Goal: Task Accomplishment & Management: Use online tool/utility

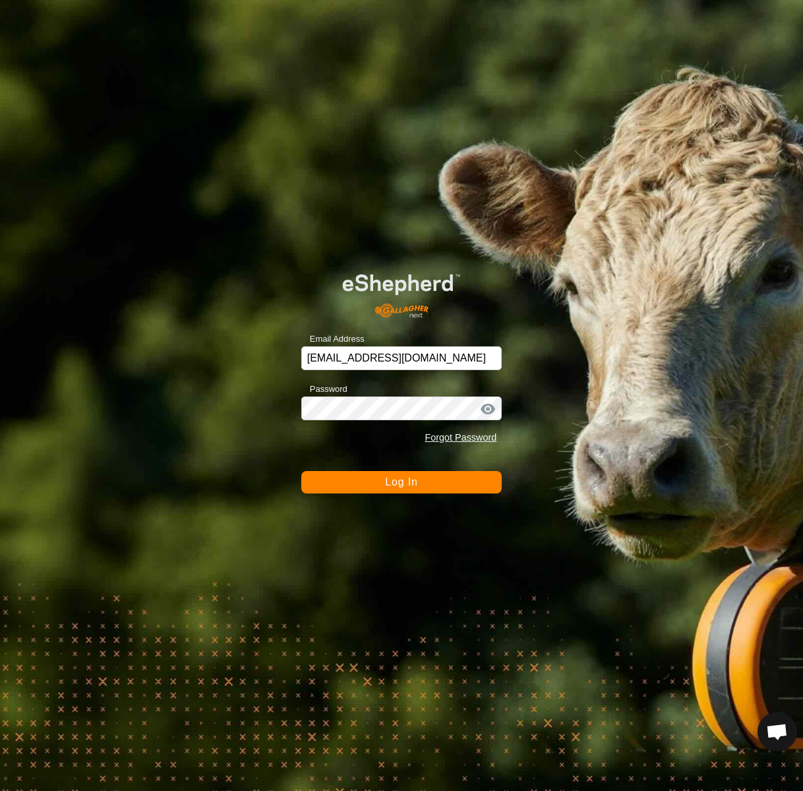
click at [410, 482] on span "Log In" at bounding box center [401, 481] width 32 height 11
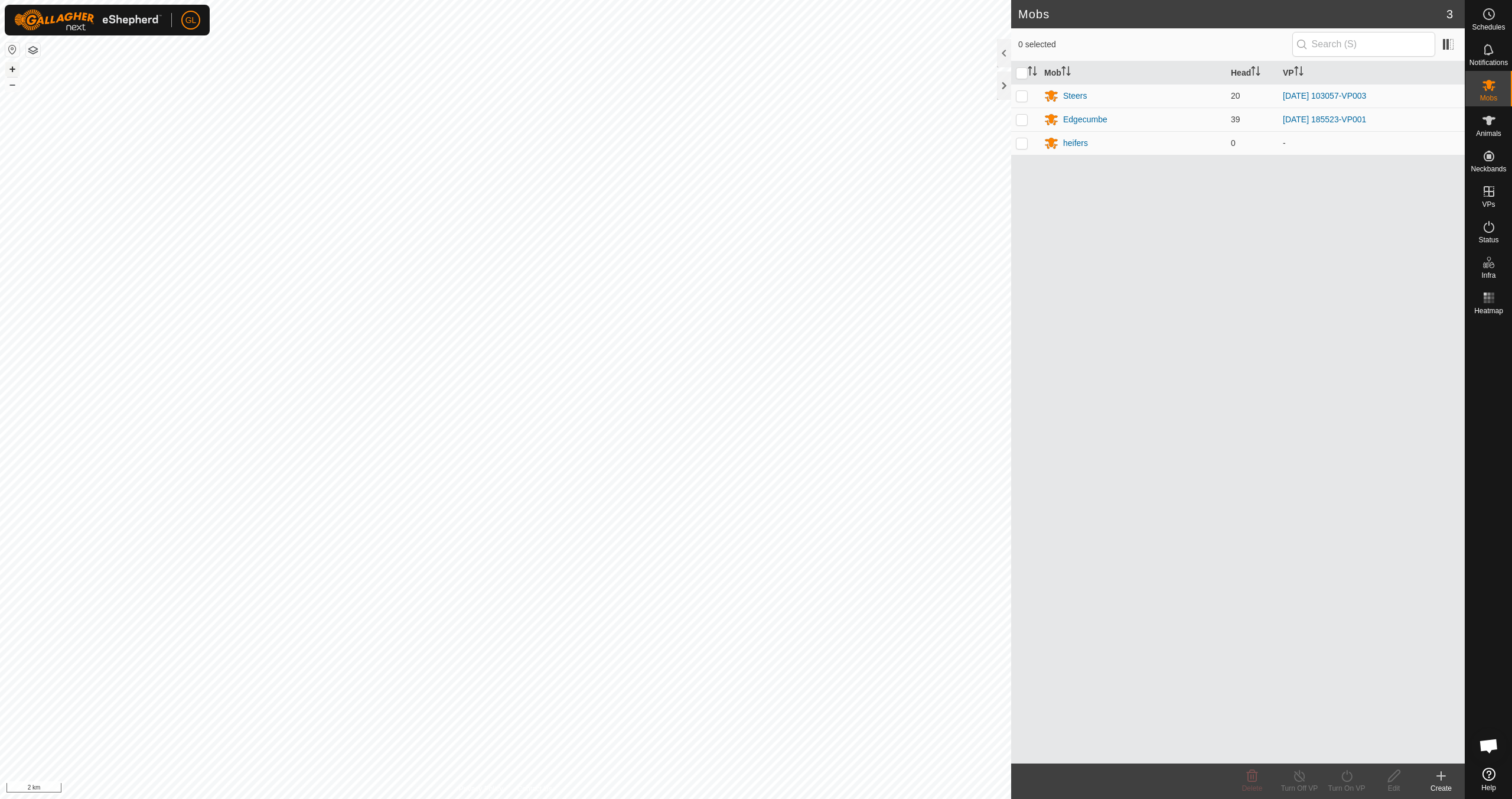
click at [13, 69] on button "+" at bounding box center [13, 69] width 14 height 14
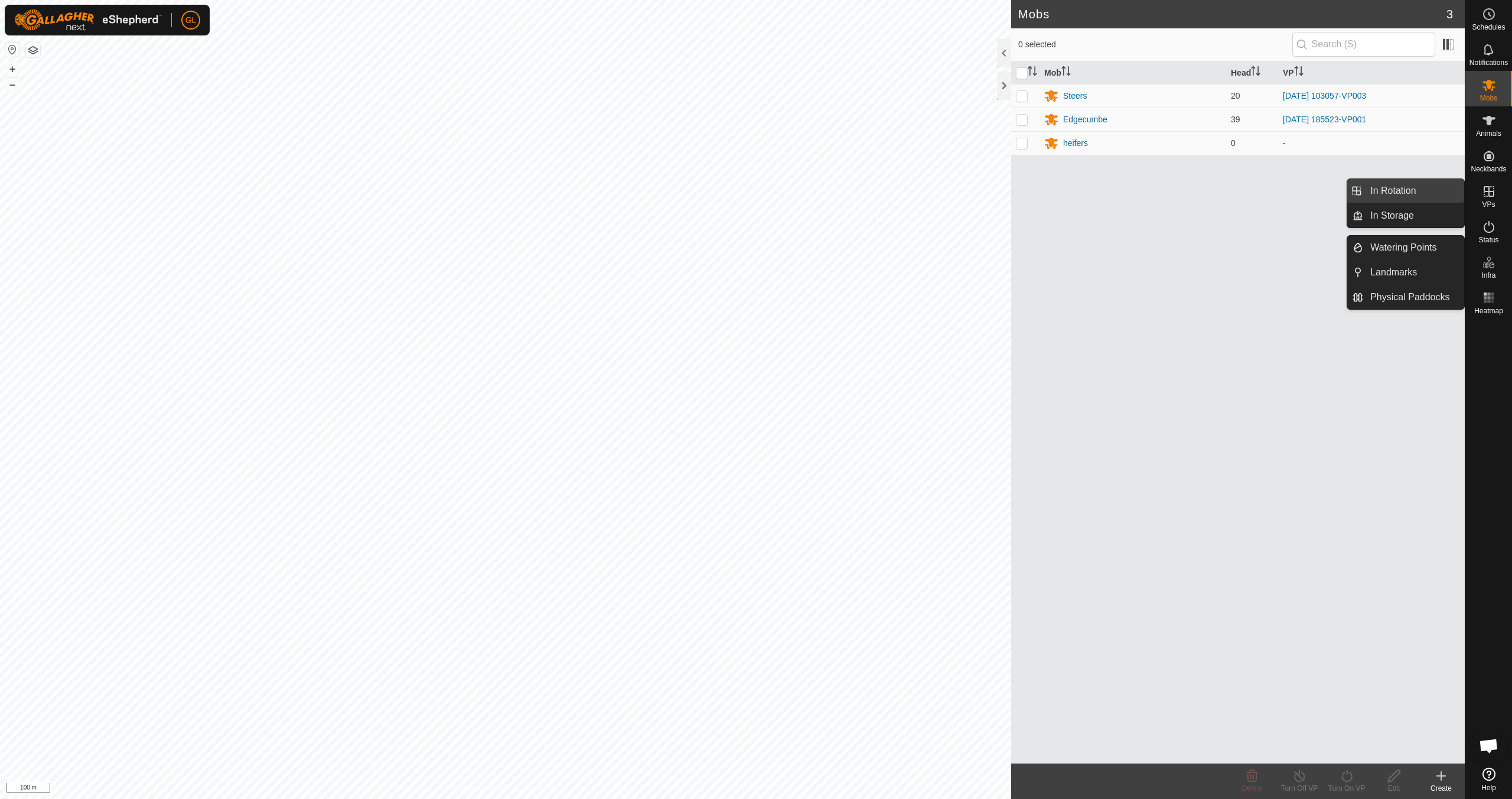
click at [719, 195] on link "In Rotation" at bounding box center [1413, 191] width 101 height 23
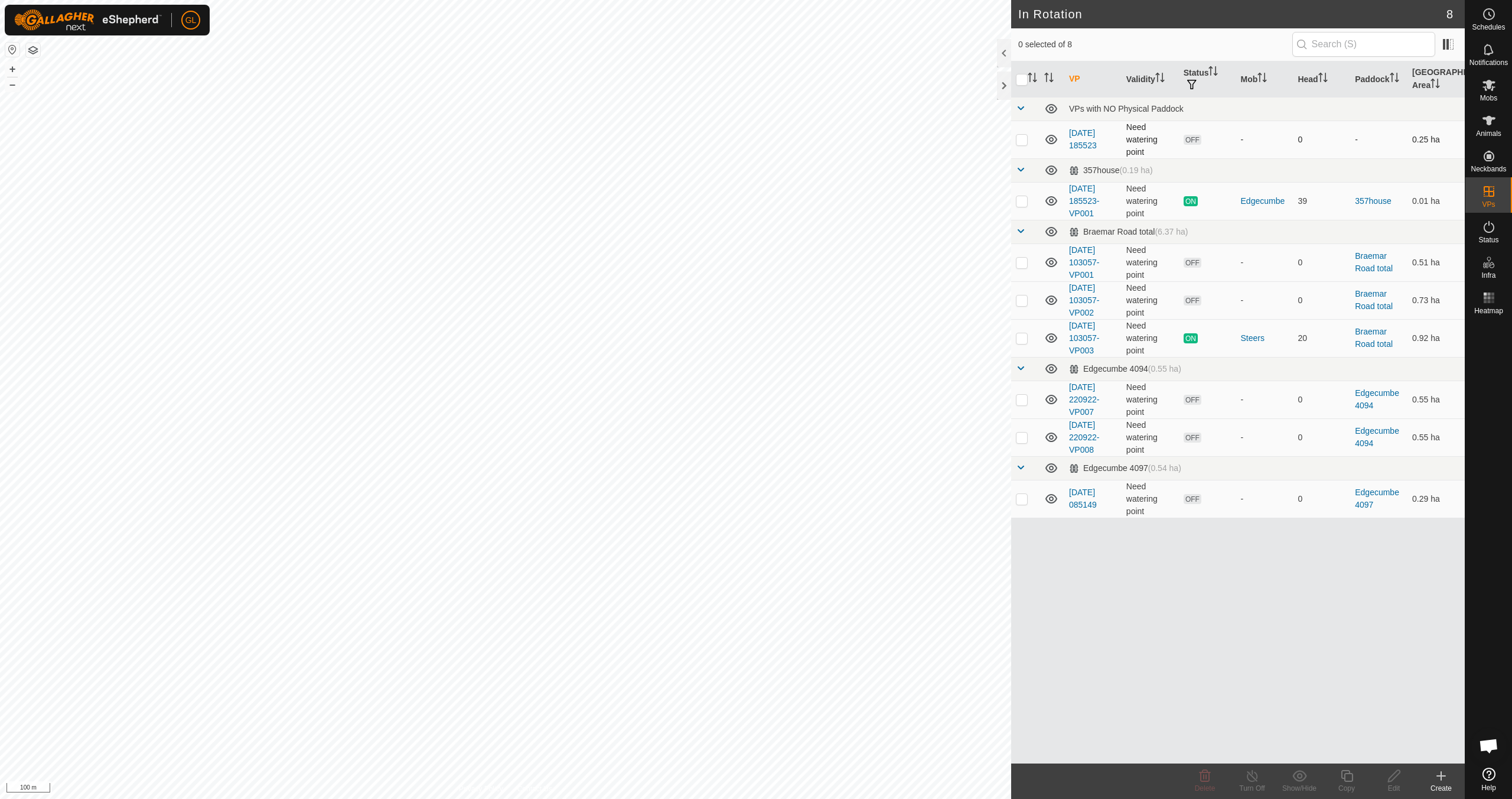
click at [719, 138] on p-checkbox at bounding box center [1021, 139] width 12 height 10
checkbox input "false"
click at [719, 399] on p-checkbox at bounding box center [1021, 400] width 12 height 10
checkbox input "true"
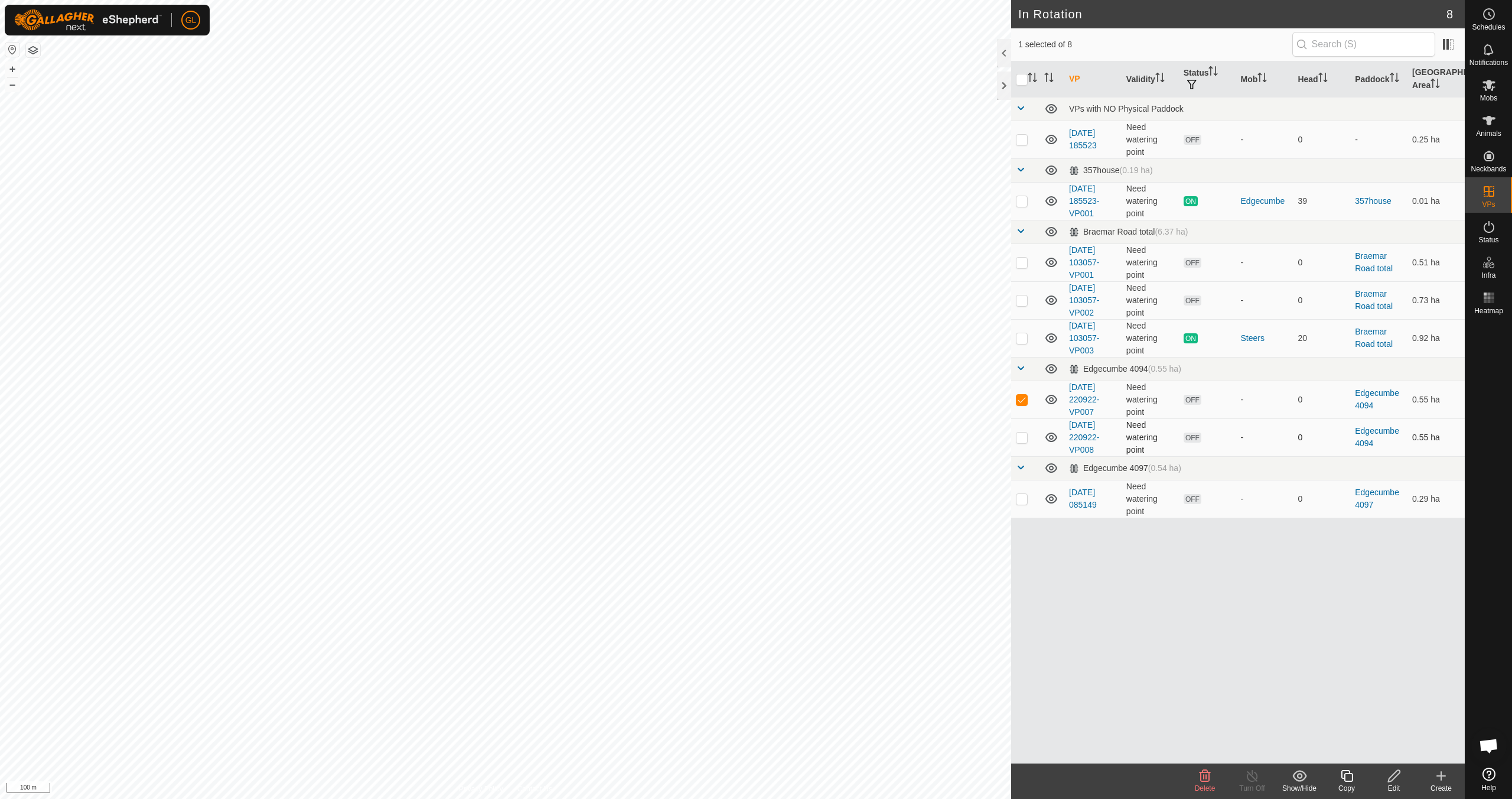
click at [719, 436] on p-checkbox at bounding box center [1021, 437] width 12 height 10
checkbox input "true"
click at [719, 501] on p-checkbox at bounding box center [1021, 498] width 12 height 10
checkbox input "true"
click at [719, 708] on icon at bounding box center [1205, 776] width 14 height 14
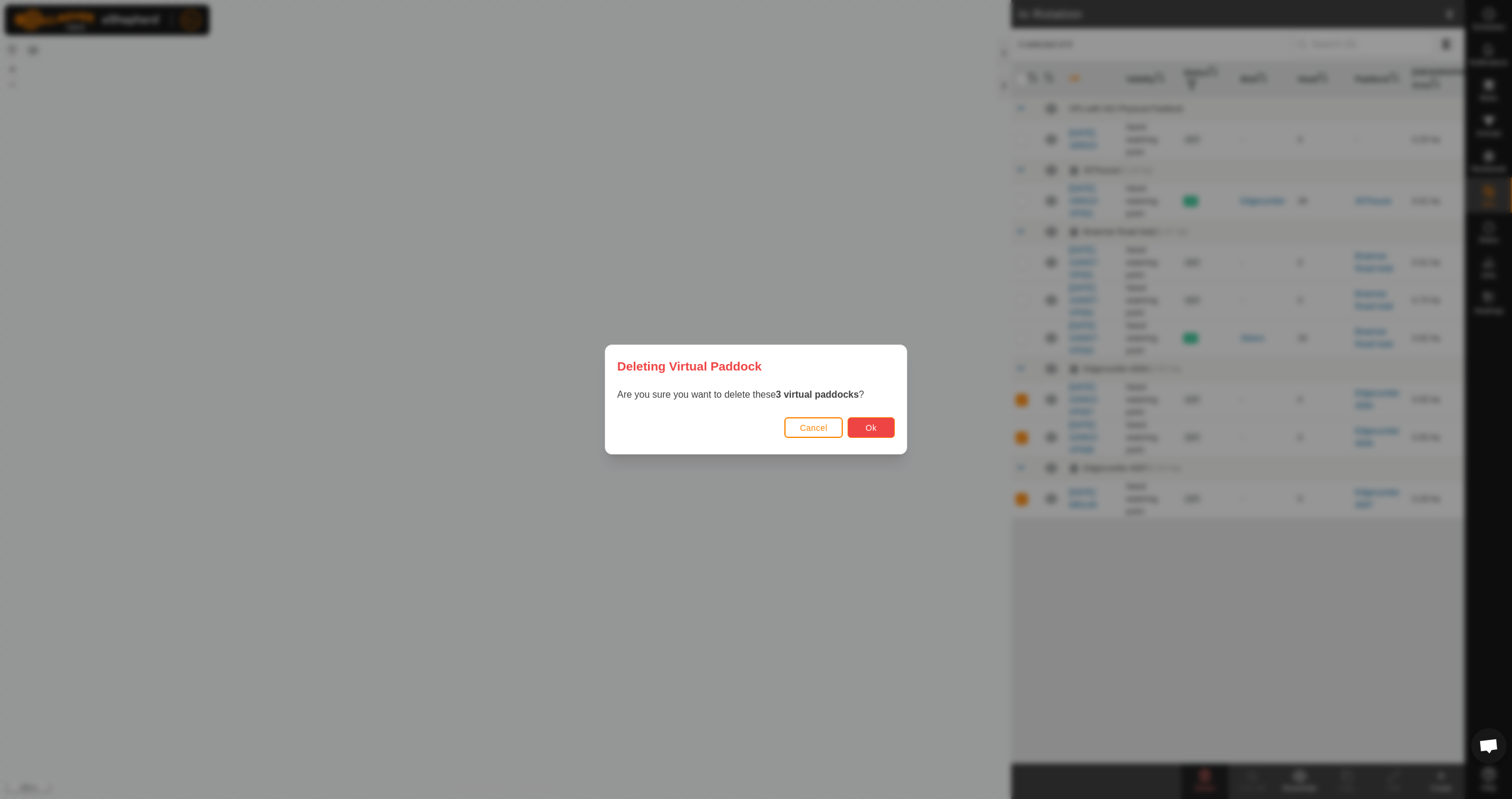
click at [719, 427] on button "Ok" at bounding box center [871, 427] width 47 height 21
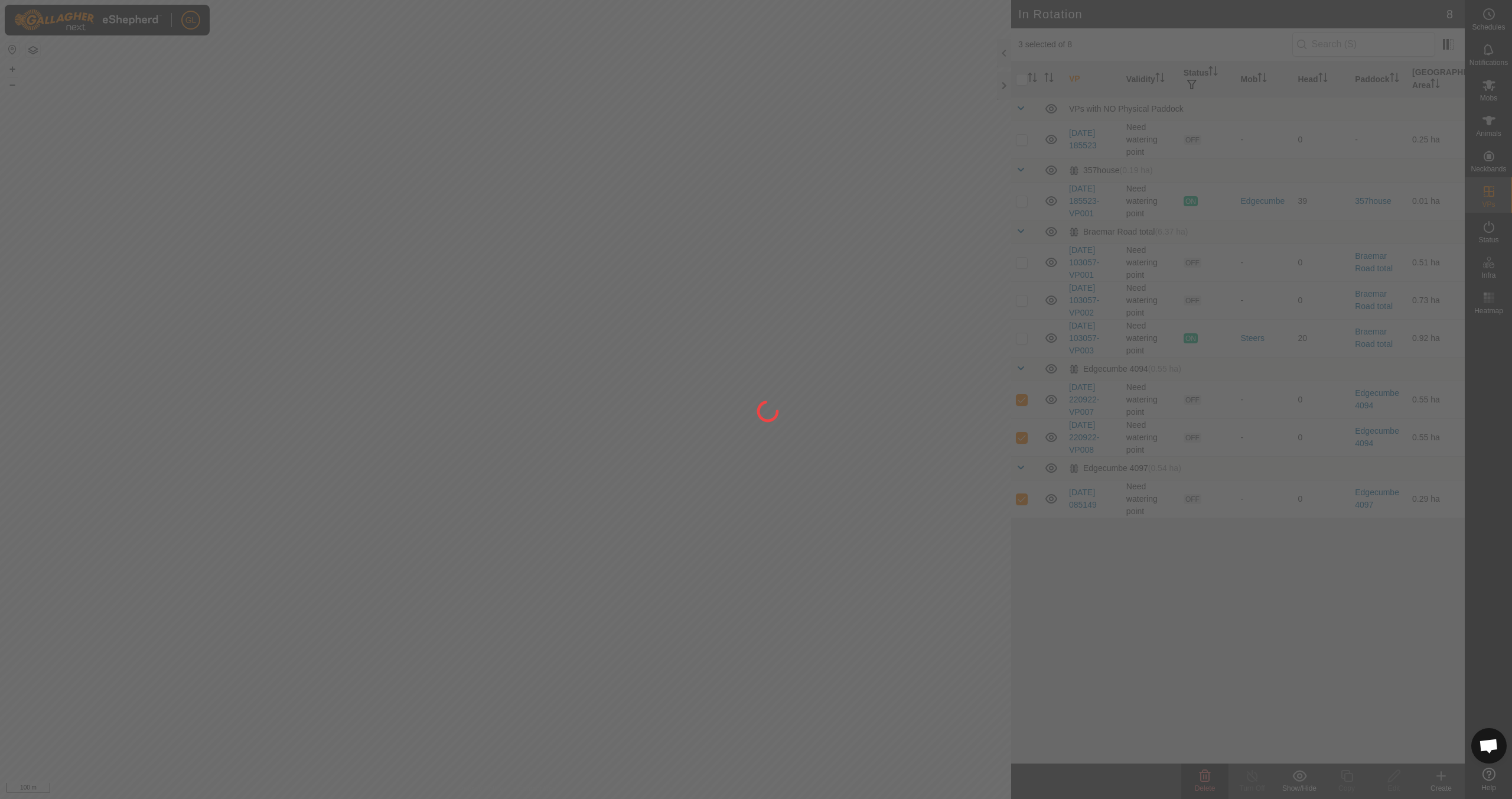
checkbox input "false"
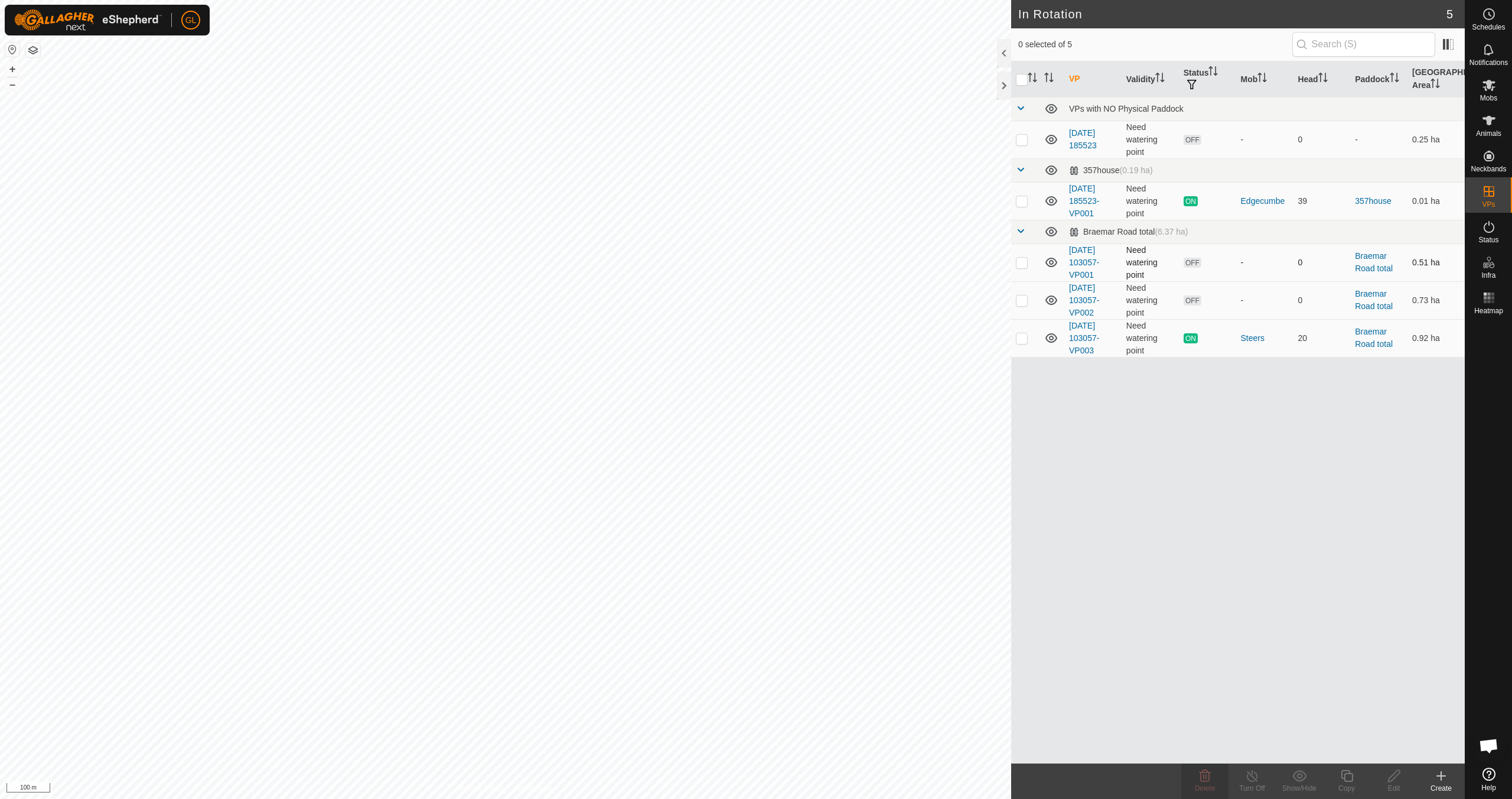
click at [719, 263] on p-checkbox at bounding box center [1021, 262] width 12 height 10
checkbox input "true"
click at [719, 303] on p-checkbox at bounding box center [1021, 300] width 12 height 10
click at [719, 301] on p-checkbox at bounding box center [1021, 300] width 12 height 10
checkbox input "false"
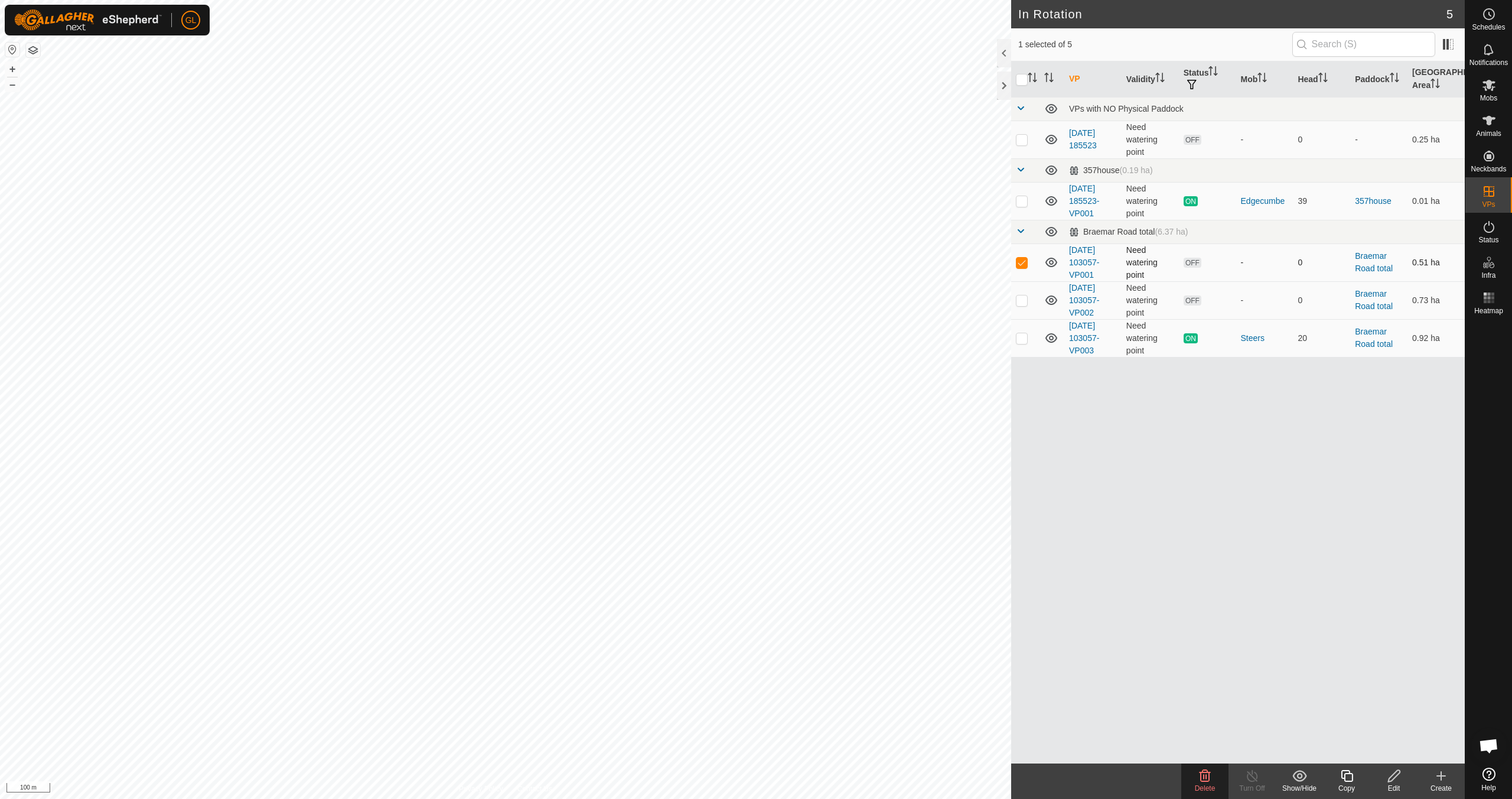
click at [719, 260] on p-checkbox at bounding box center [1021, 262] width 12 height 10
checkbox input "false"
click at [11, 70] on button "+" at bounding box center [13, 69] width 14 height 14
click at [14, 71] on button "+" at bounding box center [13, 69] width 14 height 14
click at [719, 708] on div "Create" at bounding box center [1440, 788] width 47 height 11
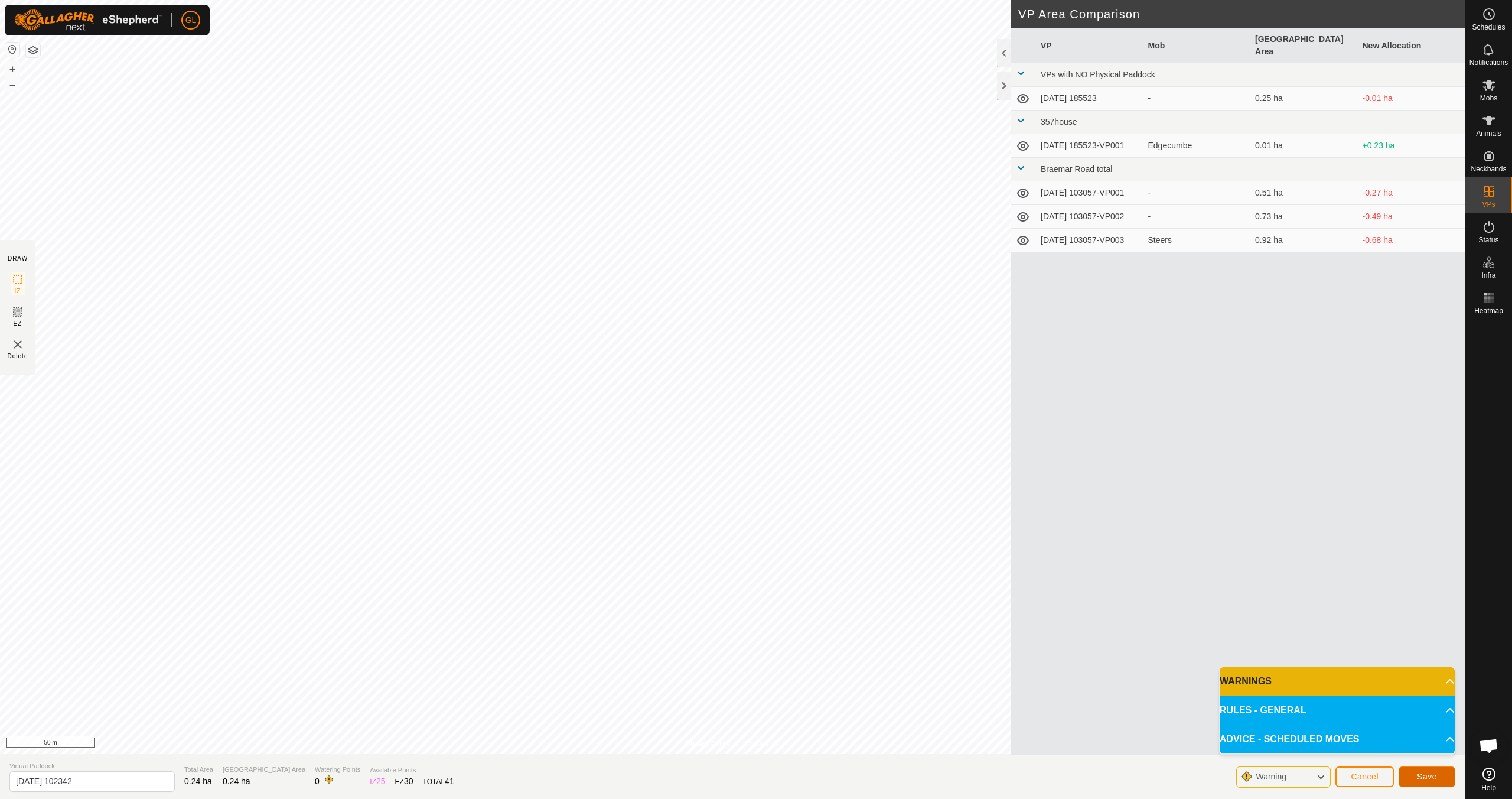
click at [719, 708] on span "Save" at bounding box center [1426, 776] width 20 height 10
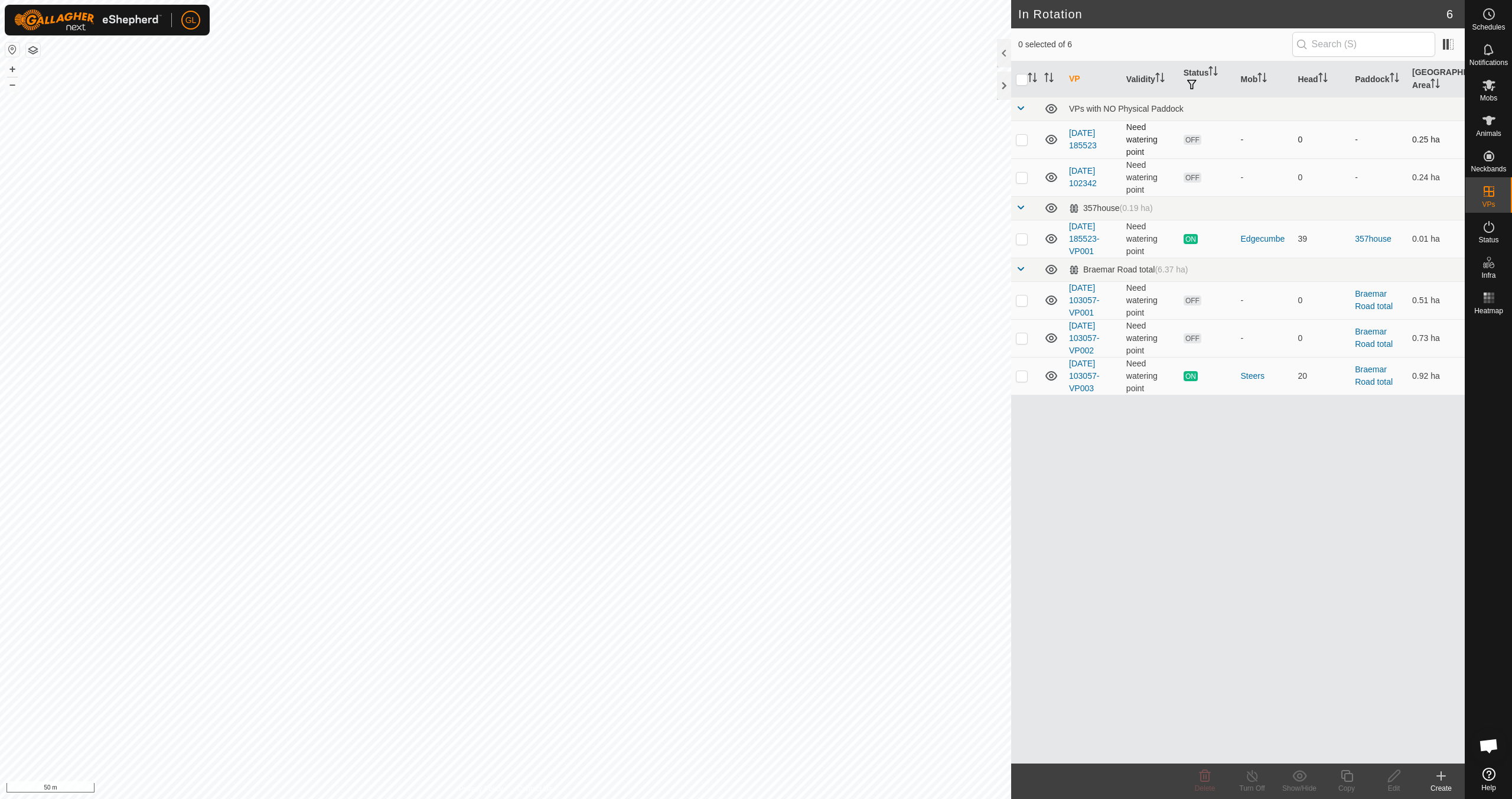
click at [719, 137] on p-checkbox at bounding box center [1021, 139] width 12 height 10
checkbox input "true"
click at [719, 136] on p-checkbox at bounding box center [1021, 139] width 12 height 10
checkbox input "false"
click at [719, 178] on p-checkbox at bounding box center [1021, 177] width 12 height 10
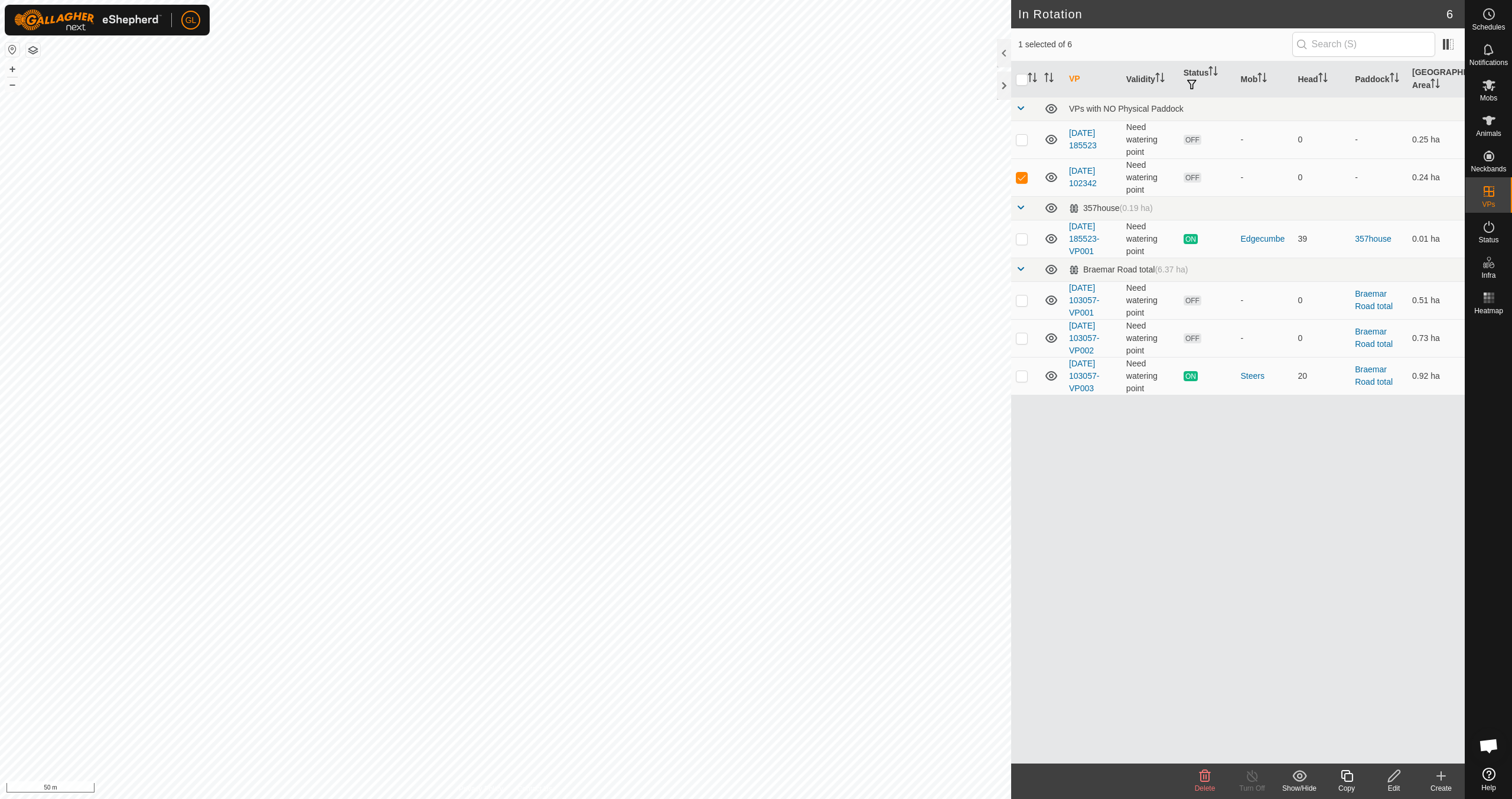
click at [719, 708] on icon at bounding box center [1205, 776] width 14 height 14
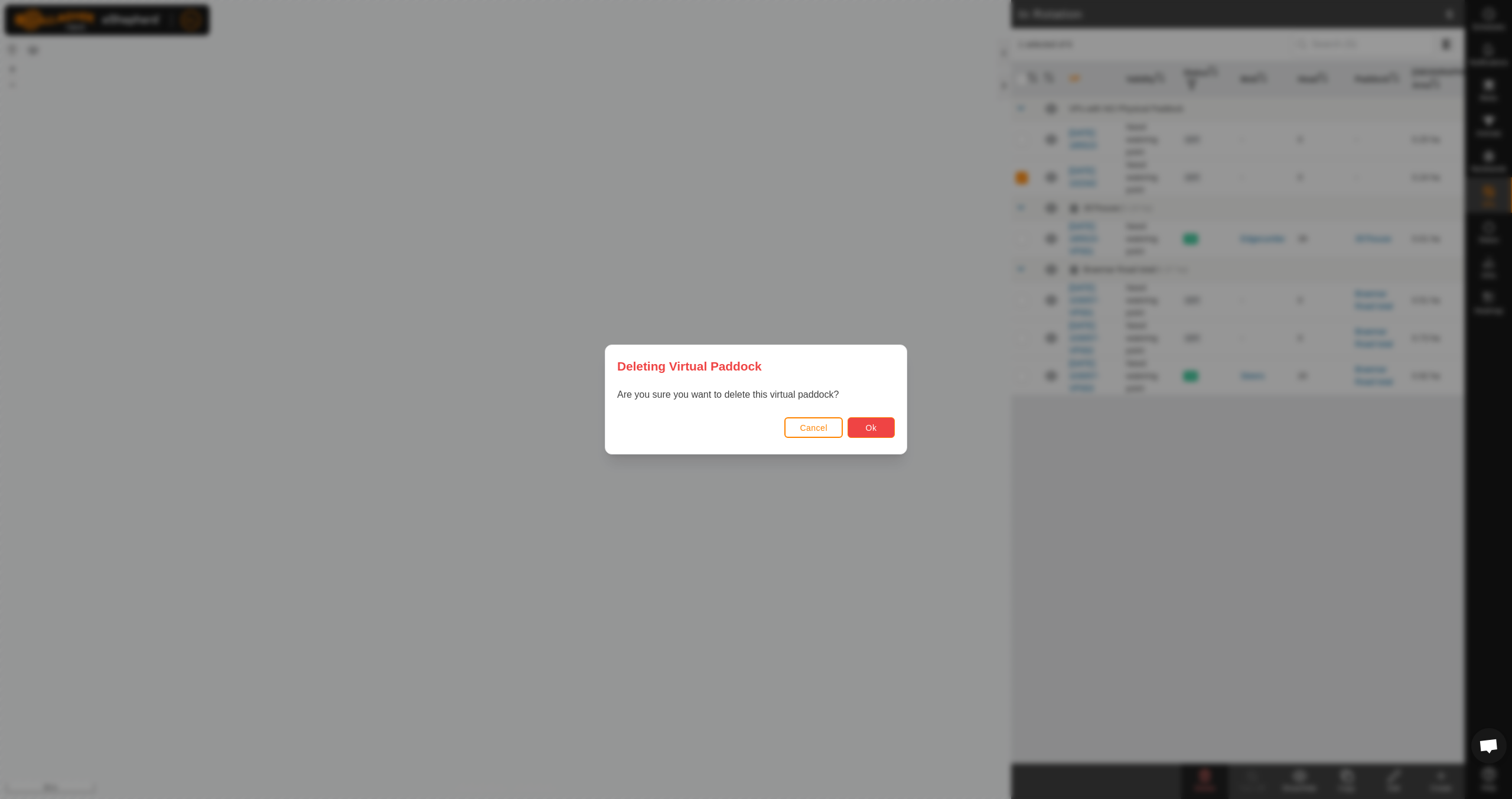
click at [719, 425] on button "Ok" at bounding box center [871, 427] width 47 height 21
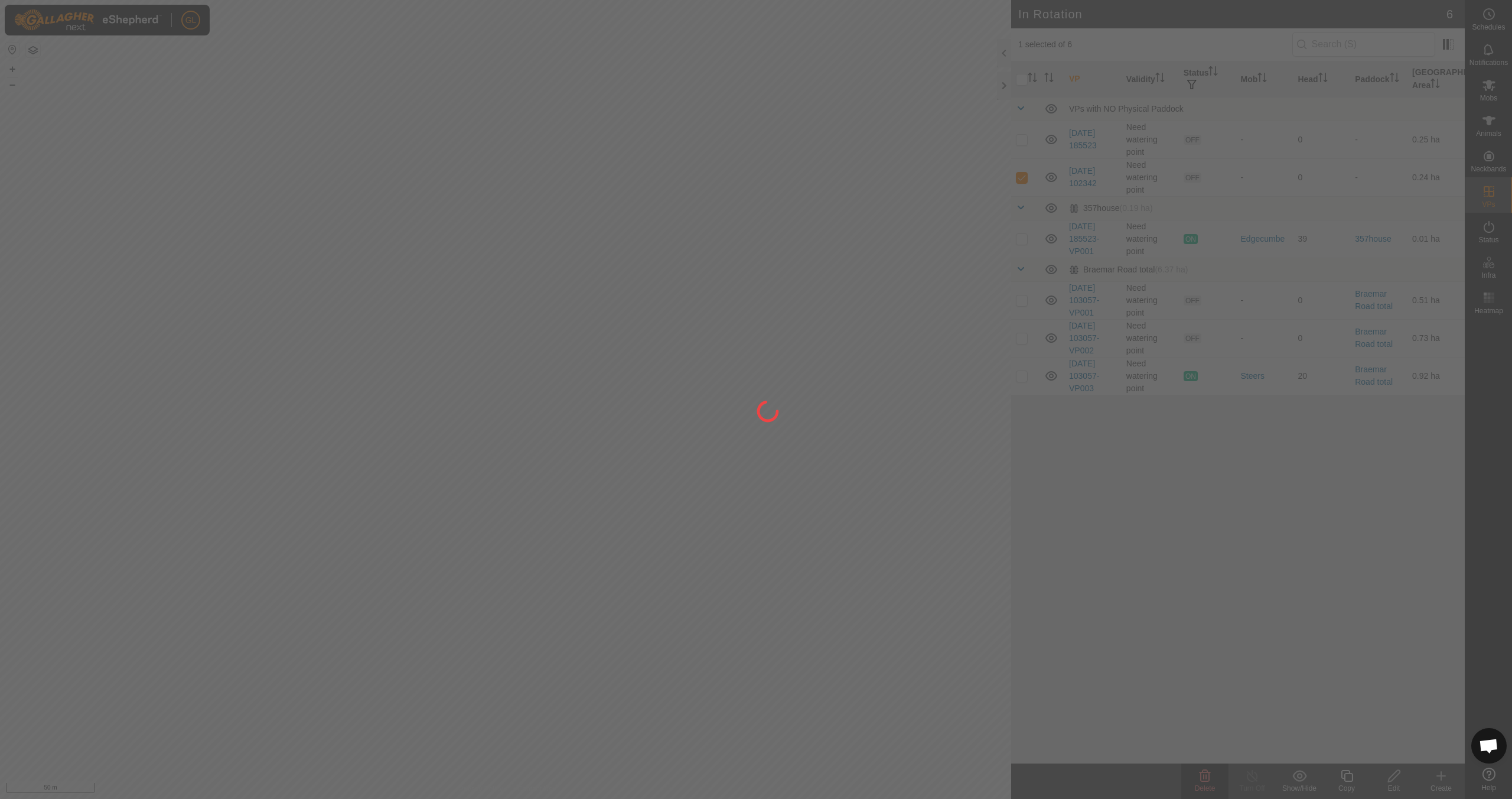
checkbox input "false"
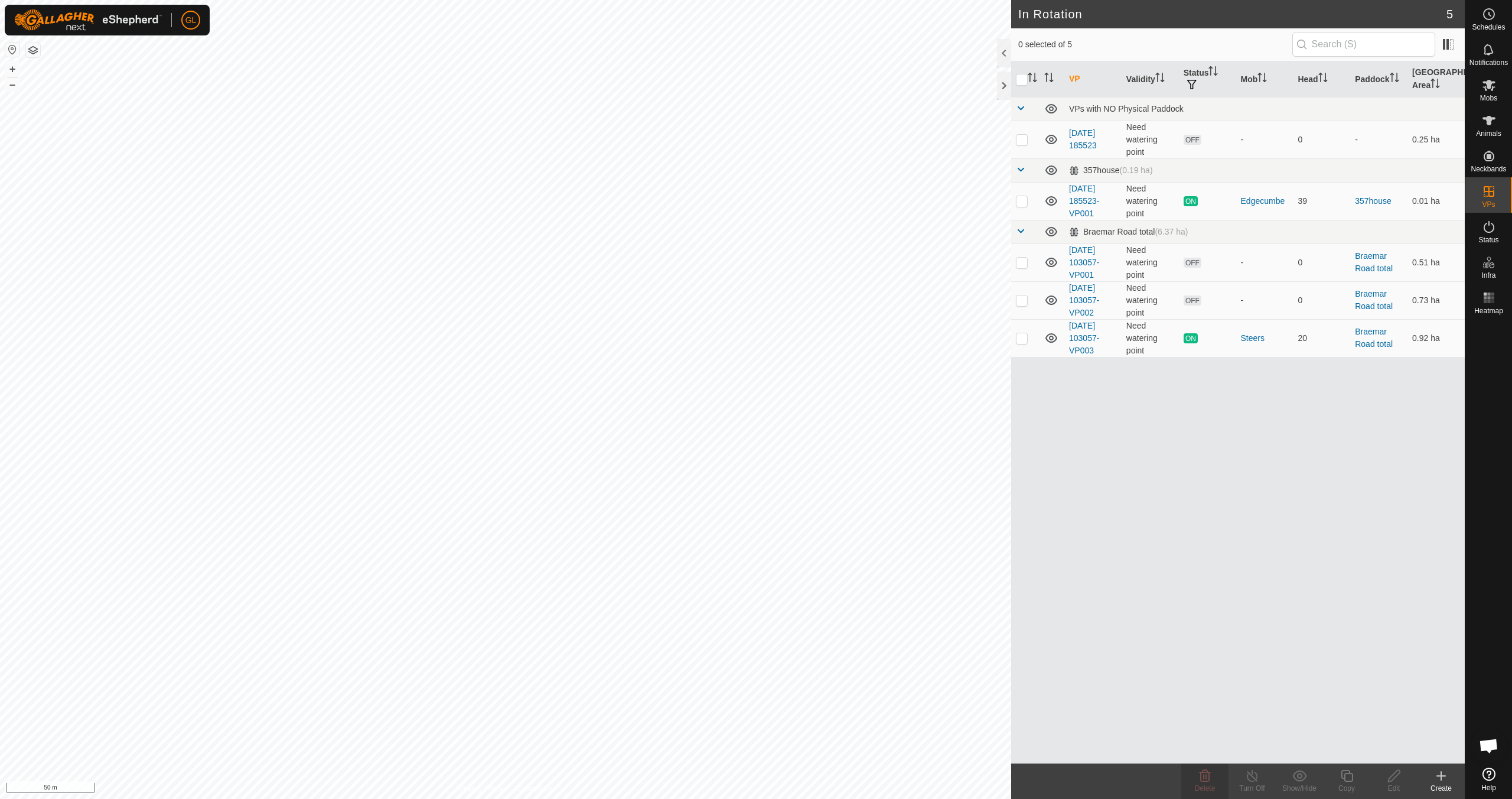
click at [719, 708] on icon at bounding box center [1441, 776] width 14 height 14
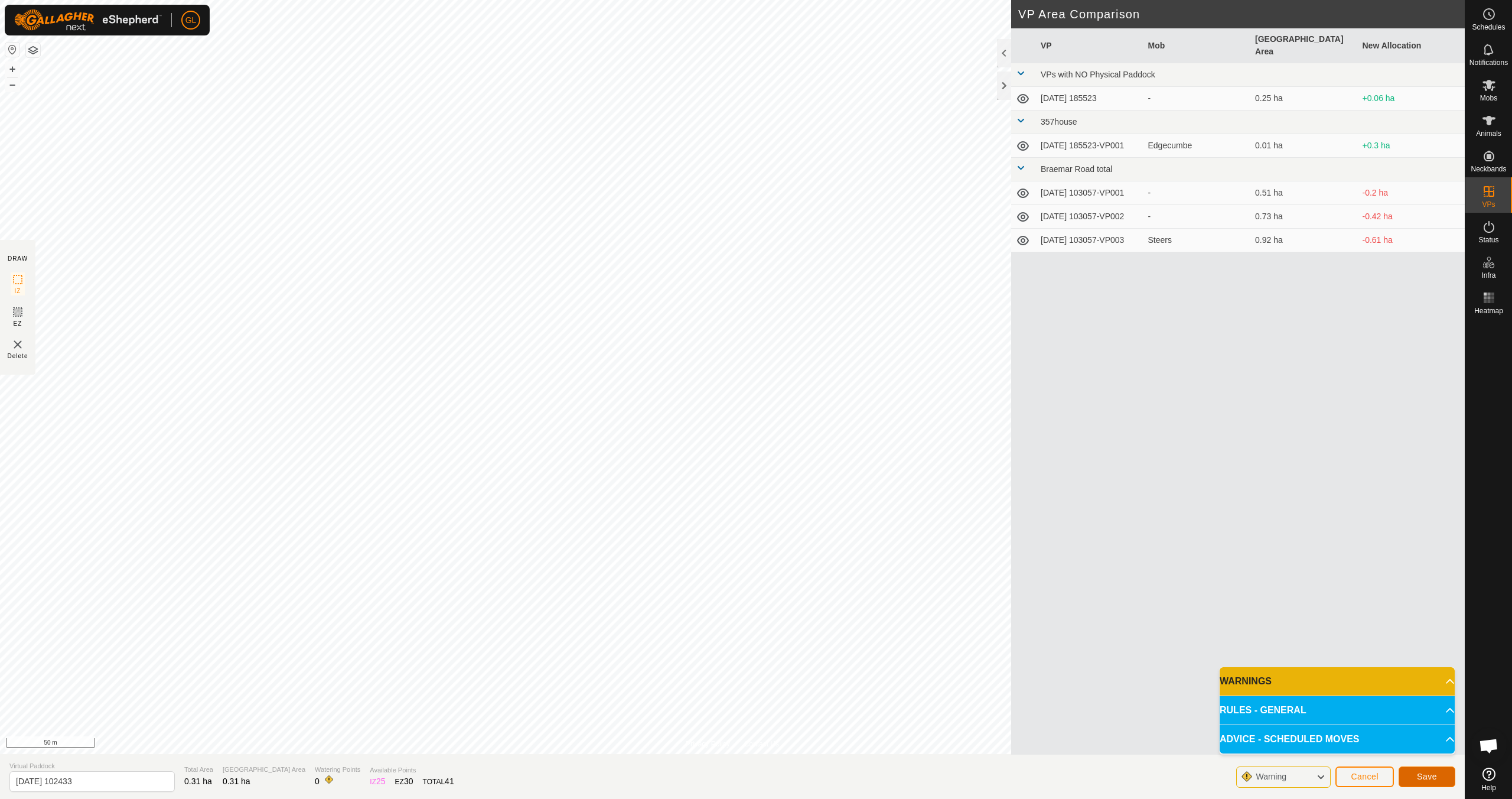
click at [719, 708] on button "Save" at bounding box center [1426, 777] width 56 height 21
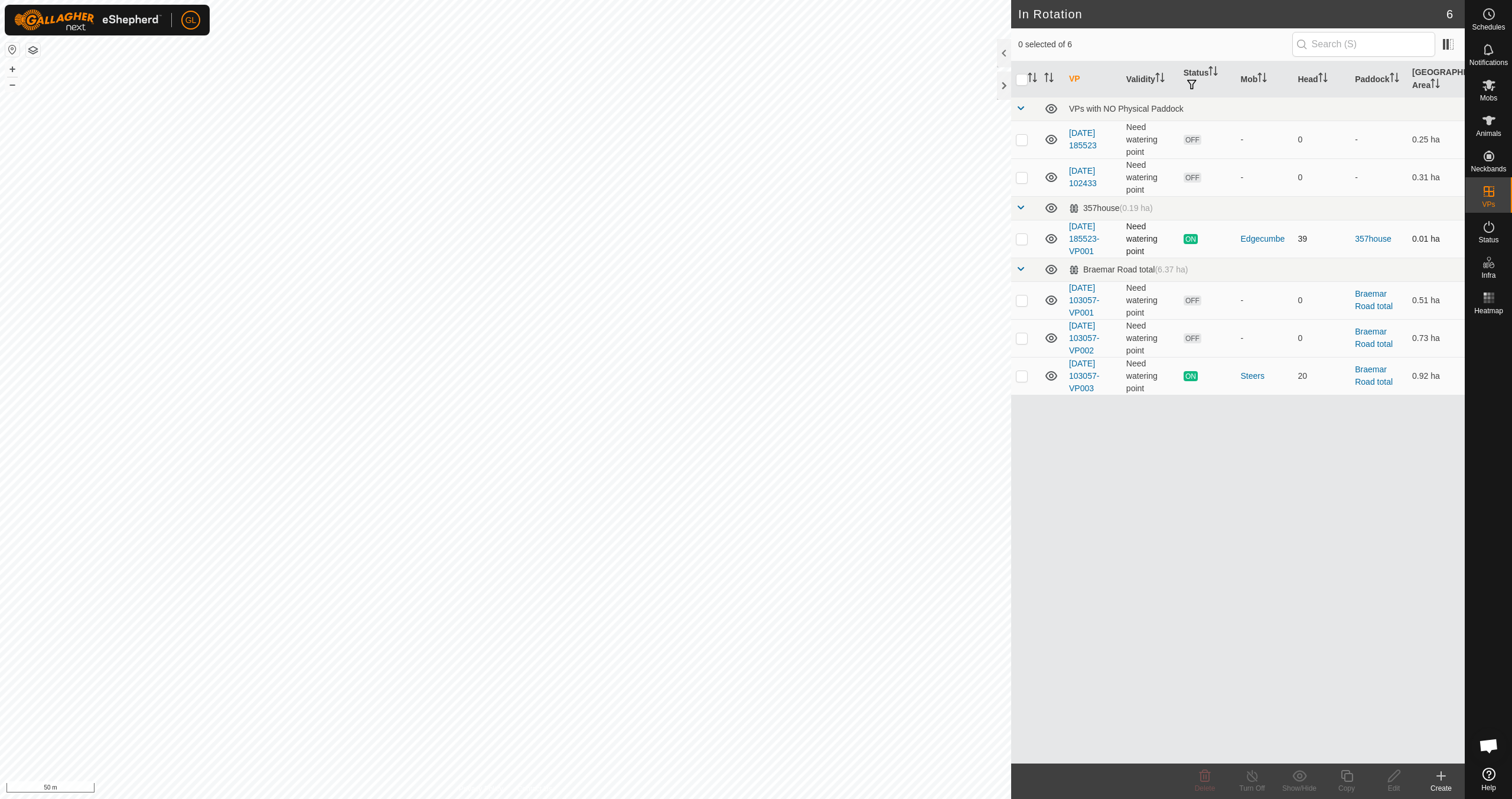
click at [719, 238] on p-checkbox at bounding box center [1021, 238] width 12 height 10
drag, startPoint x: 1018, startPoint y: 239, endPoint x: 1018, endPoint y: 218, distance: 21.0
click at [719, 239] on p-checkbox at bounding box center [1021, 238] width 12 height 10
checkbox input "false"
click at [719, 175] on p-checkbox at bounding box center [1021, 177] width 12 height 10
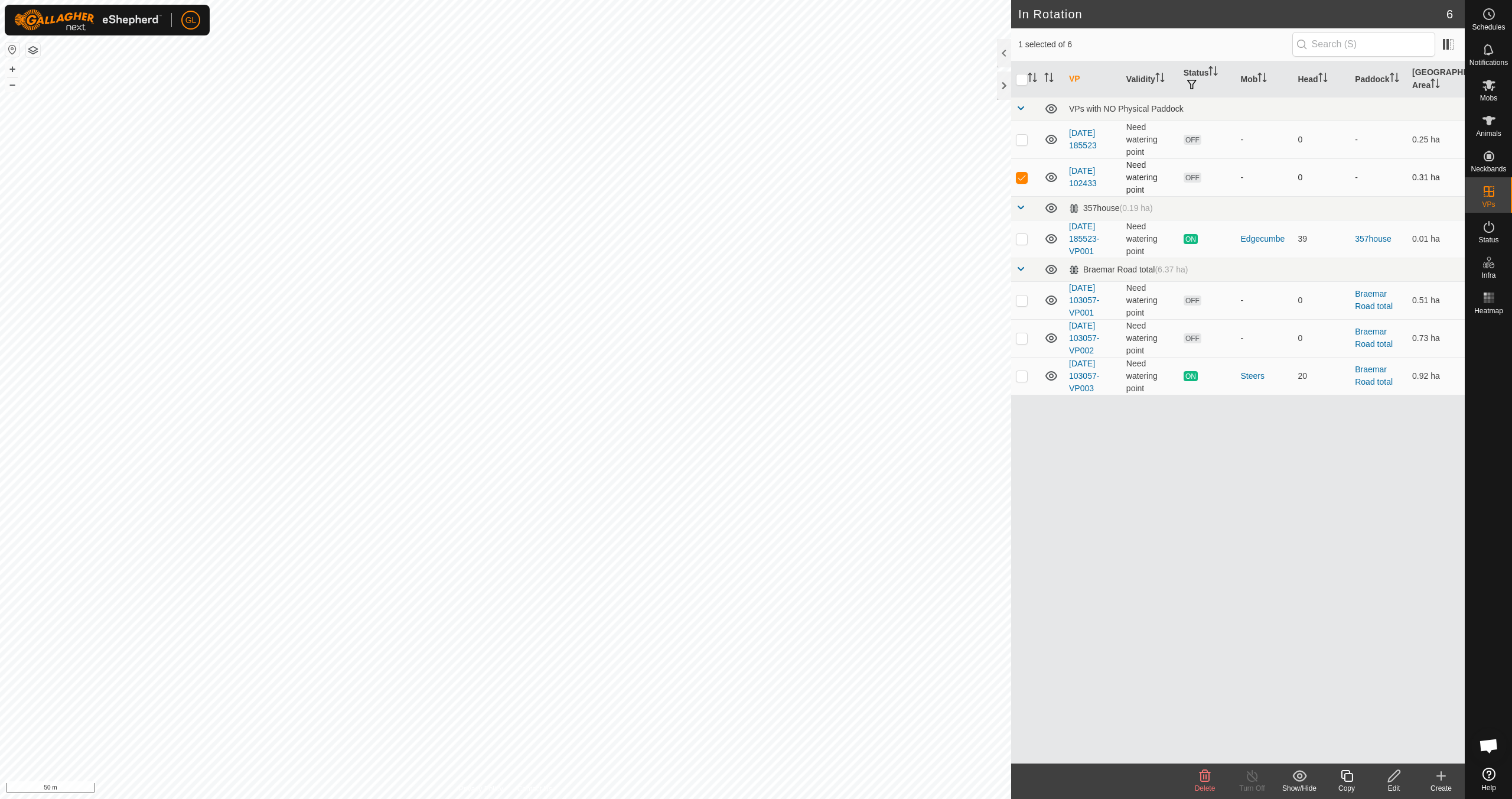
click at [719, 175] on p-checkbox at bounding box center [1021, 177] width 12 height 10
checkbox input "false"
click at [719, 140] on p-checkbox at bounding box center [1021, 139] width 12 height 10
checkbox input "true"
click at [719, 179] on p-checkbox at bounding box center [1021, 177] width 12 height 10
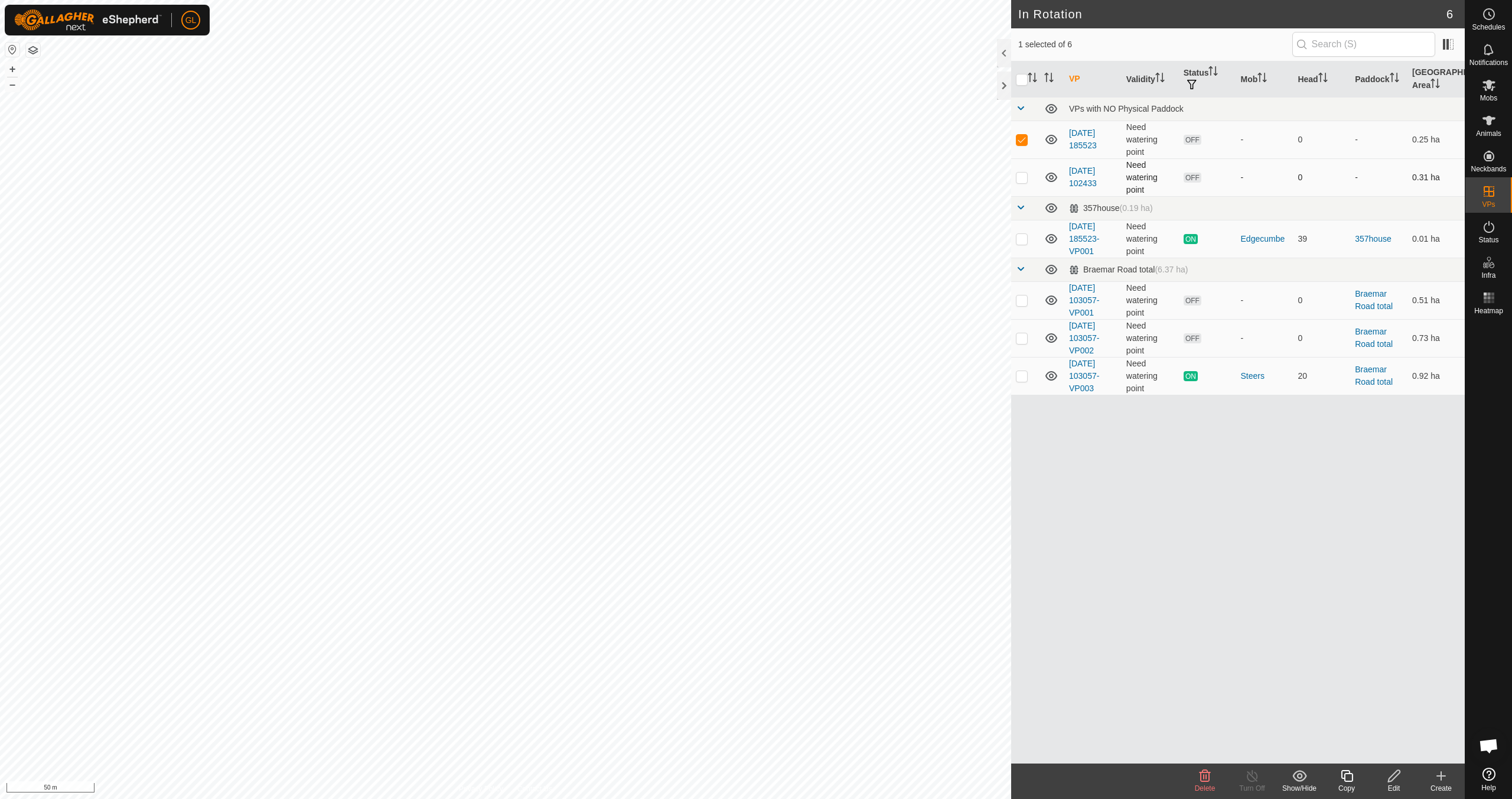
checkbox input "true"
click at [719, 708] on span "Delete" at bounding box center [1204, 787] width 21 height 8
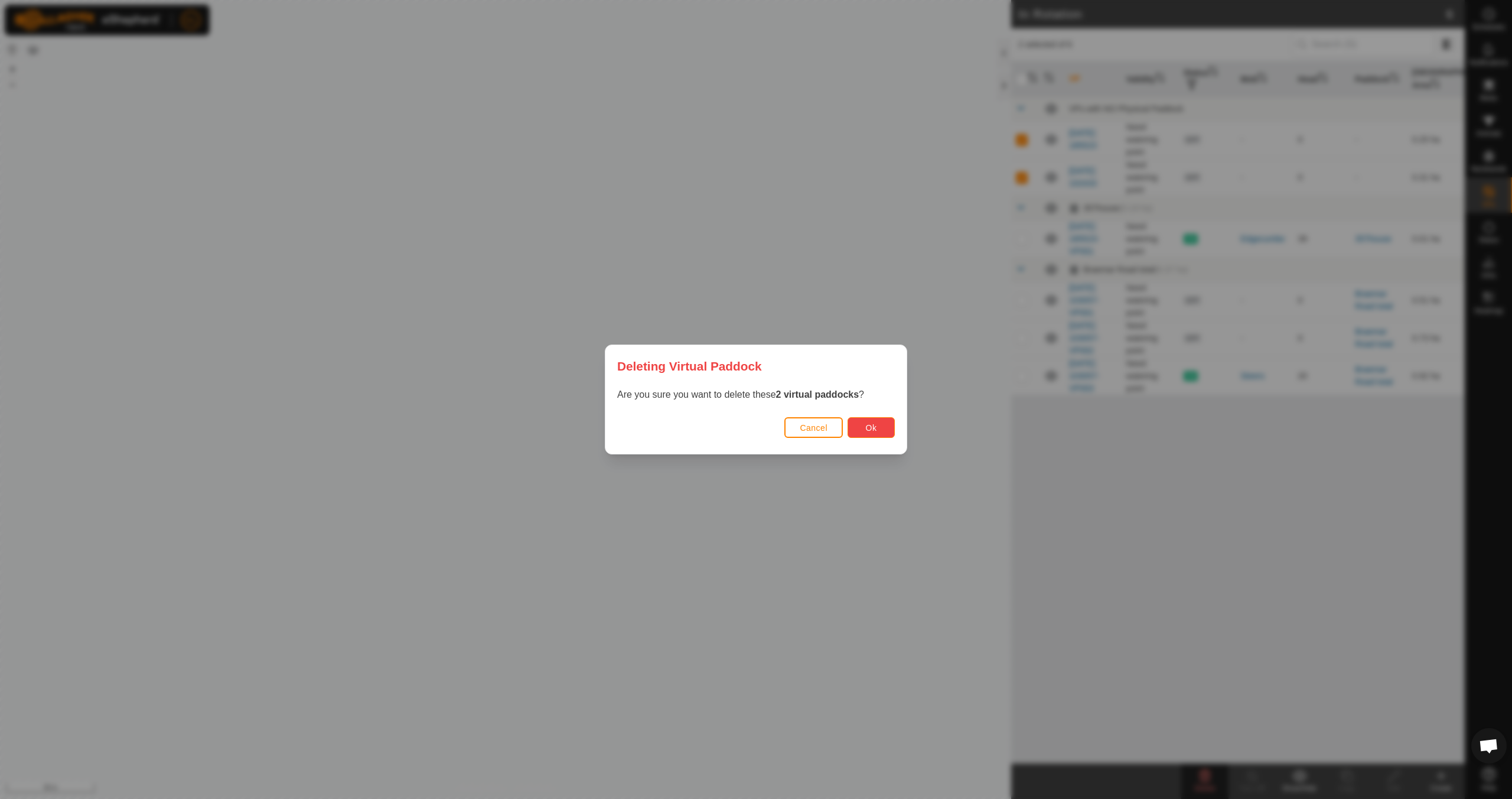
click at [719, 425] on button "Ok" at bounding box center [871, 427] width 47 height 21
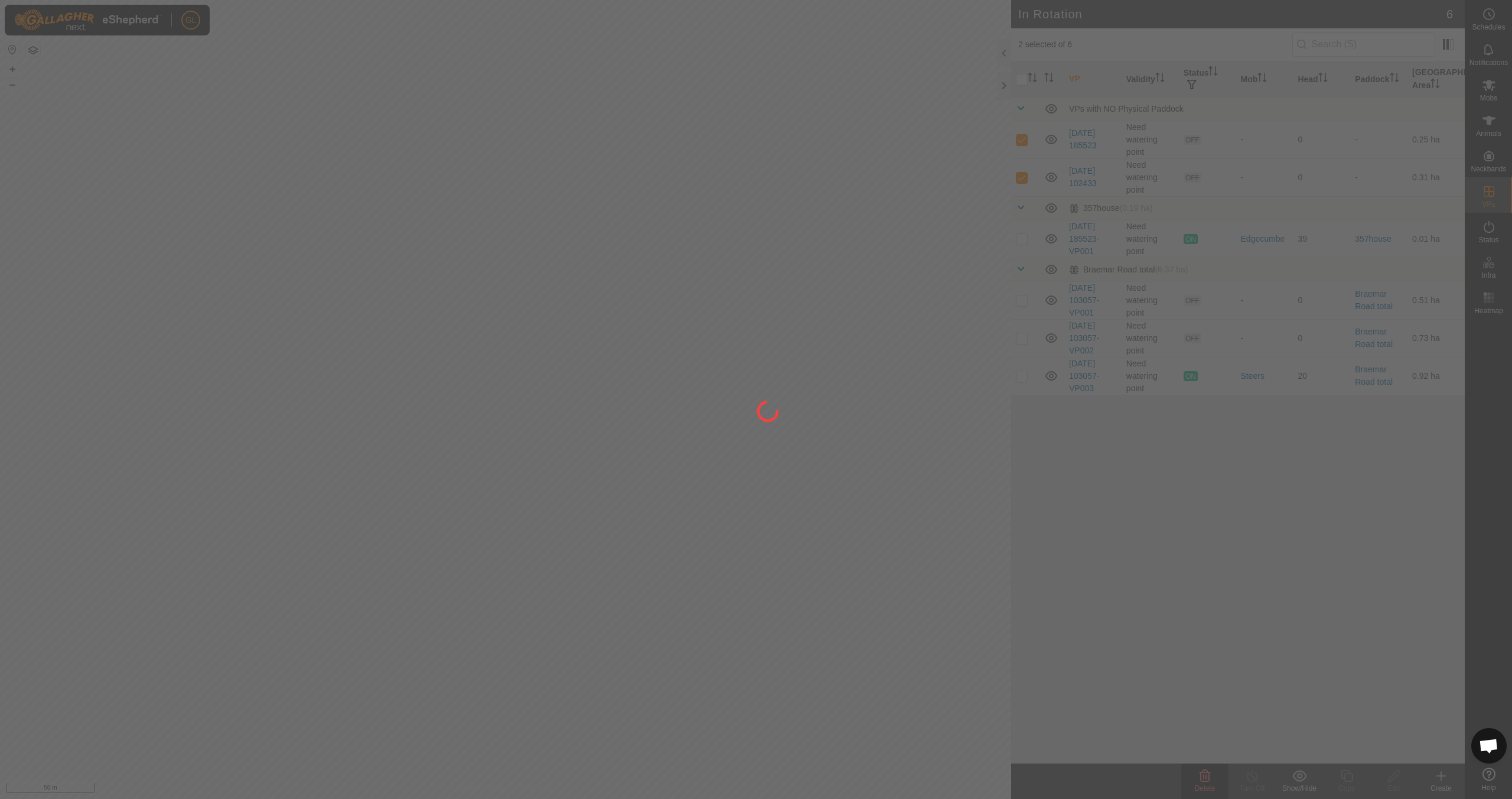
checkbox input "false"
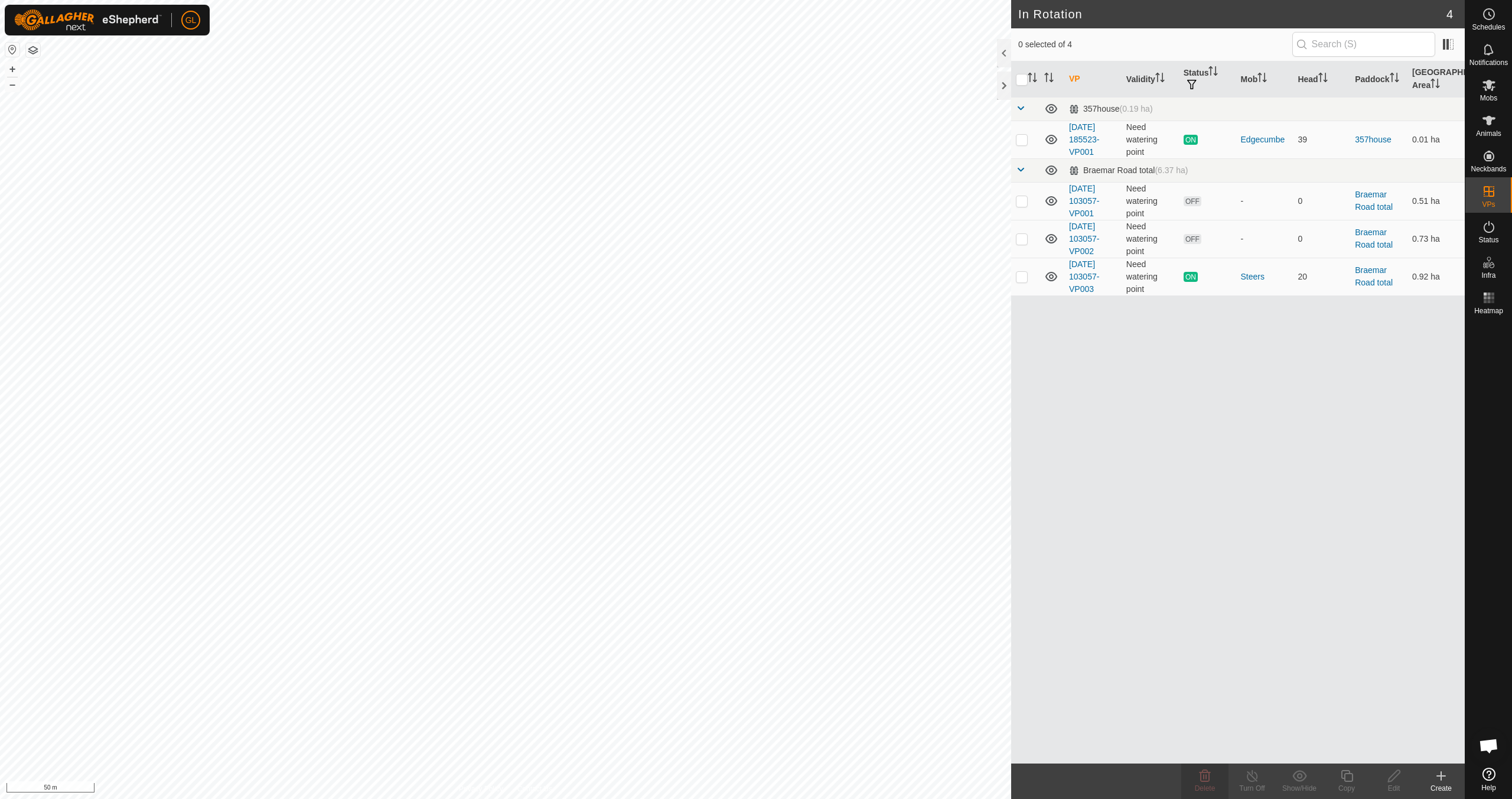
click at [719, 708] on icon at bounding box center [1441, 776] width 14 height 14
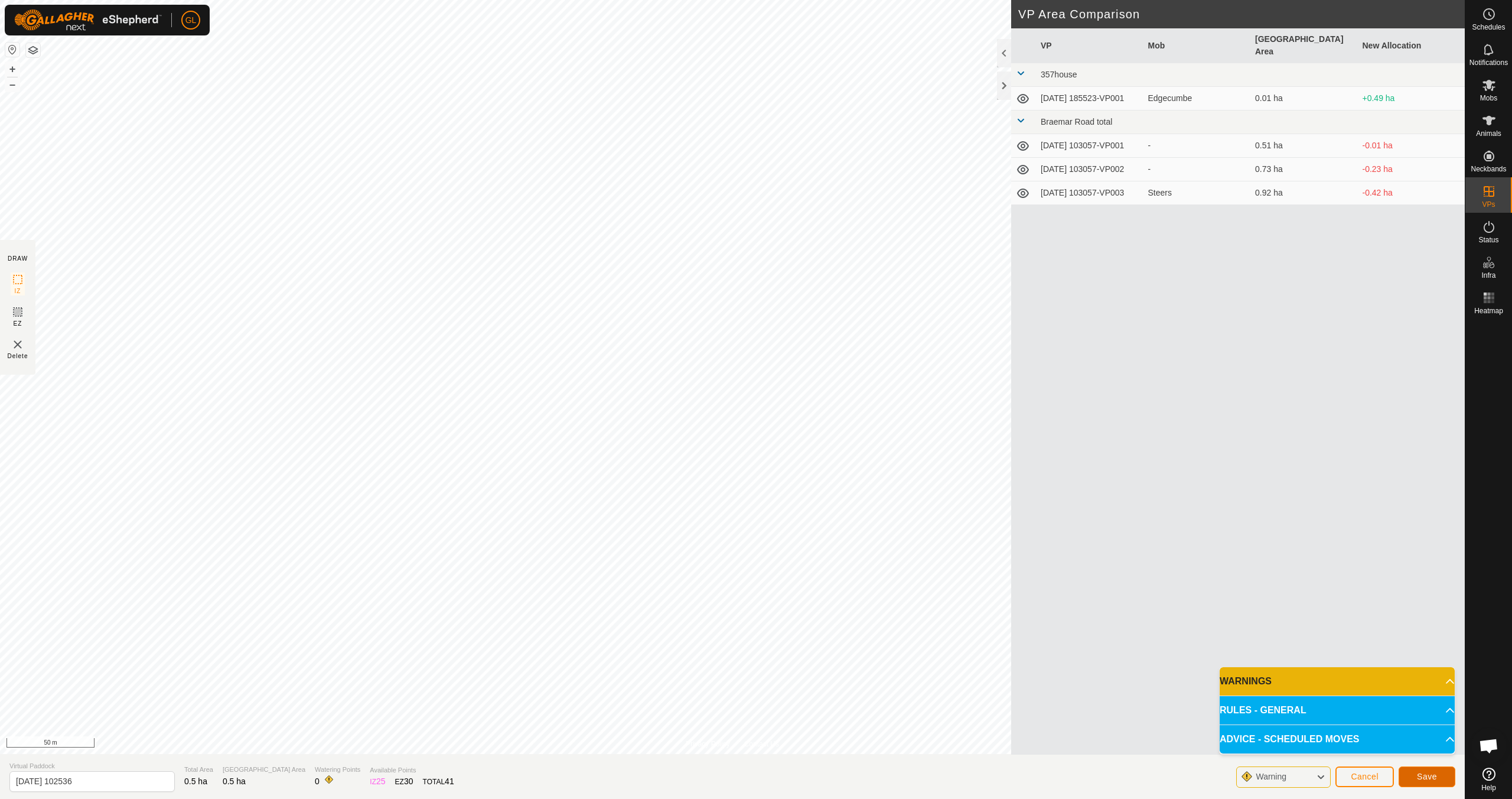
click at [719, 708] on button "Save" at bounding box center [1426, 777] width 56 height 21
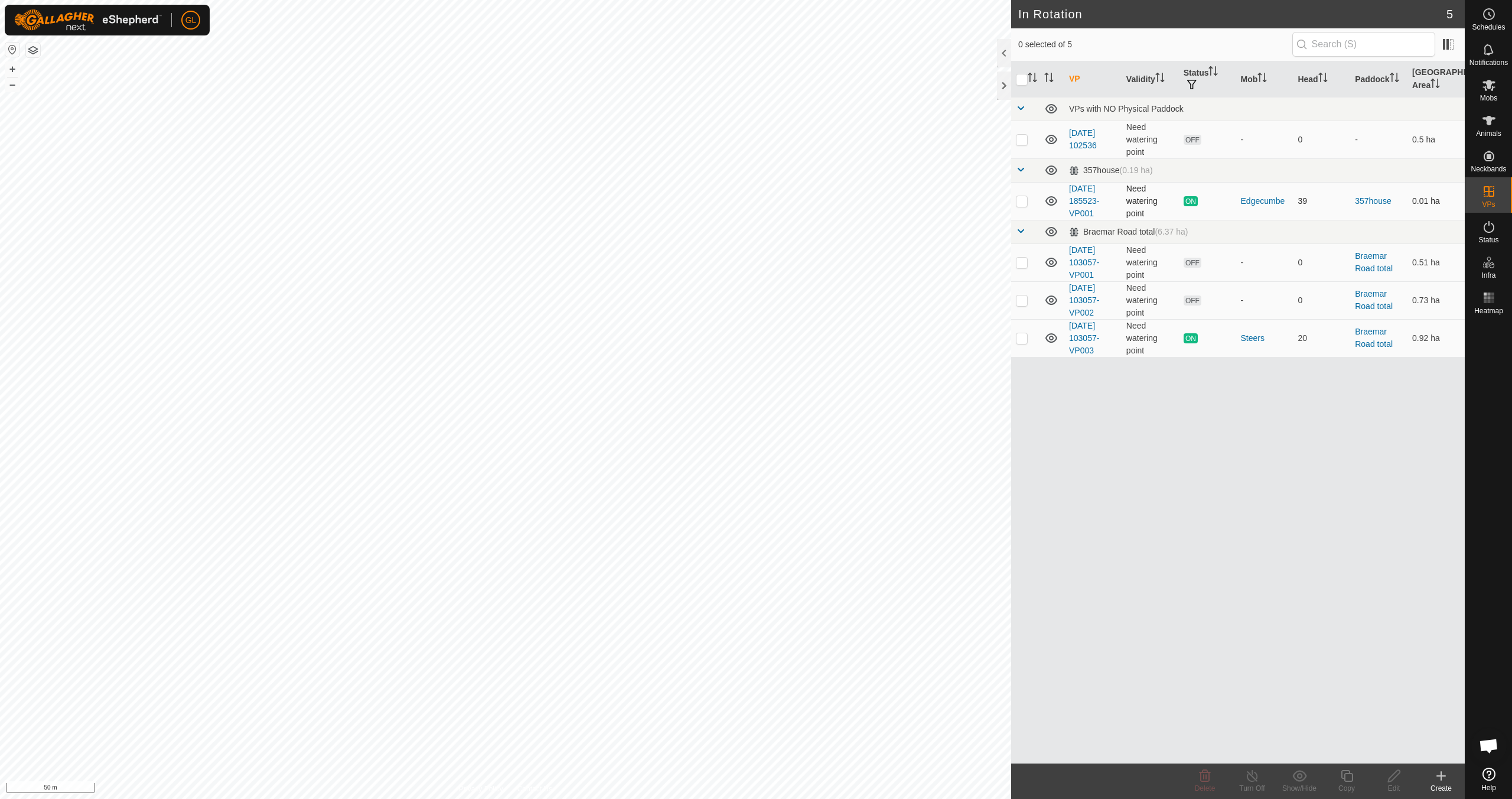
click at [719, 200] on p-checkbox at bounding box center [1021, 201] width 12 height 10
checkbox input "true"
click at [719, 708] on div "Copy" at bounding box center [1346, 788] width 47 height 11
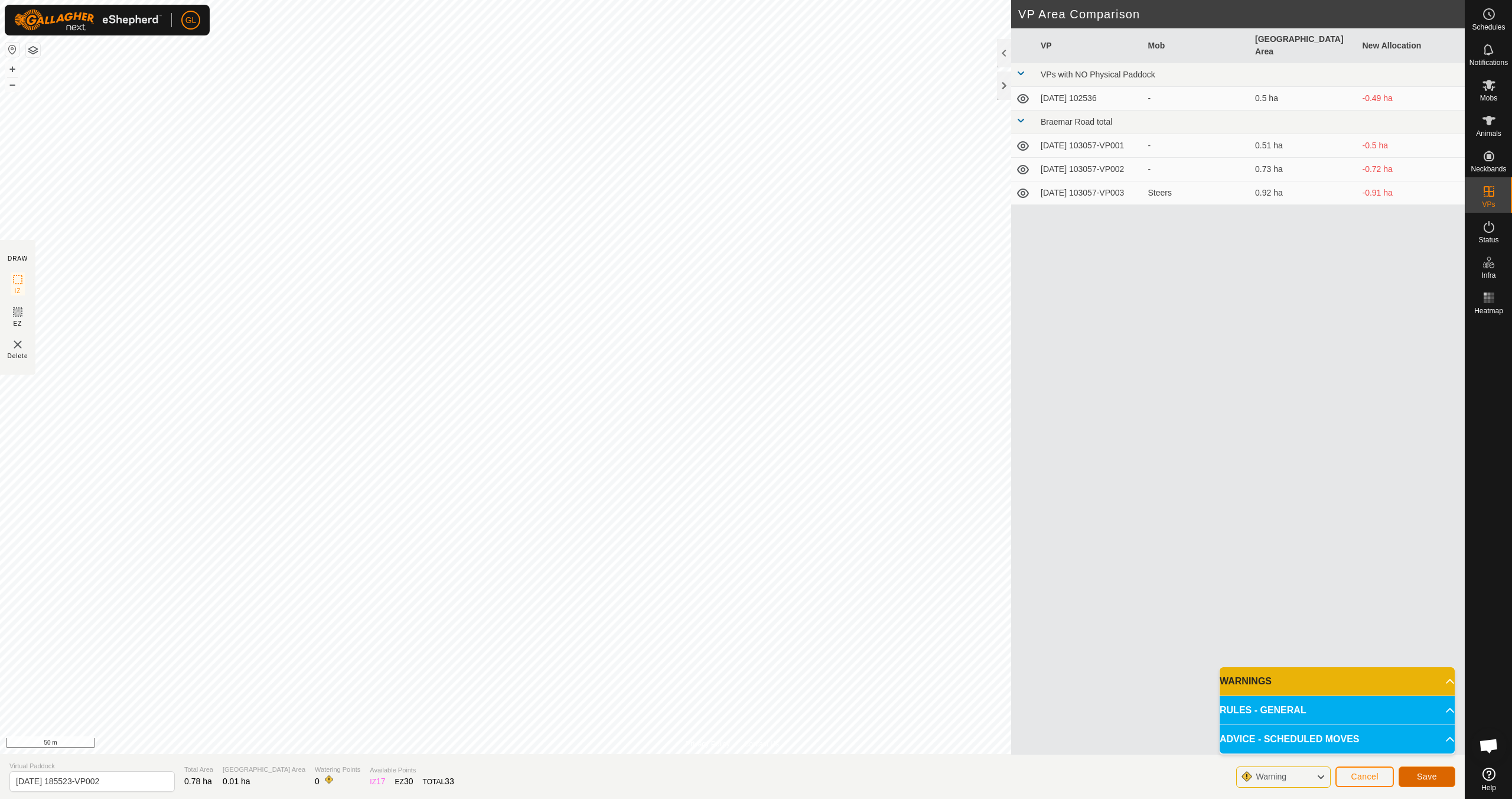
click at [719, 708] on span "Save" at bounding box center [1426, 776] width 20 height 10
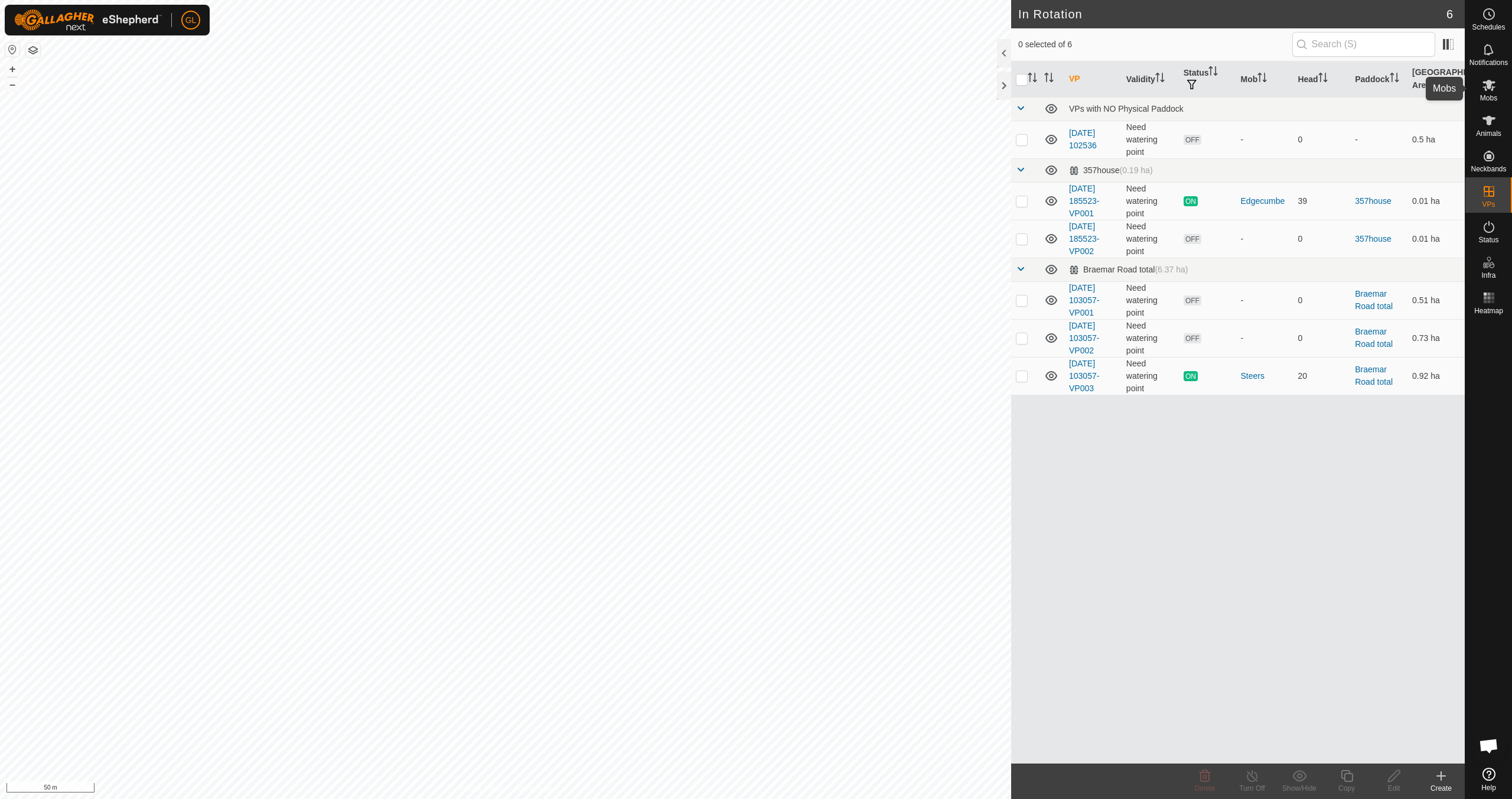
click at [719, 86] on icon at bounding box center [1489, 85] width 13 height 12
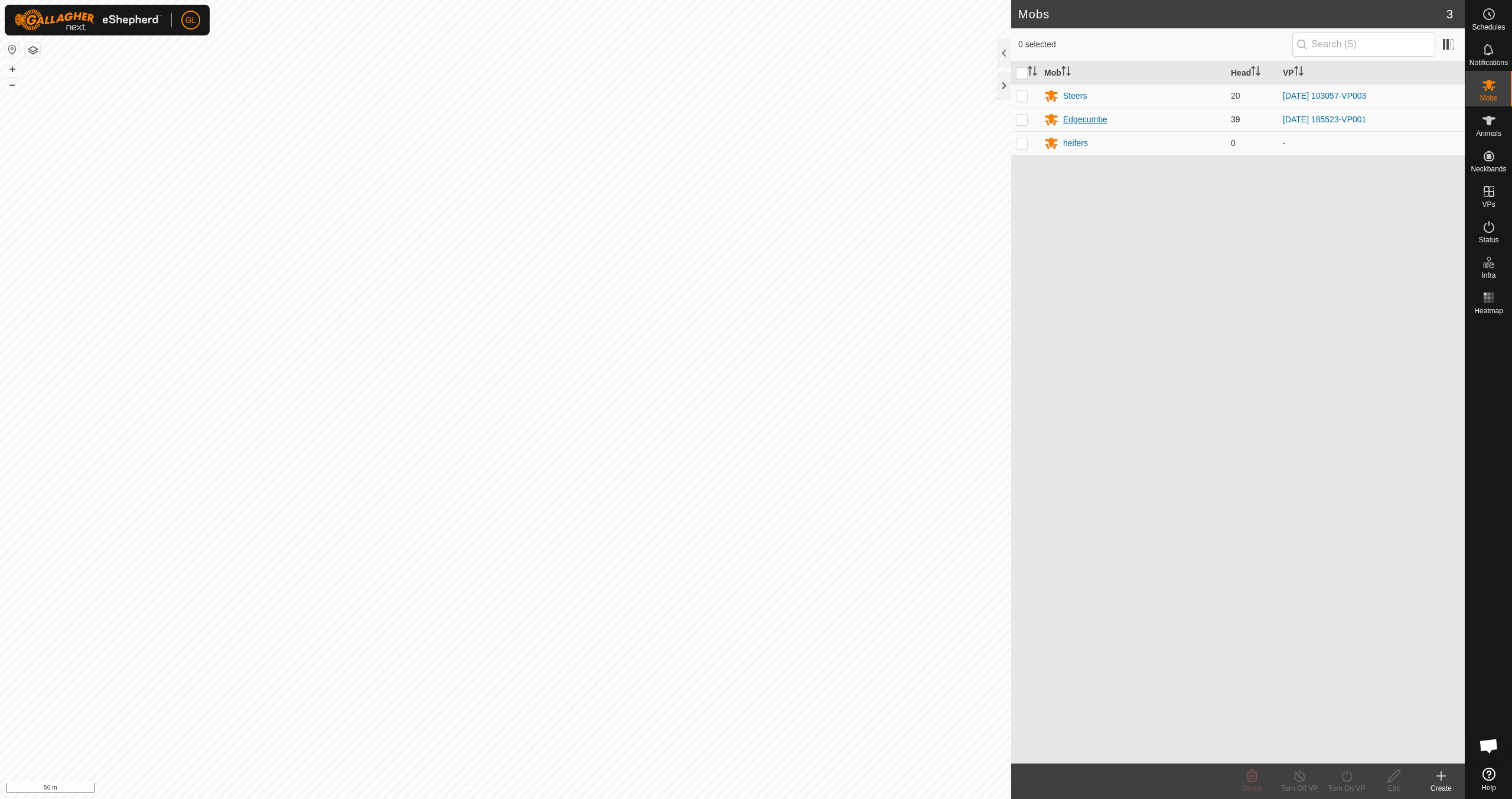
click at [719, 120] on div "Edgecumbe" at bounding box center [1084, 120] width 44 height 13
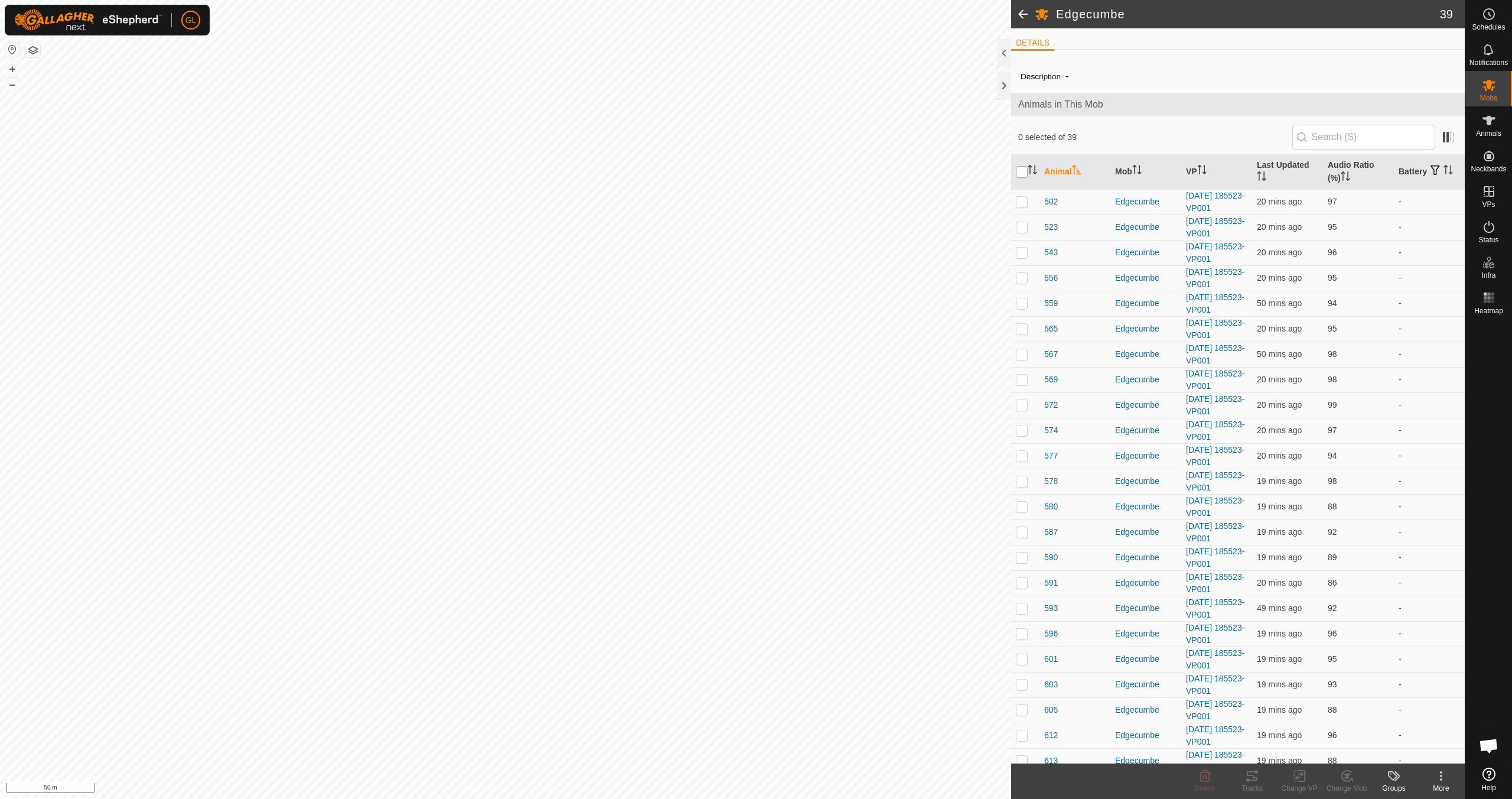
click at [719, 175] on input "checkbox" at bounding box center [1021, 171] width 12 height 12
checkbox input "true"
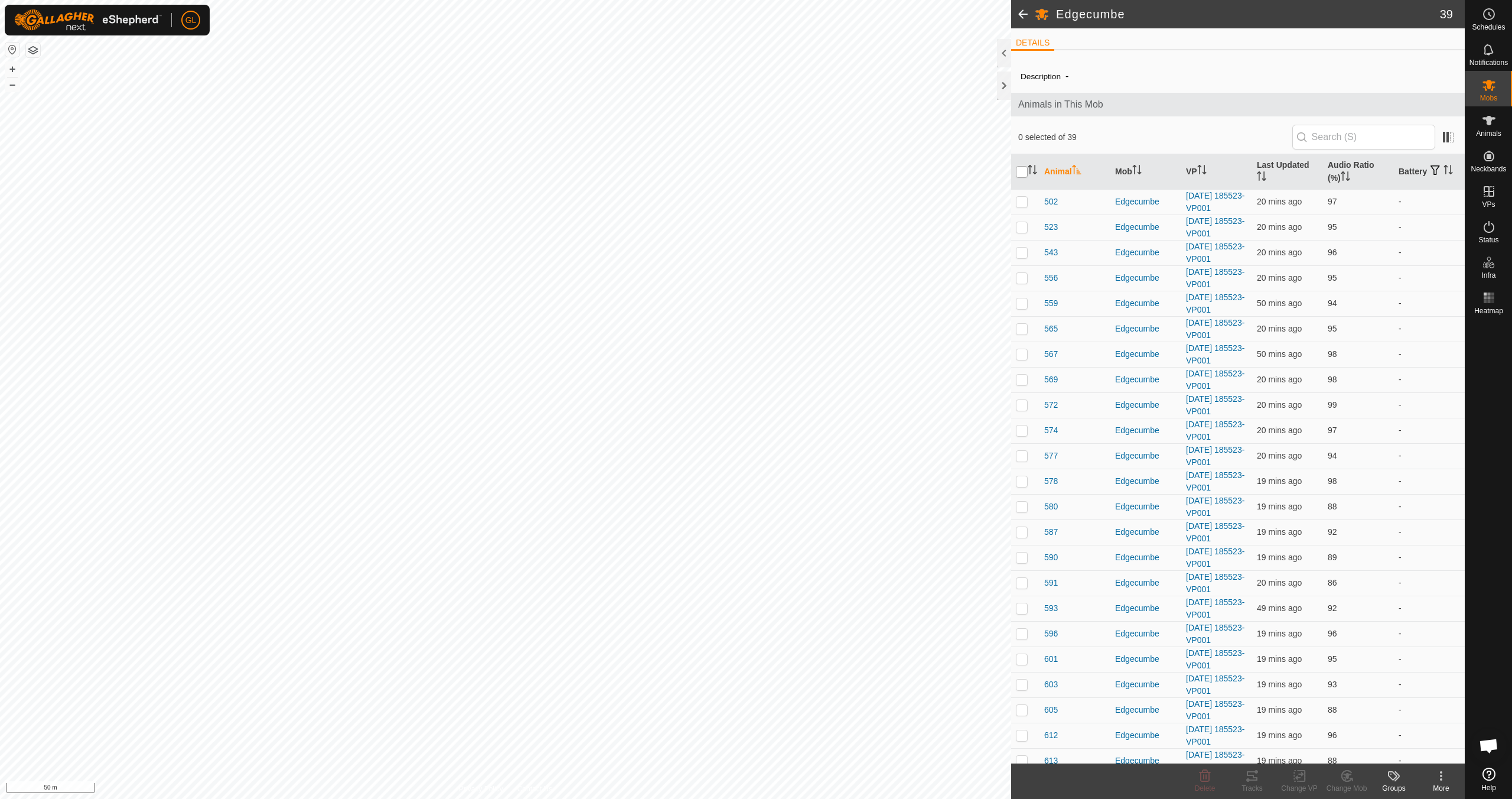
checkbox input "true"
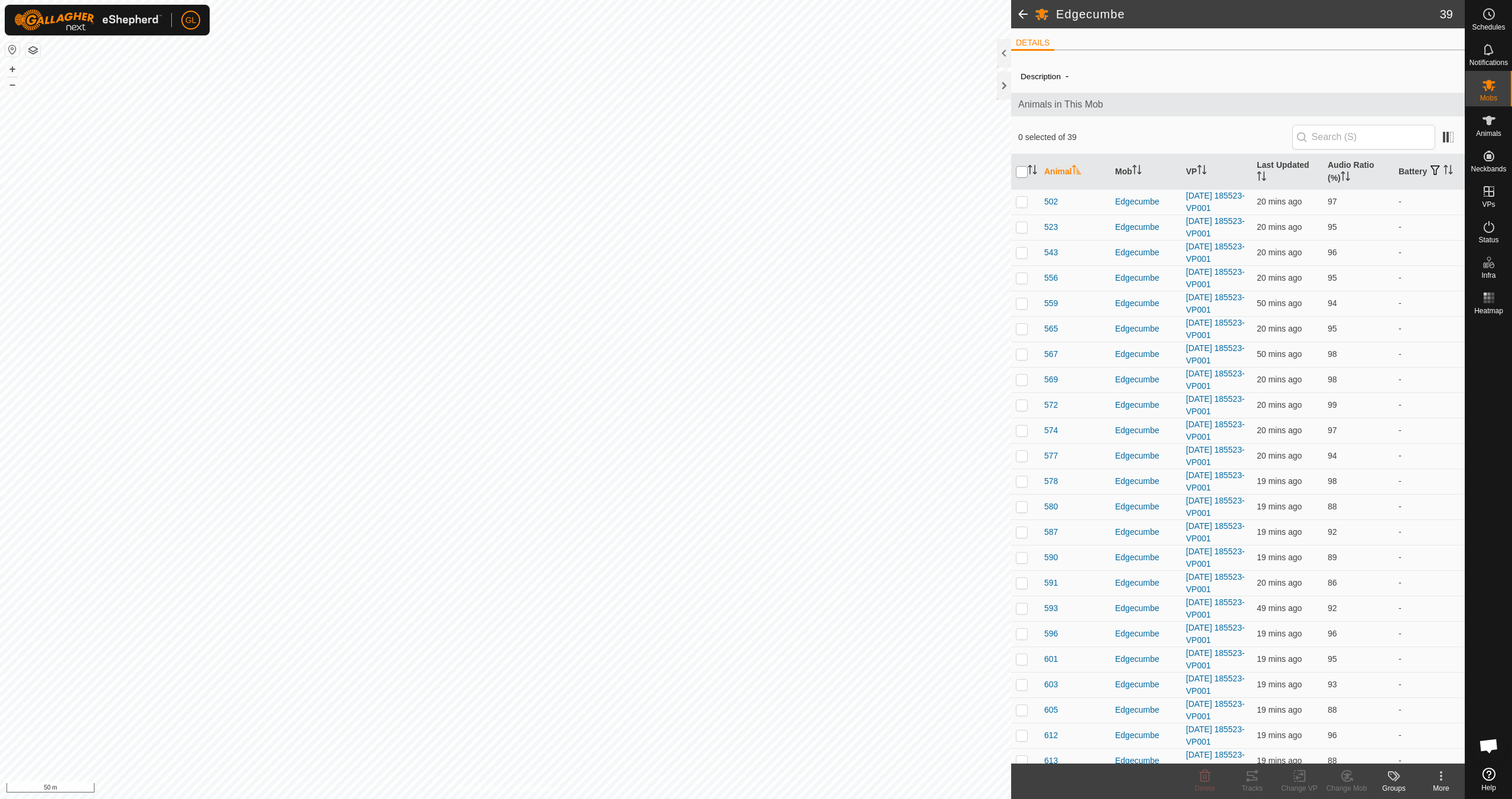
checkbox input "true"
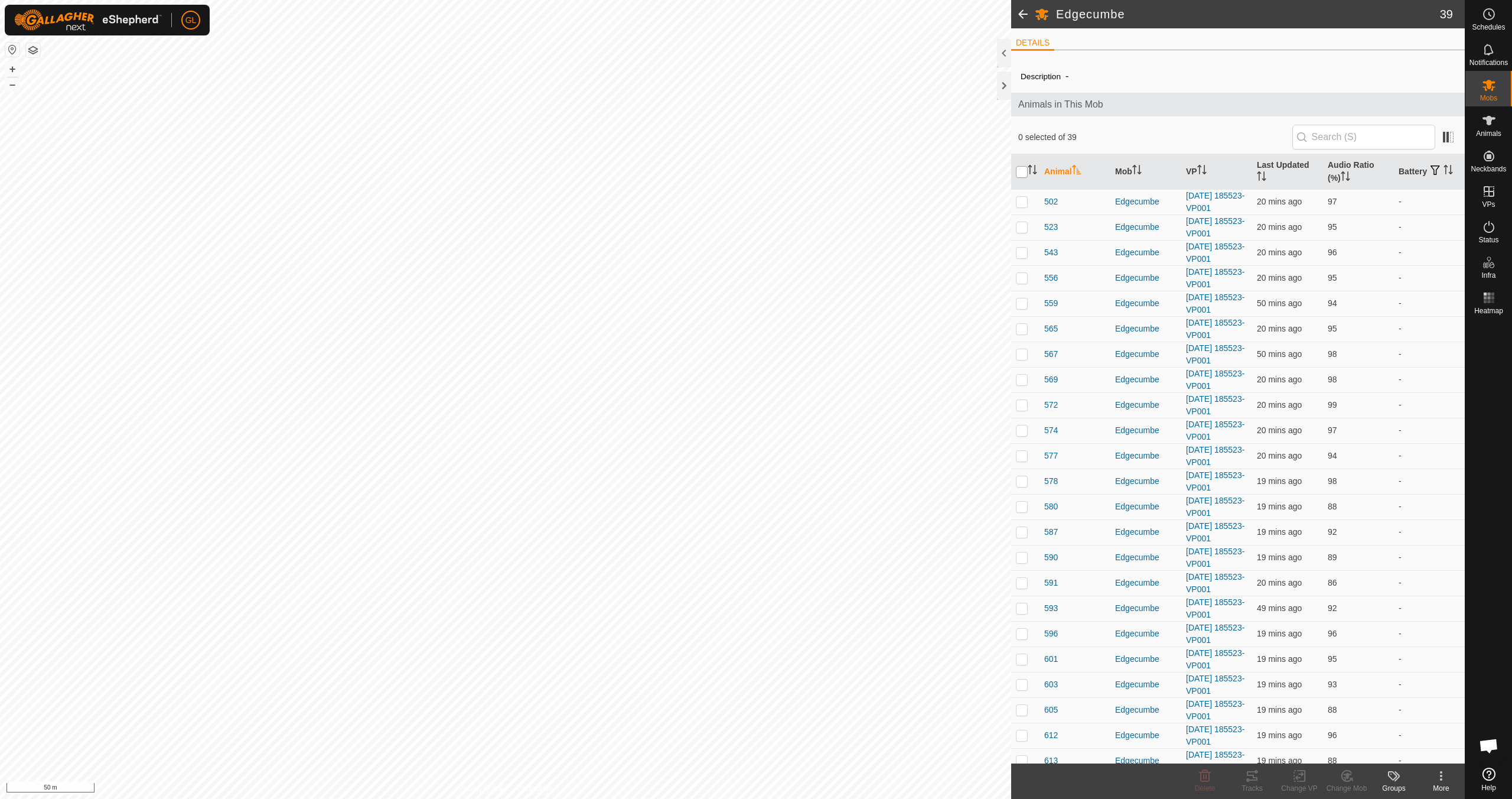
checkbox input "true"
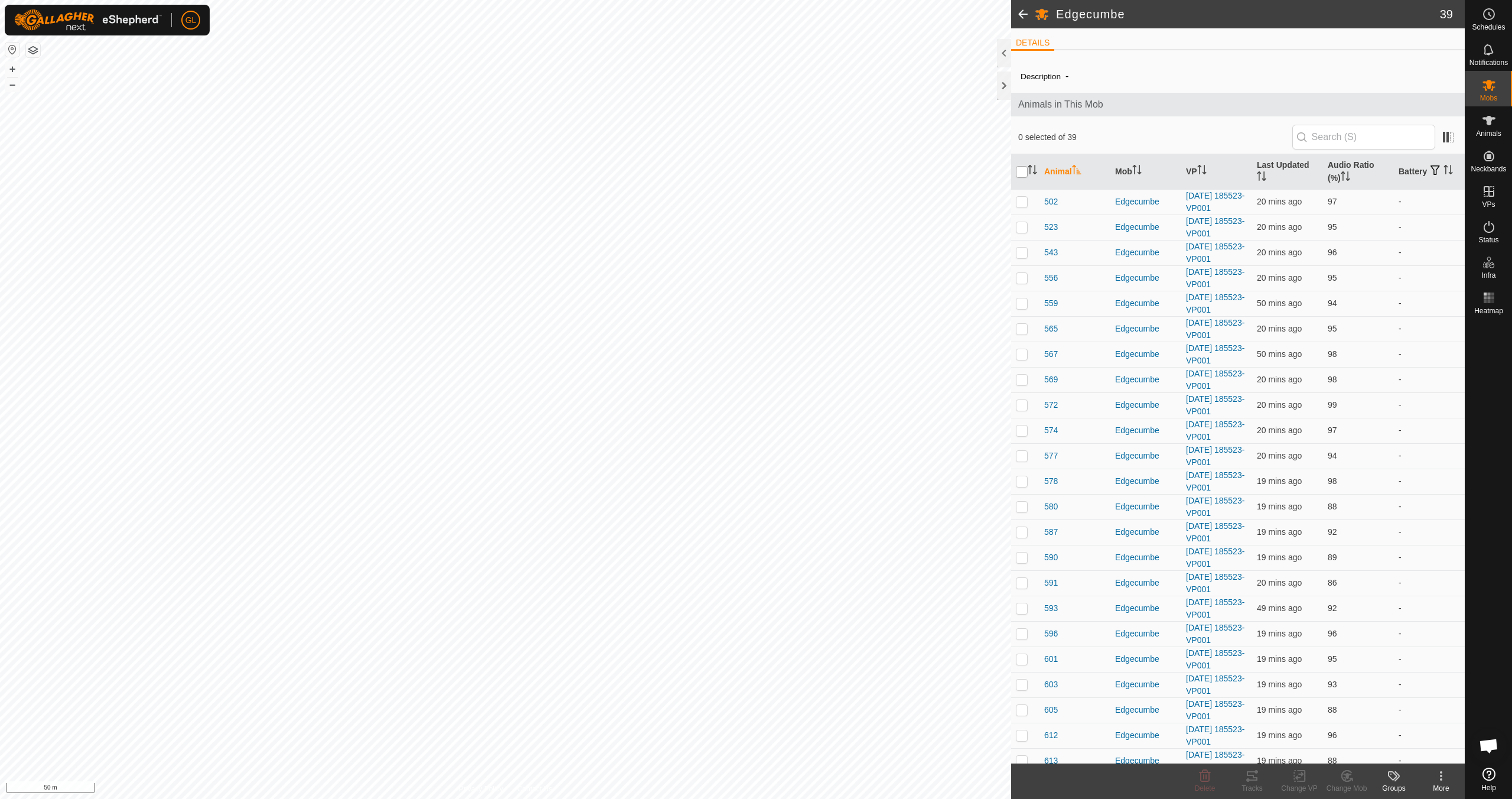
checkbox input "true"
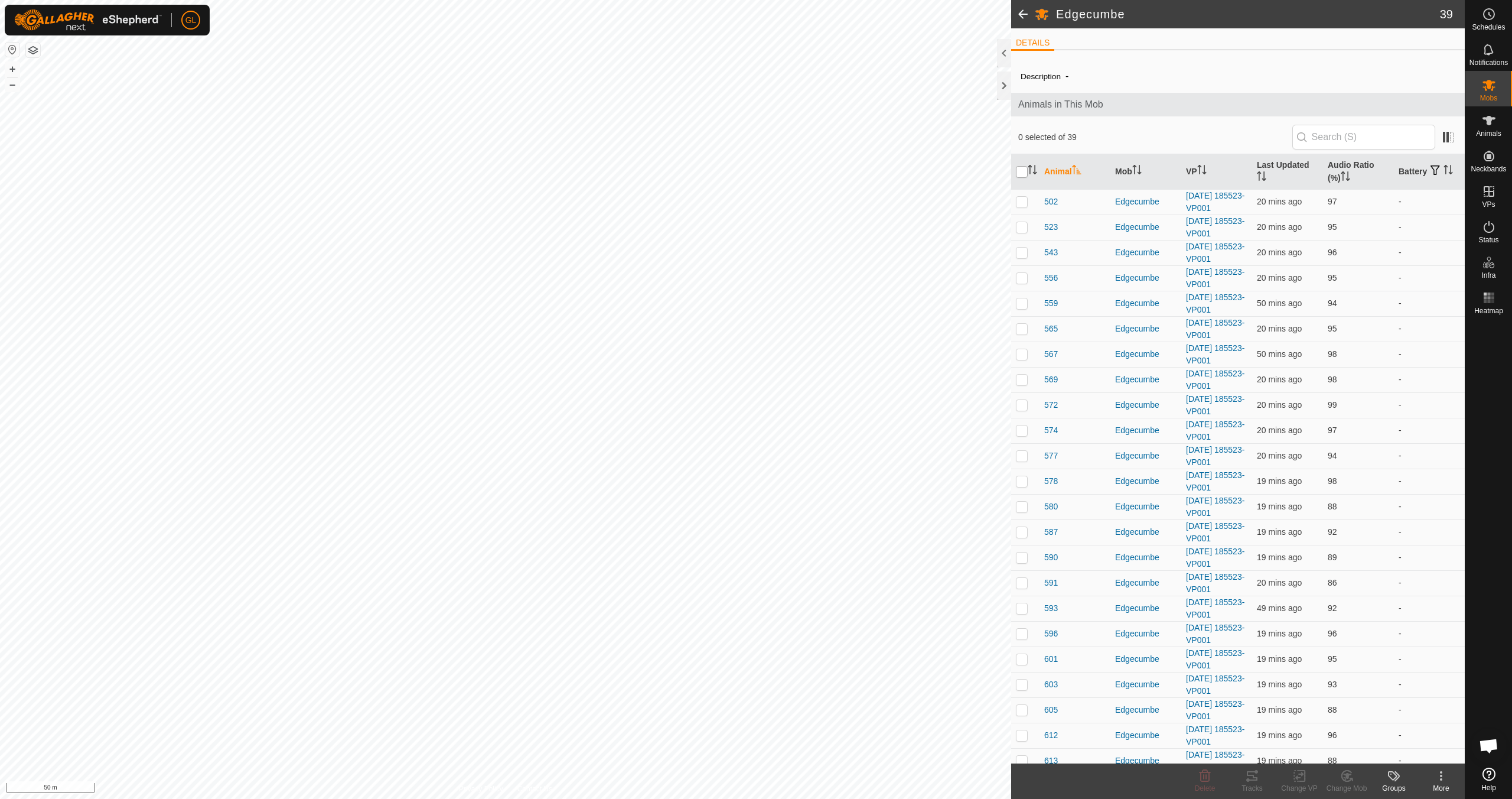
checkbox input "true"
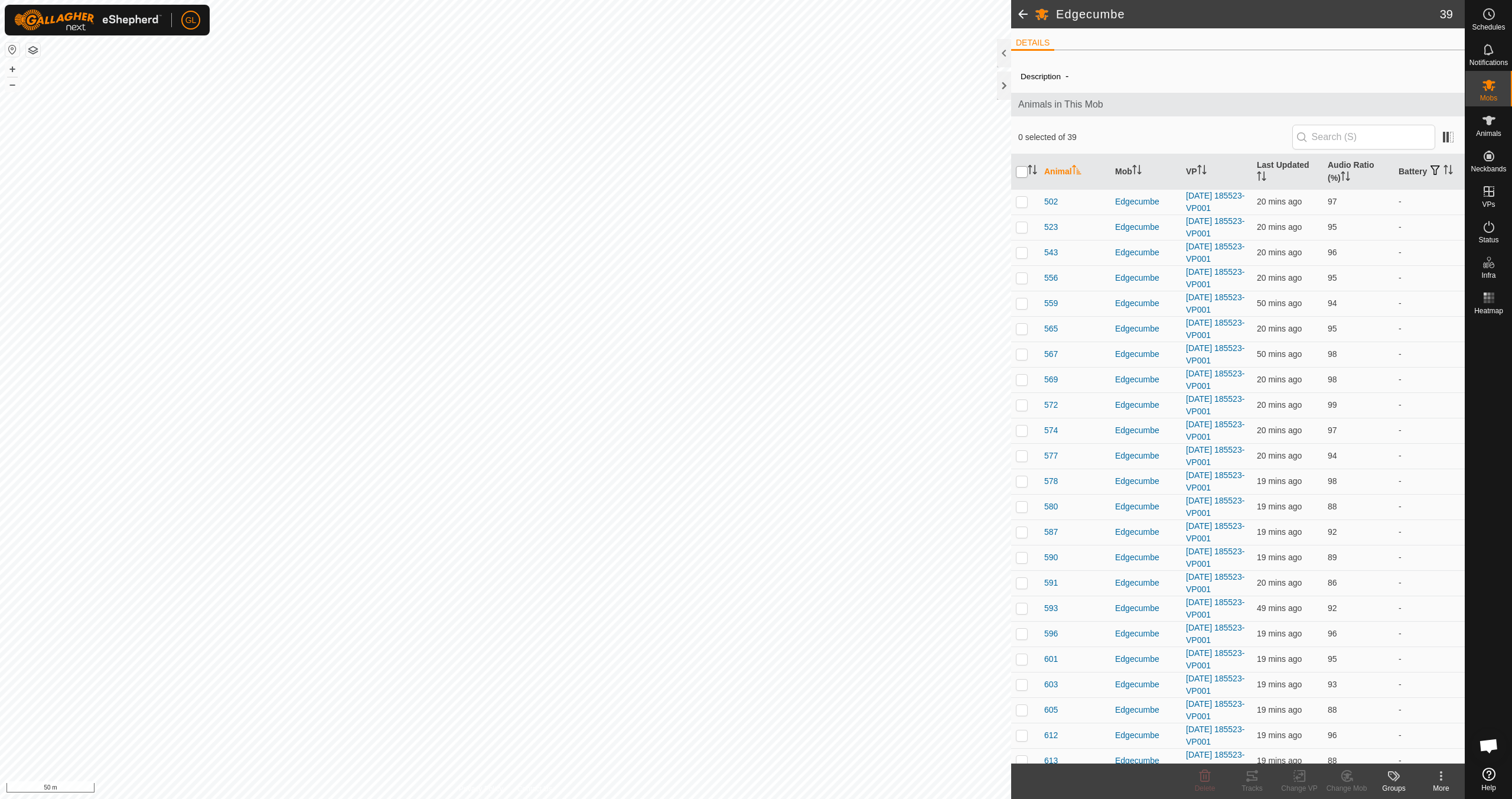
checkbox input "true"
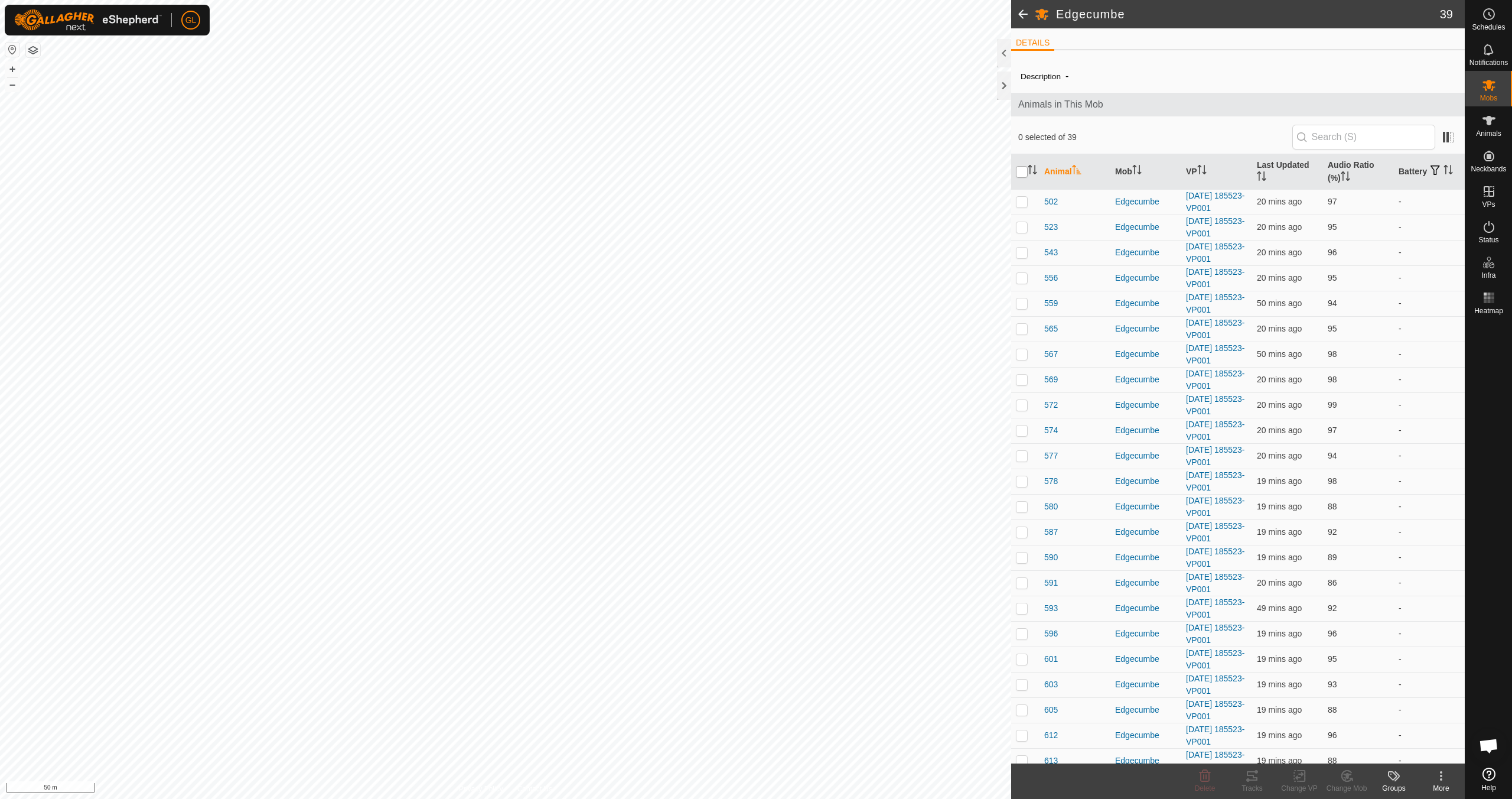
checkbox input "true"
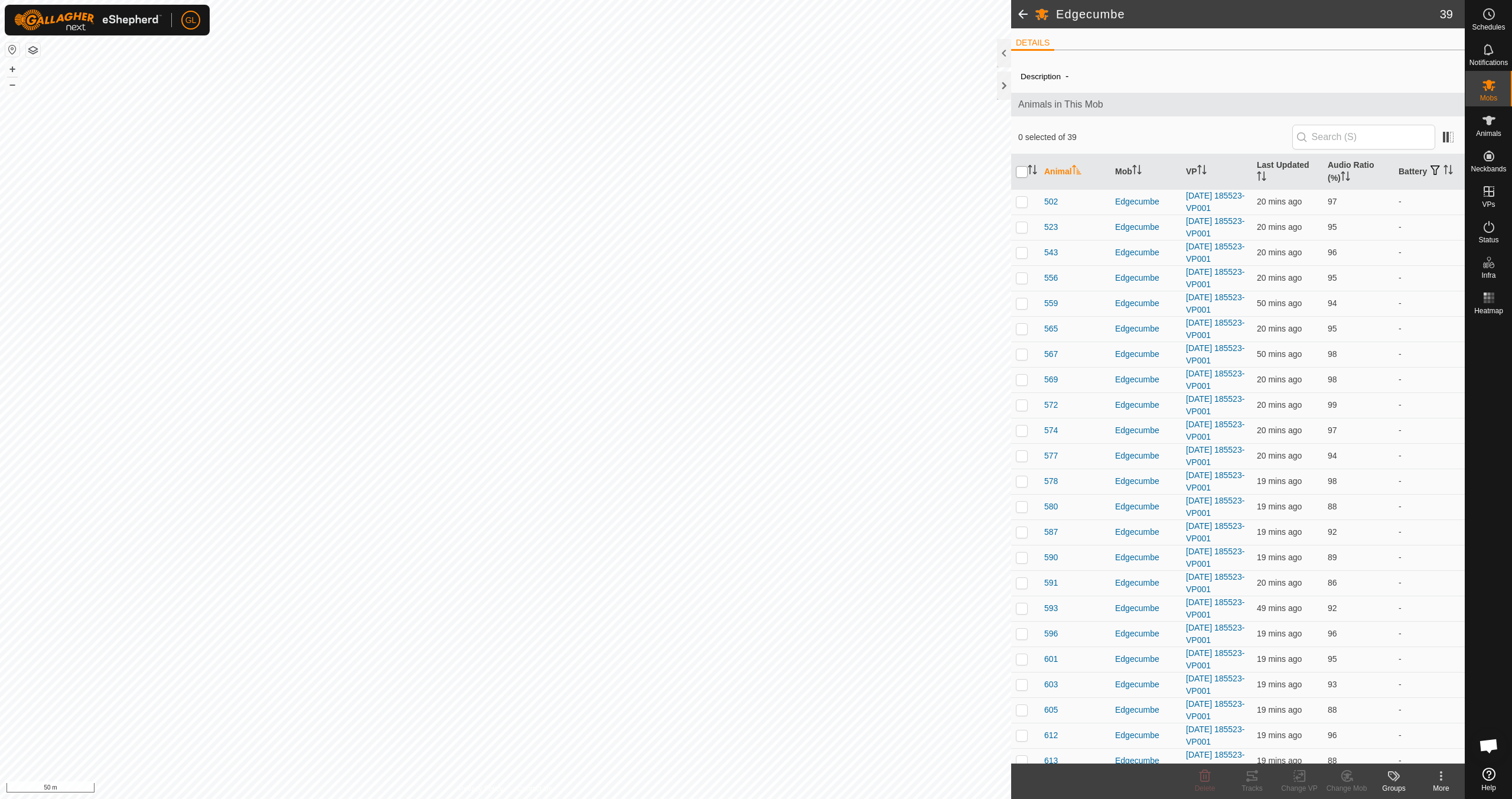
checkbox input "true"
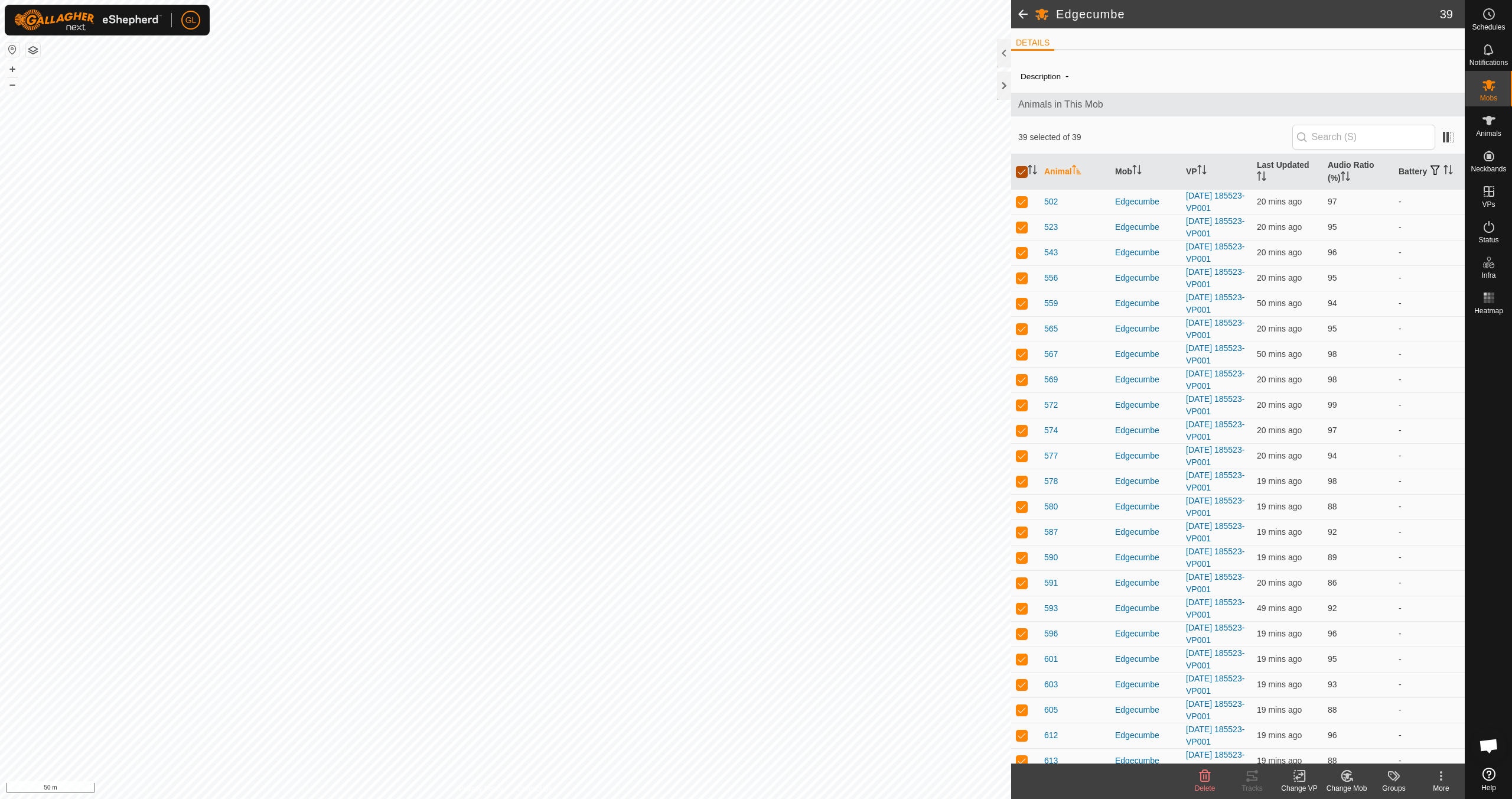
click at [719, 168] on input "checkbox" at bounding box center [1021, 171] width 12 height 12
checkbox input "false"
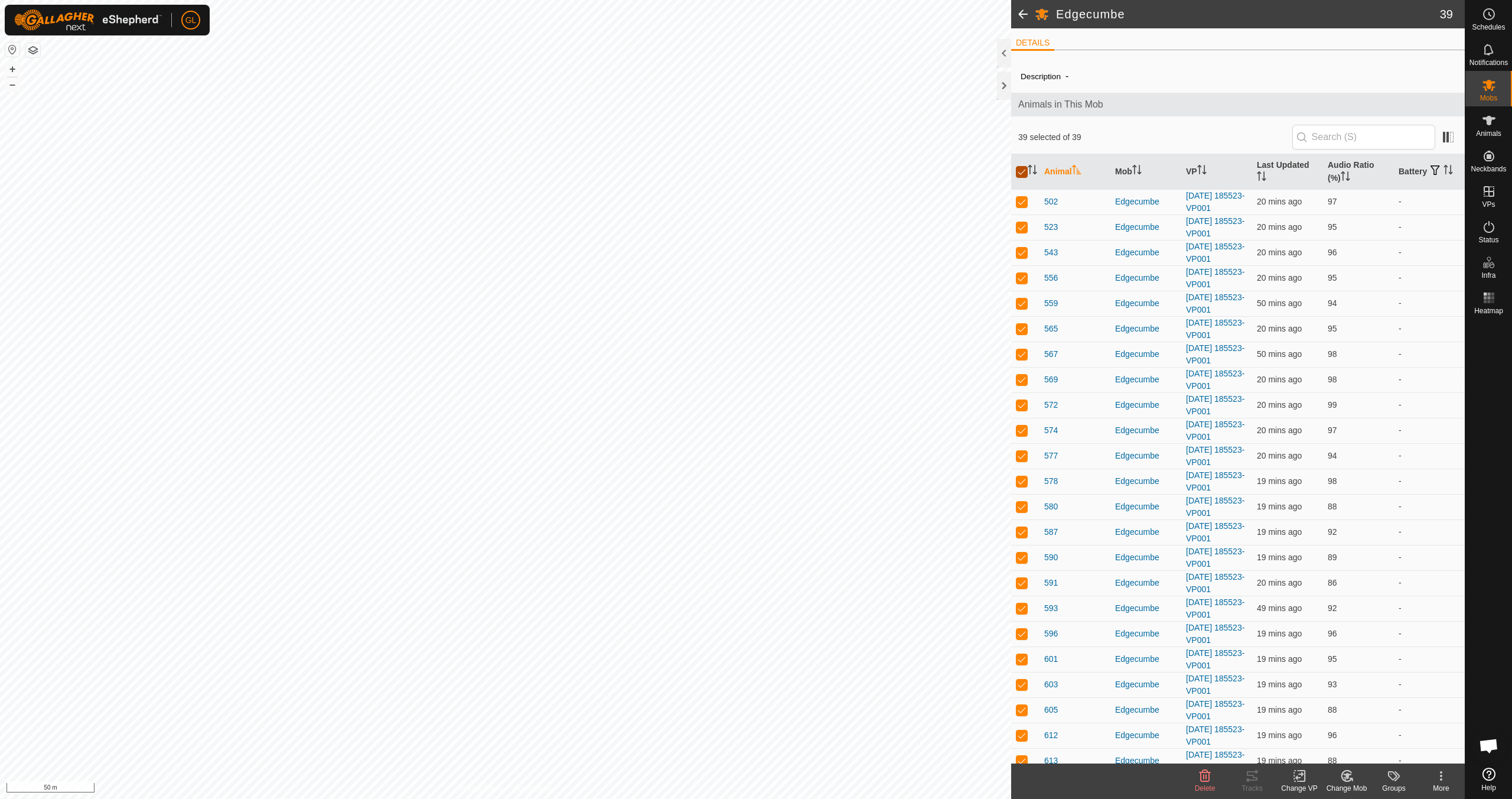
checkbox input "false"
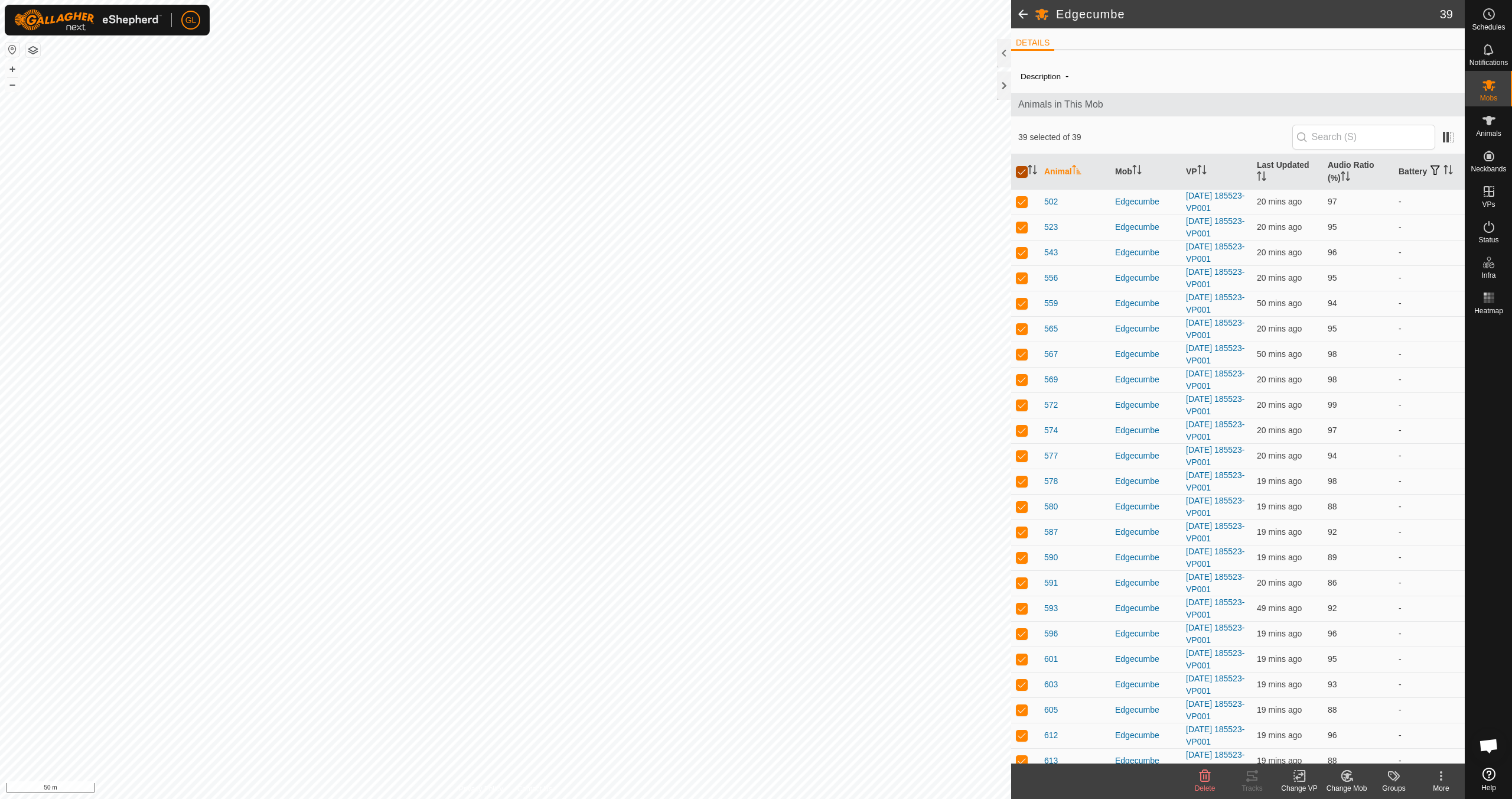
checkbox input "false"
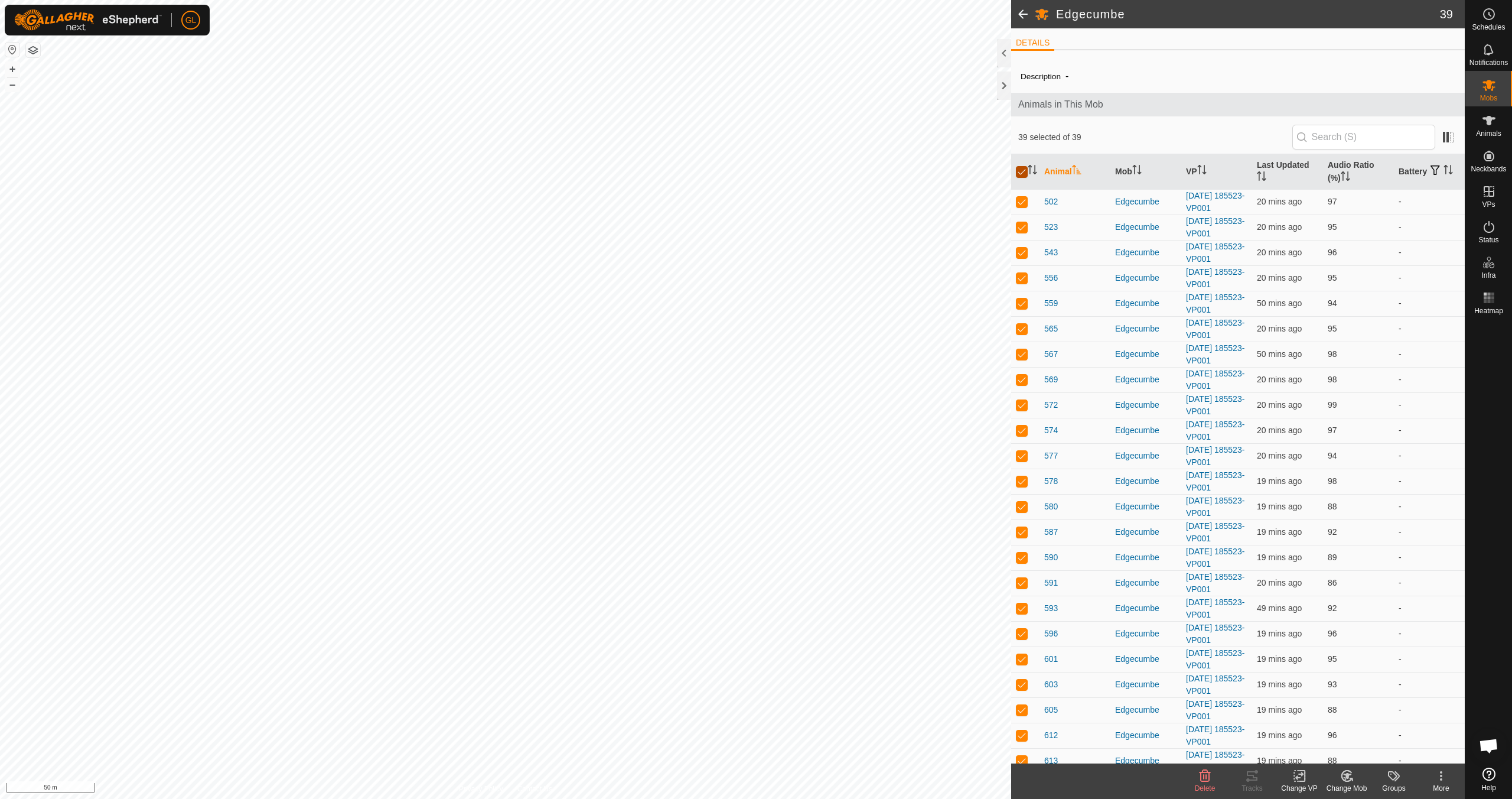
checkbox input "false"
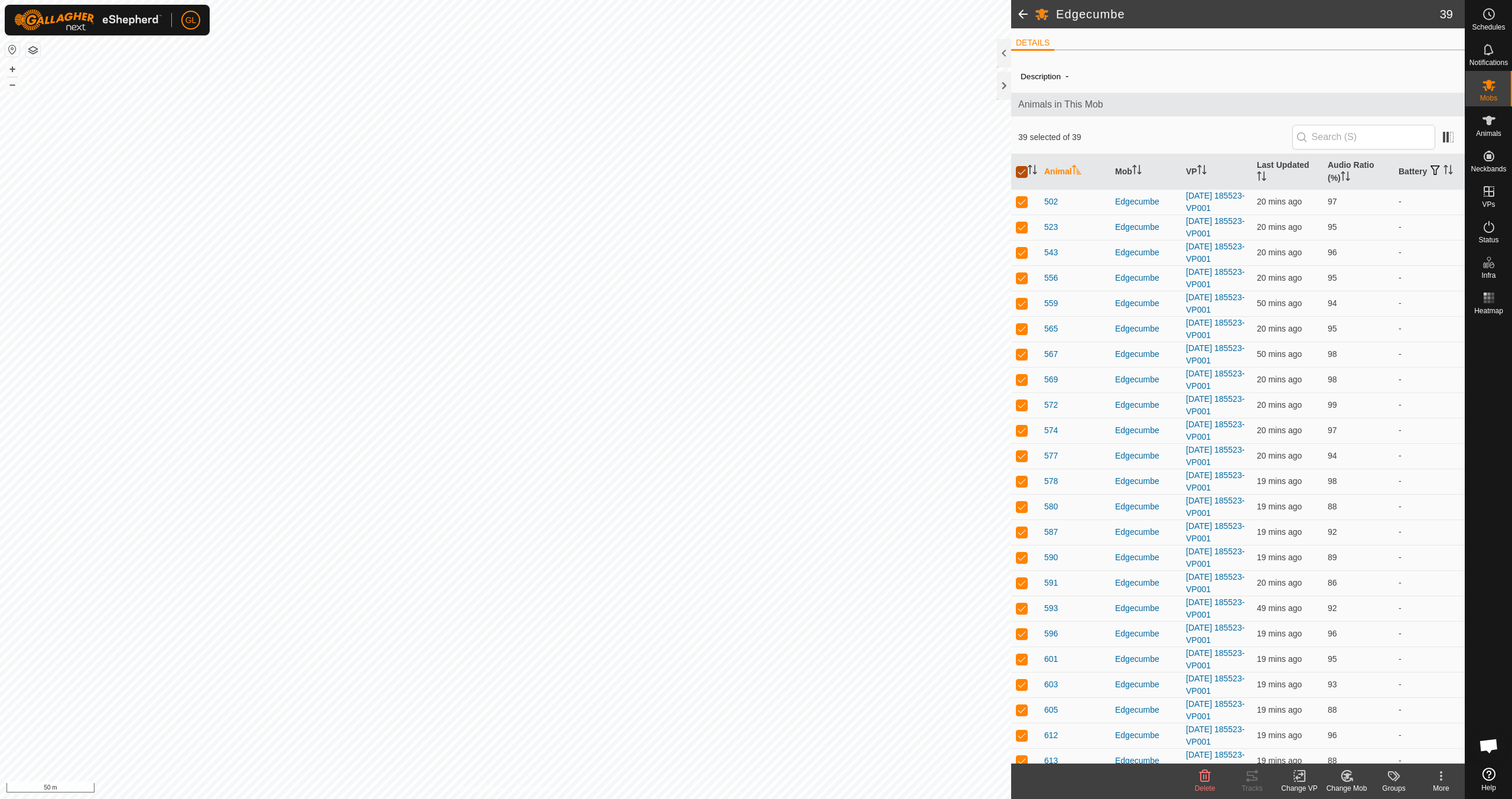
checkbox input "false"
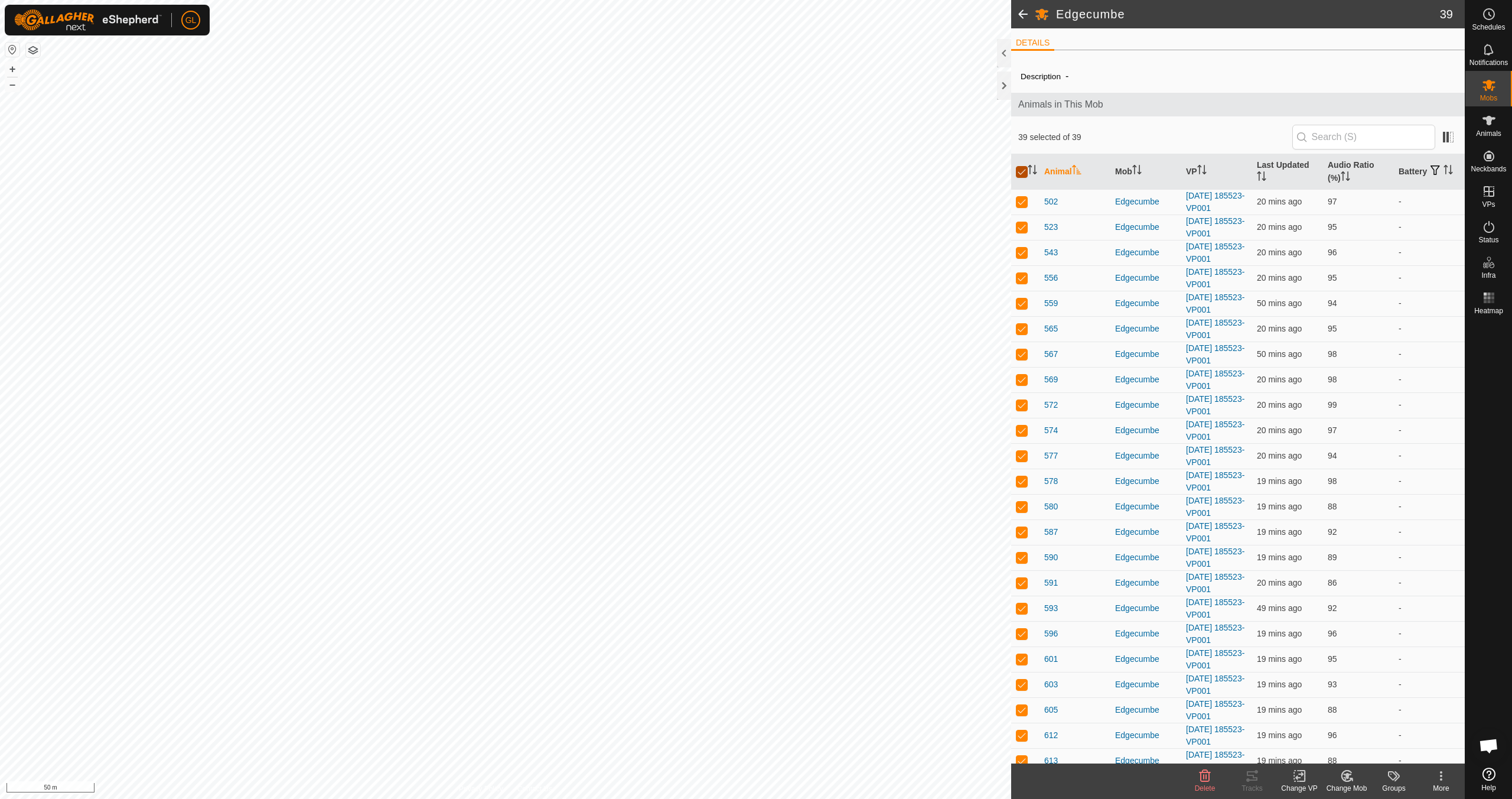
checkbox input "false"
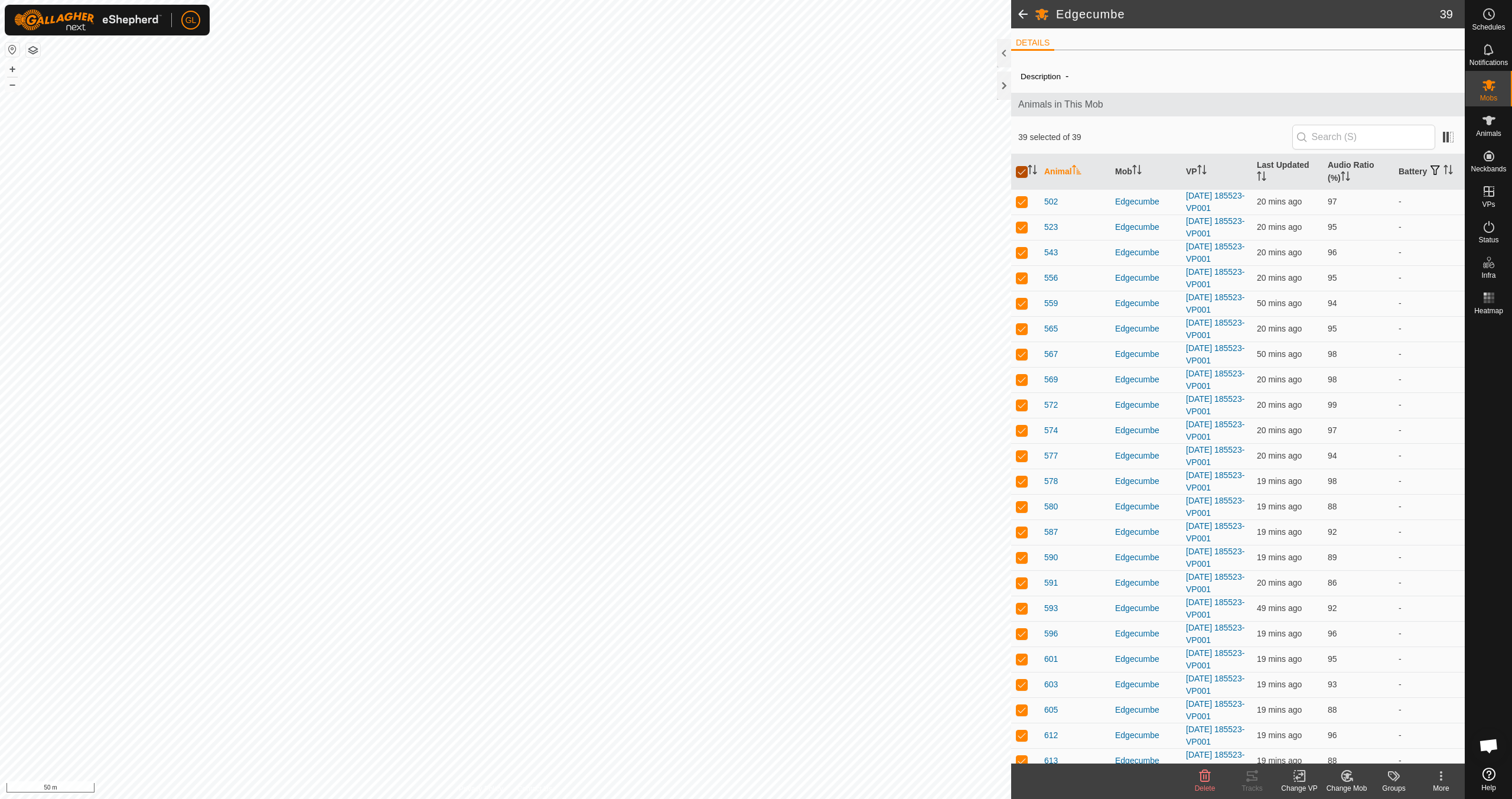
checkbox input "false"
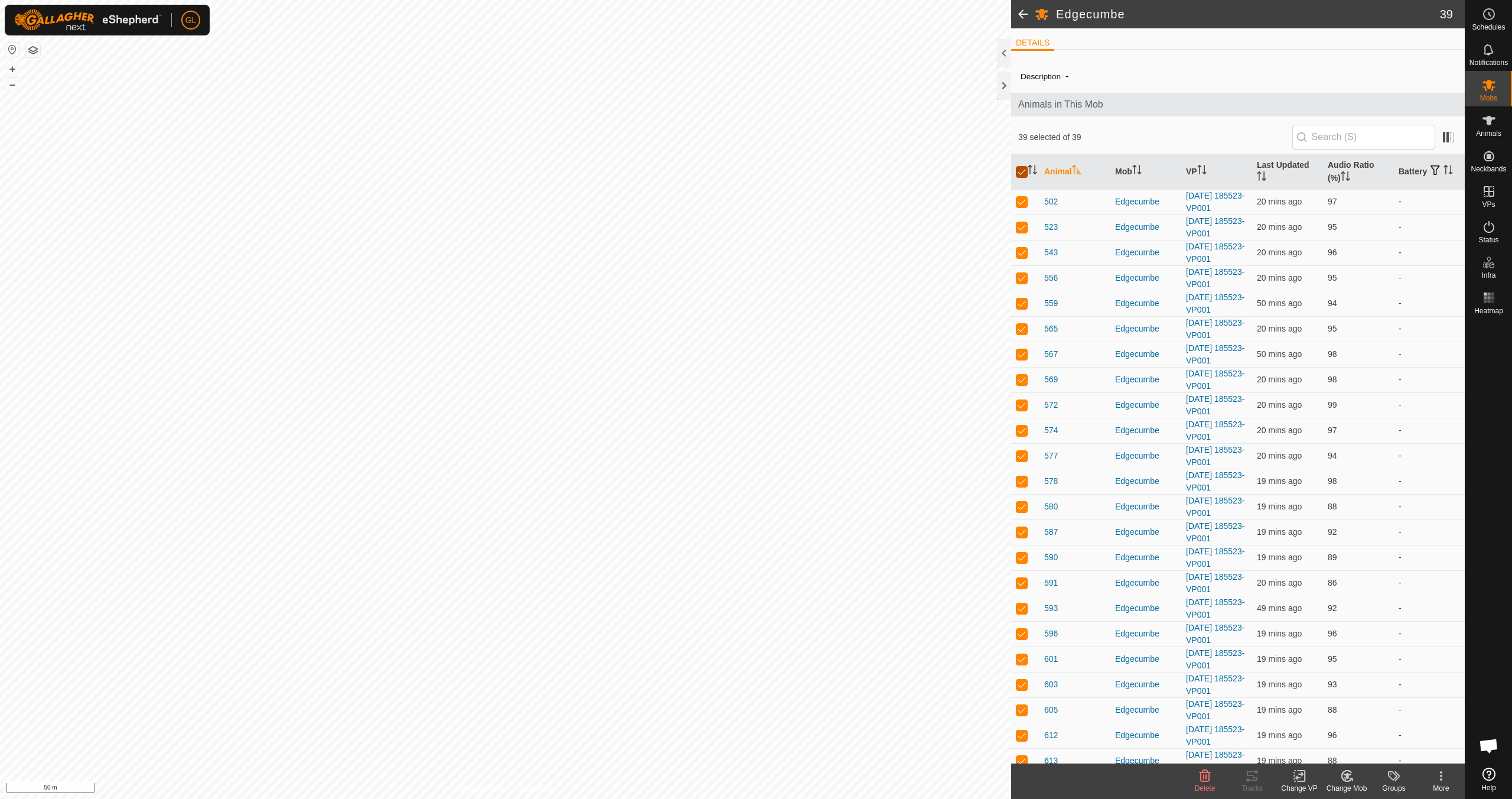
checkbox input "false"
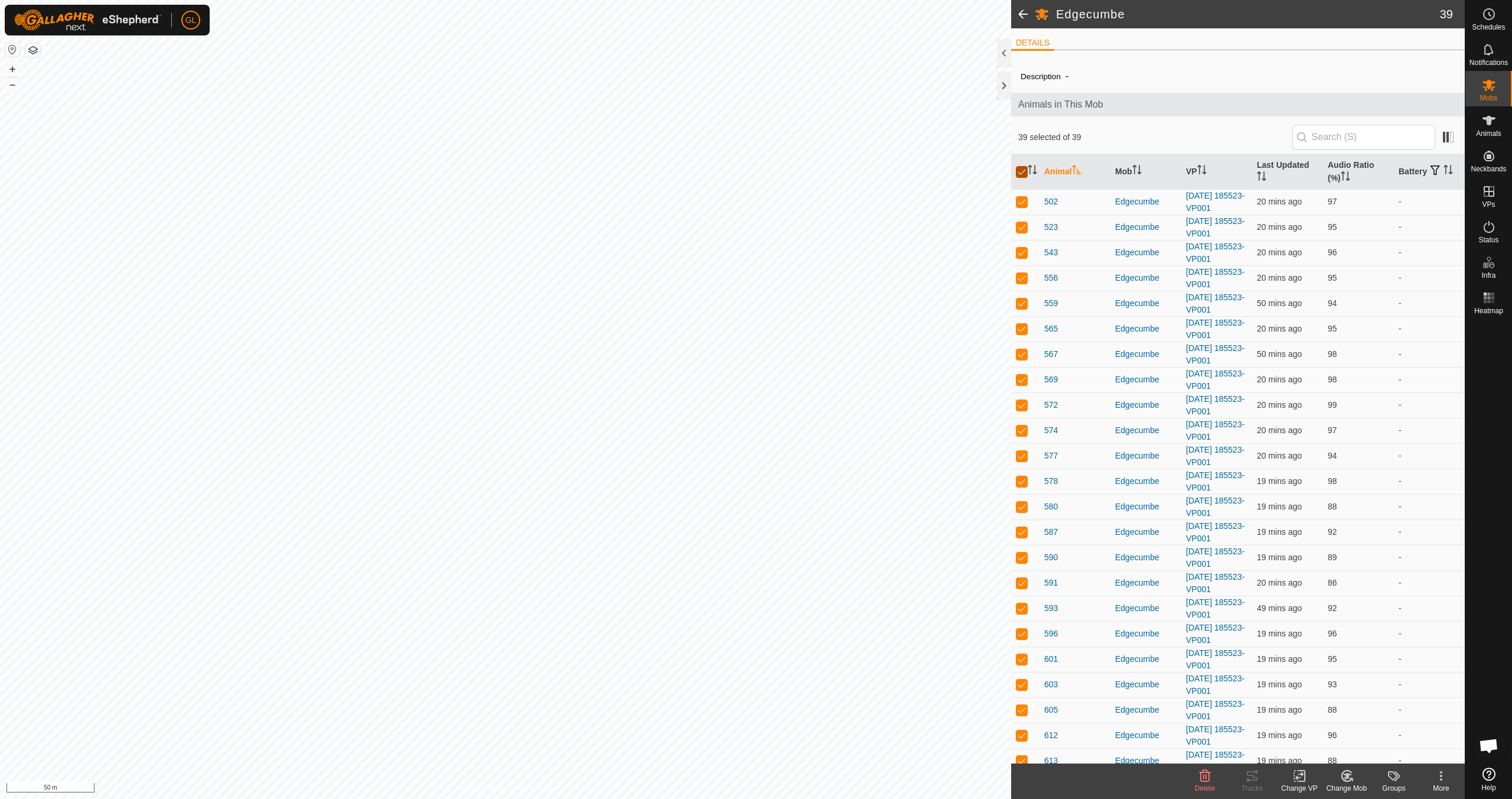
checkbox input "false"
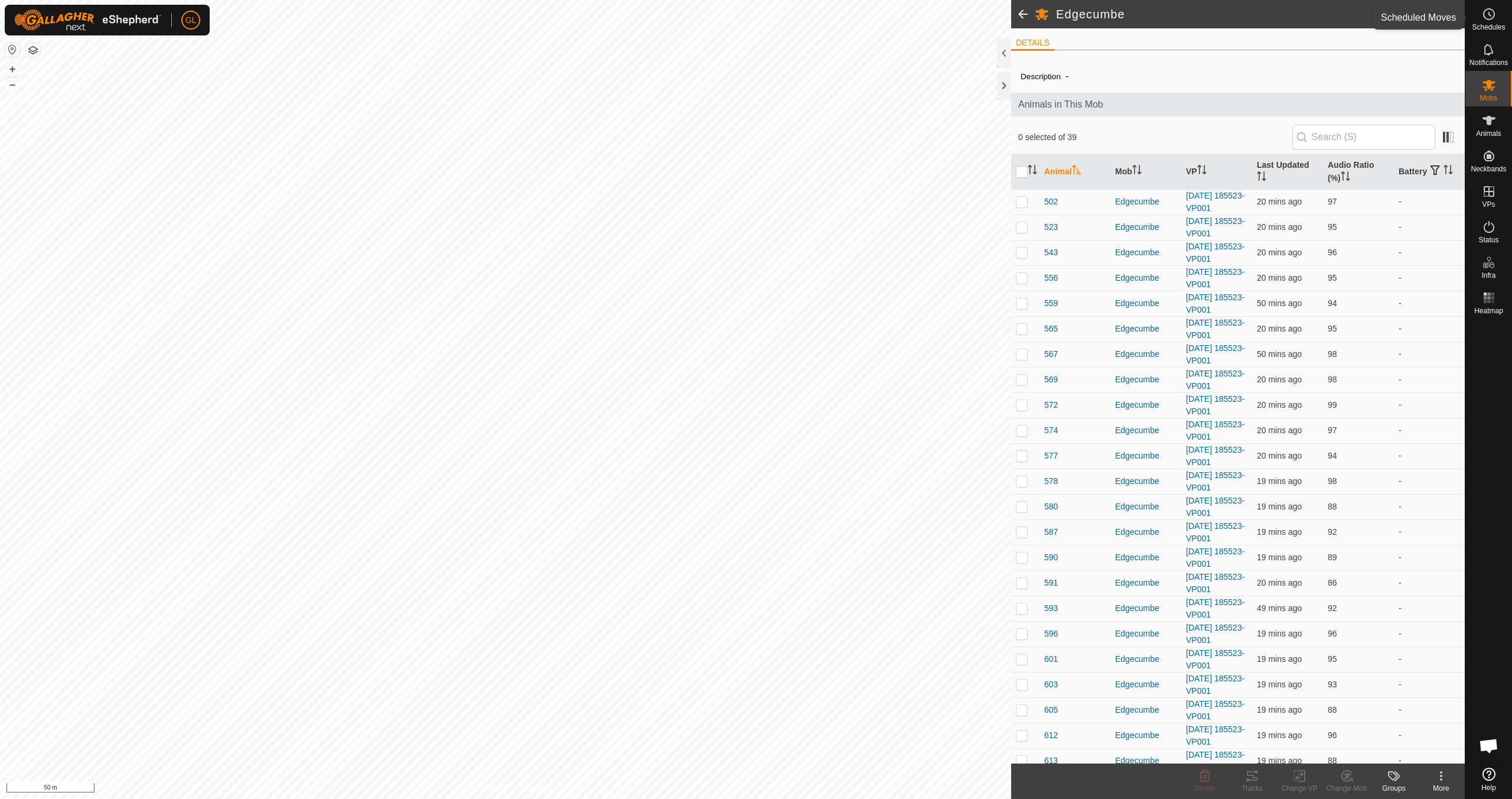
click at [719, 22] on es-schedule-vp-svg-icon at bounding box center [1489, 13] width 21 height 19
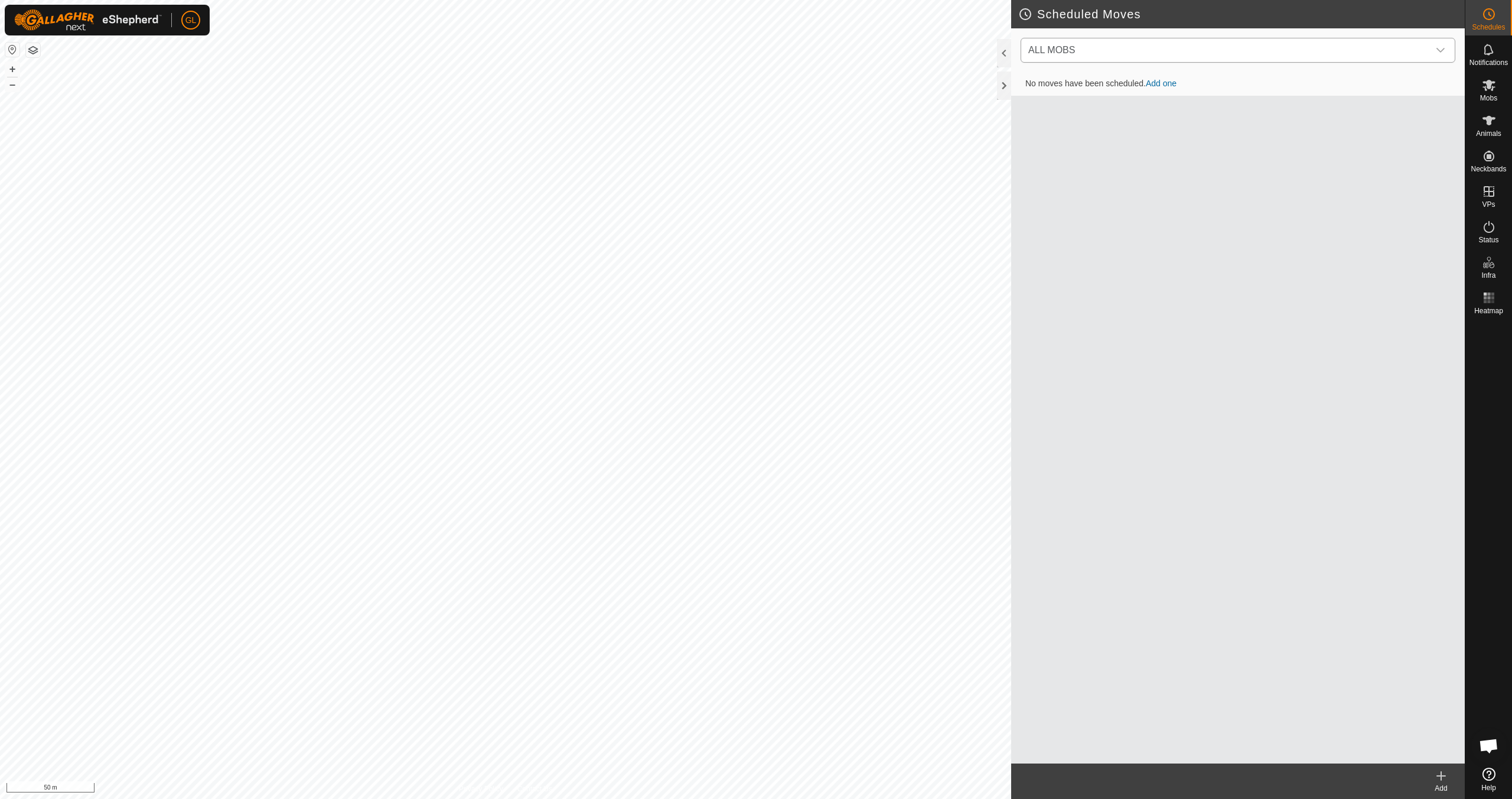
click at [719, 49] on icon "dropdown trigger" at bounding box center [1440, 50] width 10 height 10
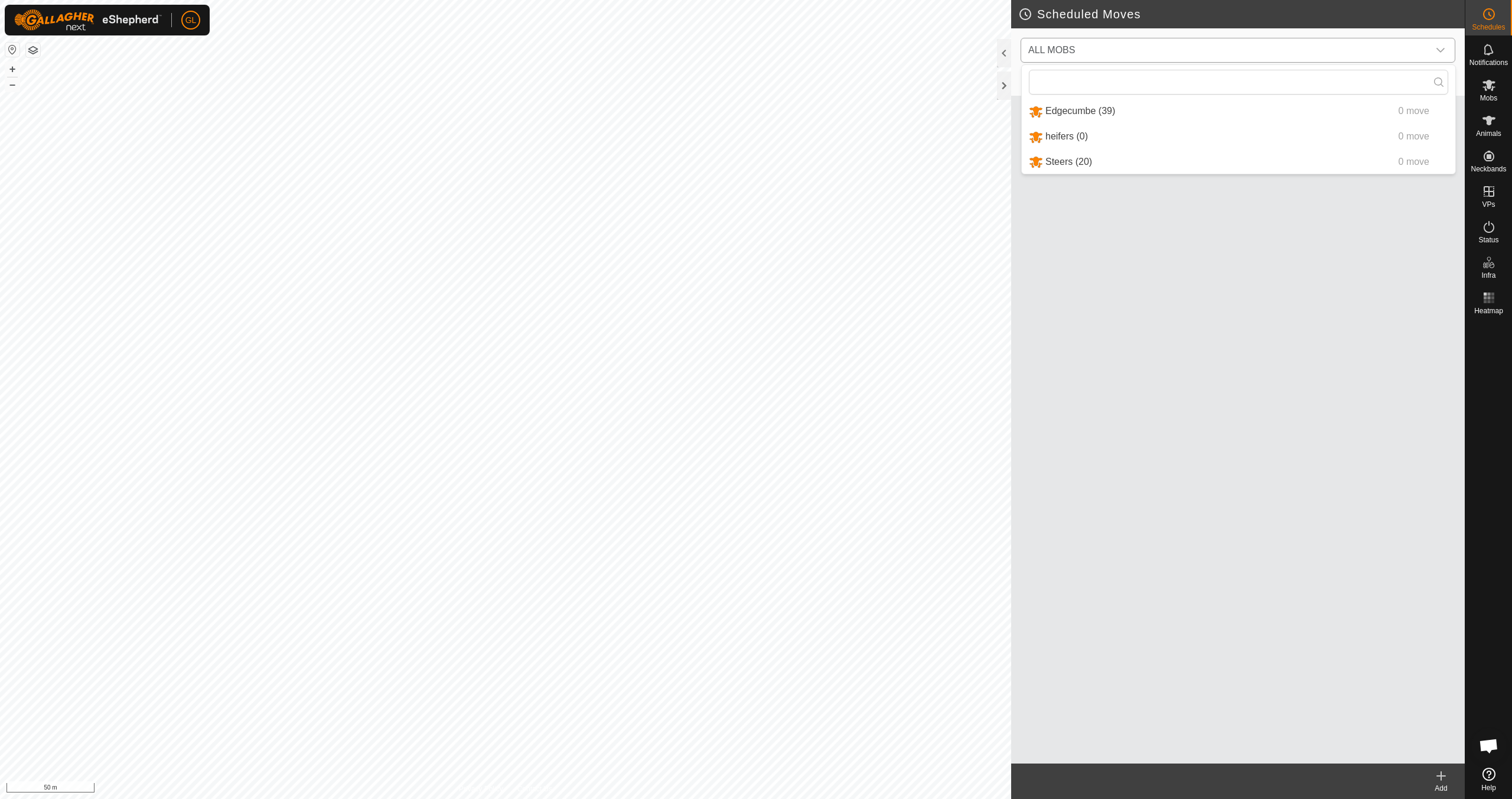
click at [719, 116] on li "Edgecumbe (39) 0 move" at bounding box center [1238, 111] width 433 height 24
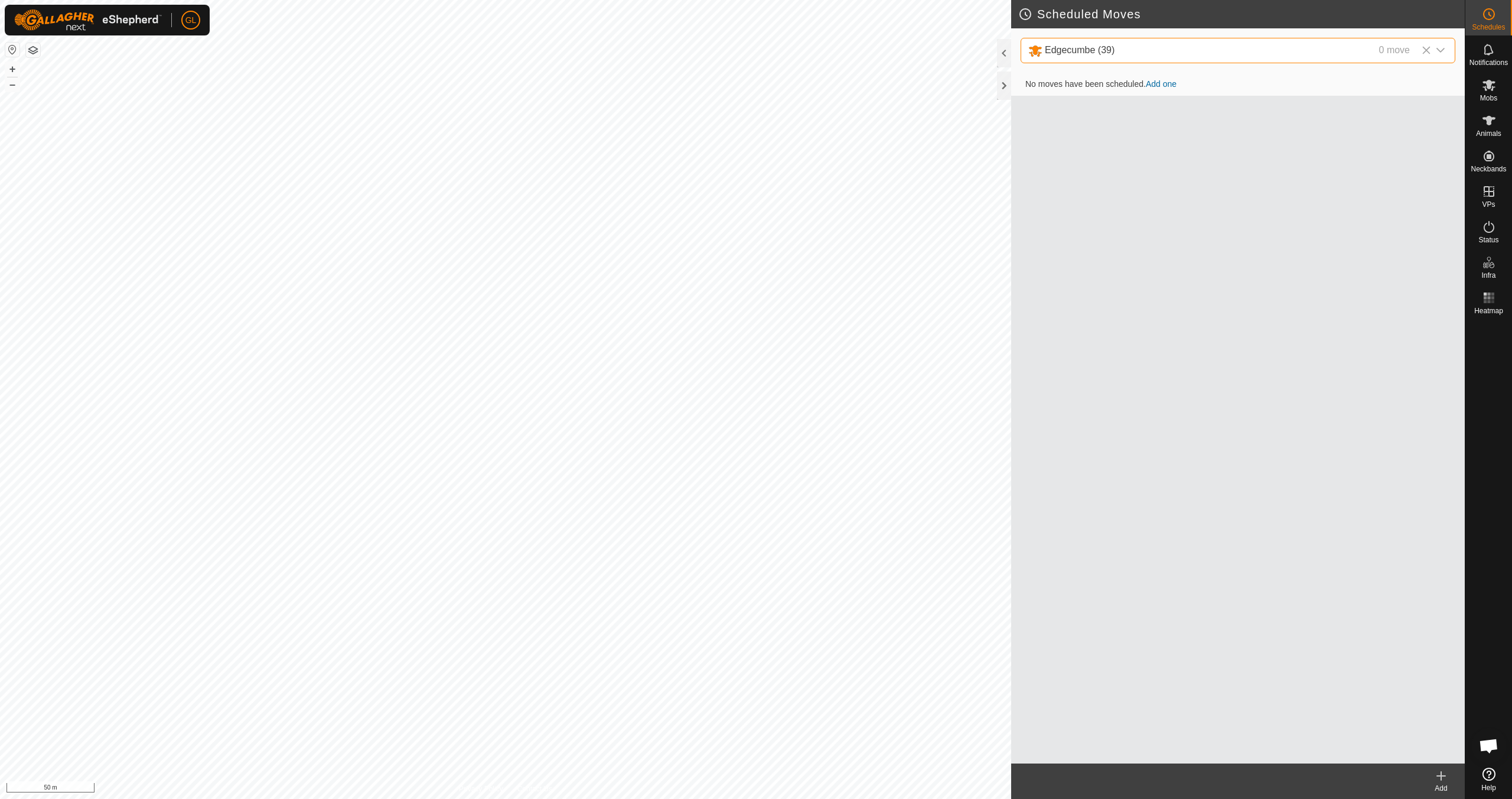
click at [719, 85] on link "Add one" at bounding box center [1161, 83] width 30 height 10
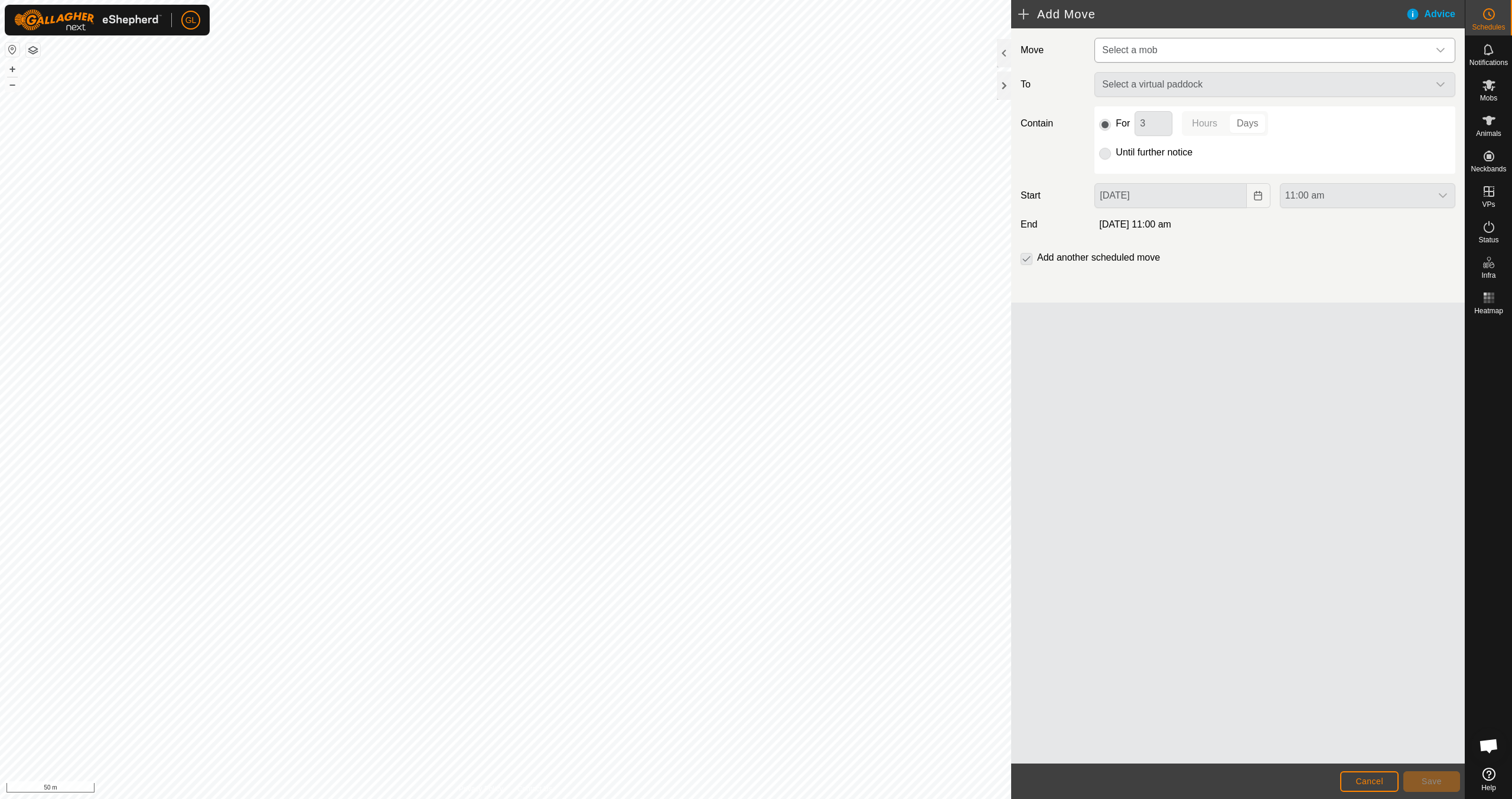
click at [719, 49] on icon "dropdown trigger" at bounding box center [1439, 49] width 8 height 4
click at [719, 108] on li "Edgecumbe (39)" at bounding box center [1276, 111] width 360 height 24
click at [719, 85] on icon "dropdown trigger" at bounding box center [1440, 85] width 10 height 10
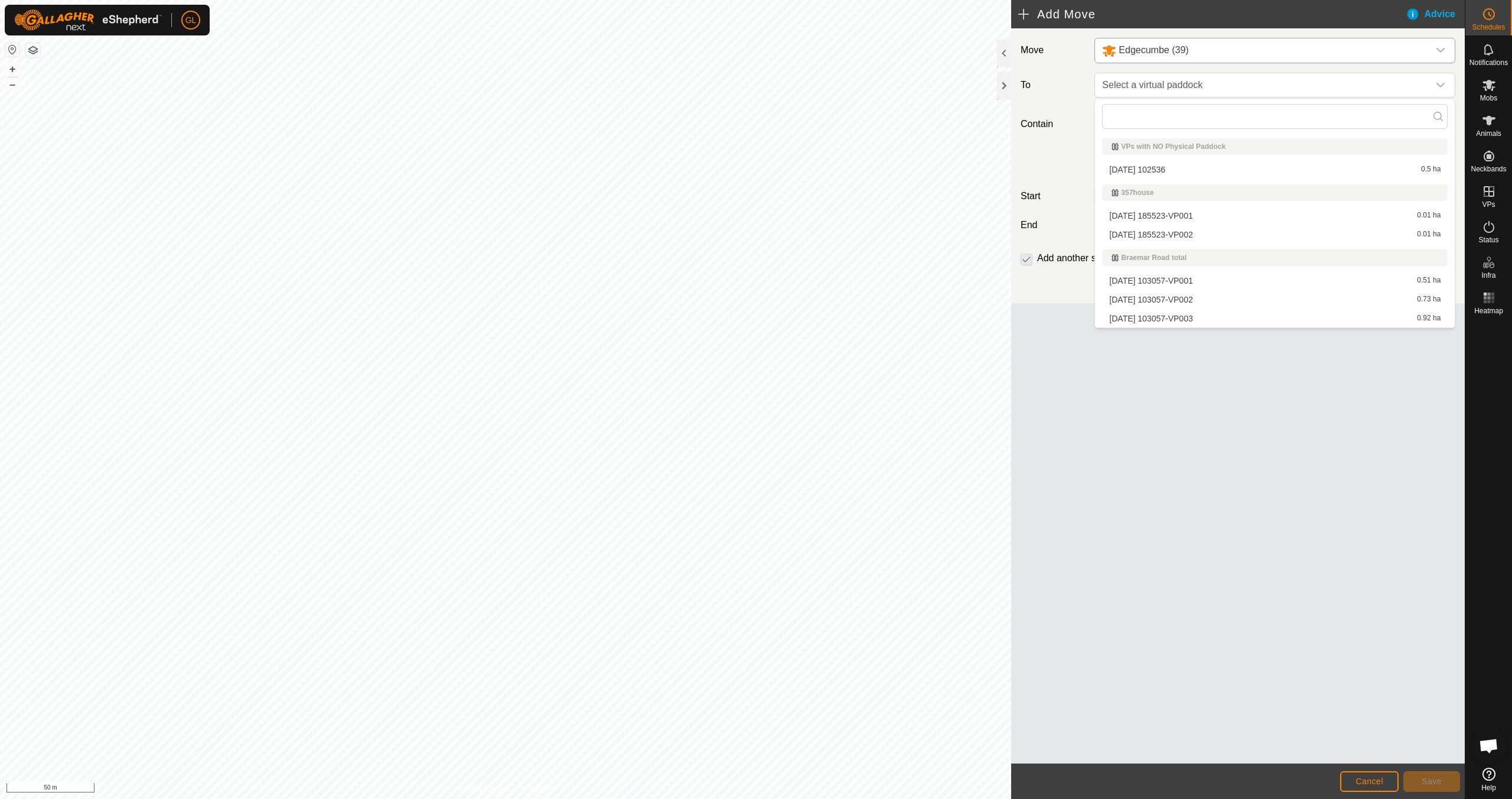
click at [719, 233] on li "[DATE] 185523-VP002 0.01 ha" at bounding box center [1275, 235] width 346 height 18
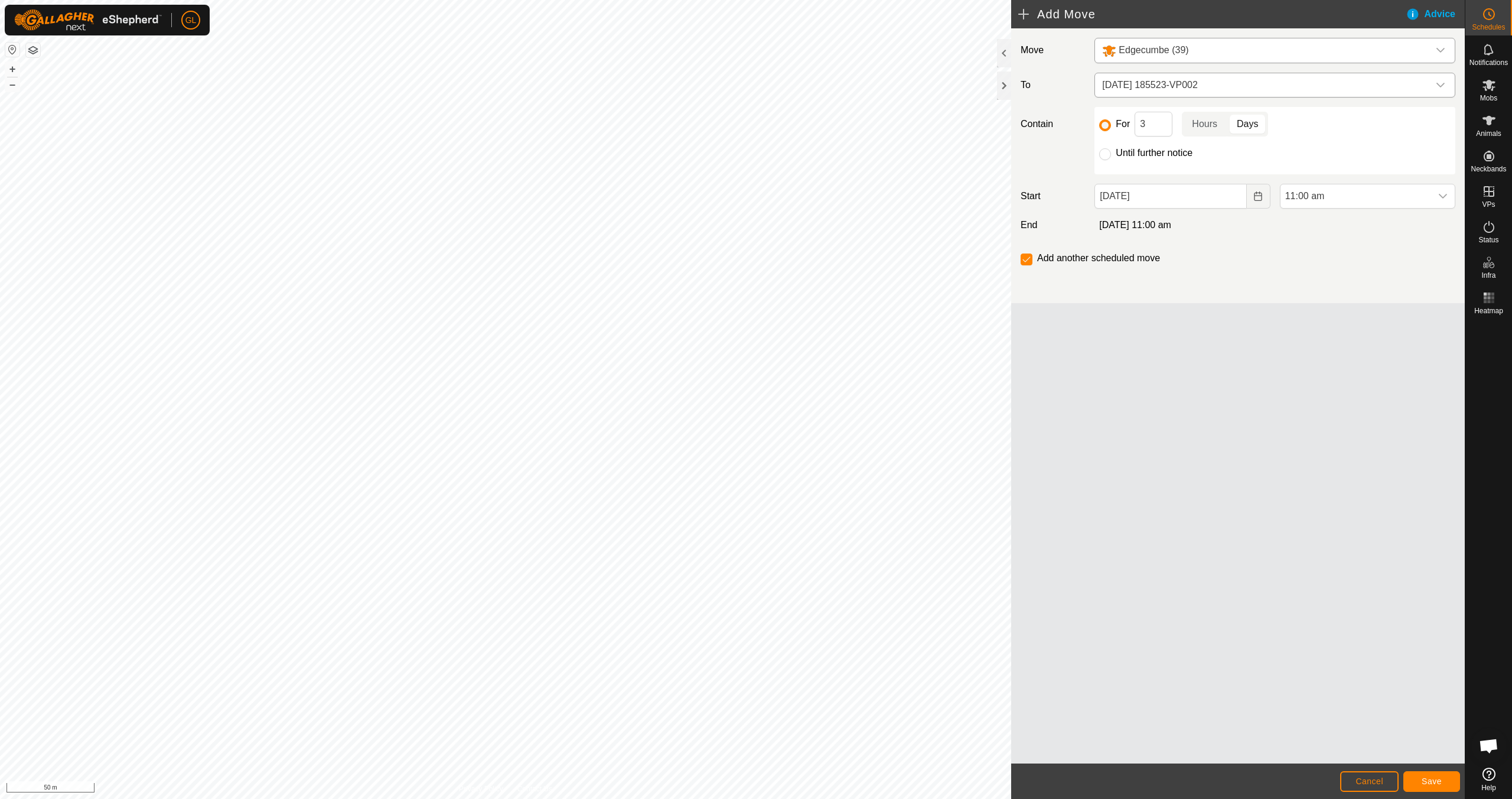
click at [719, 82] on icon "dropdown trigger" at bounding box center [1440, 85] width 10 height 10
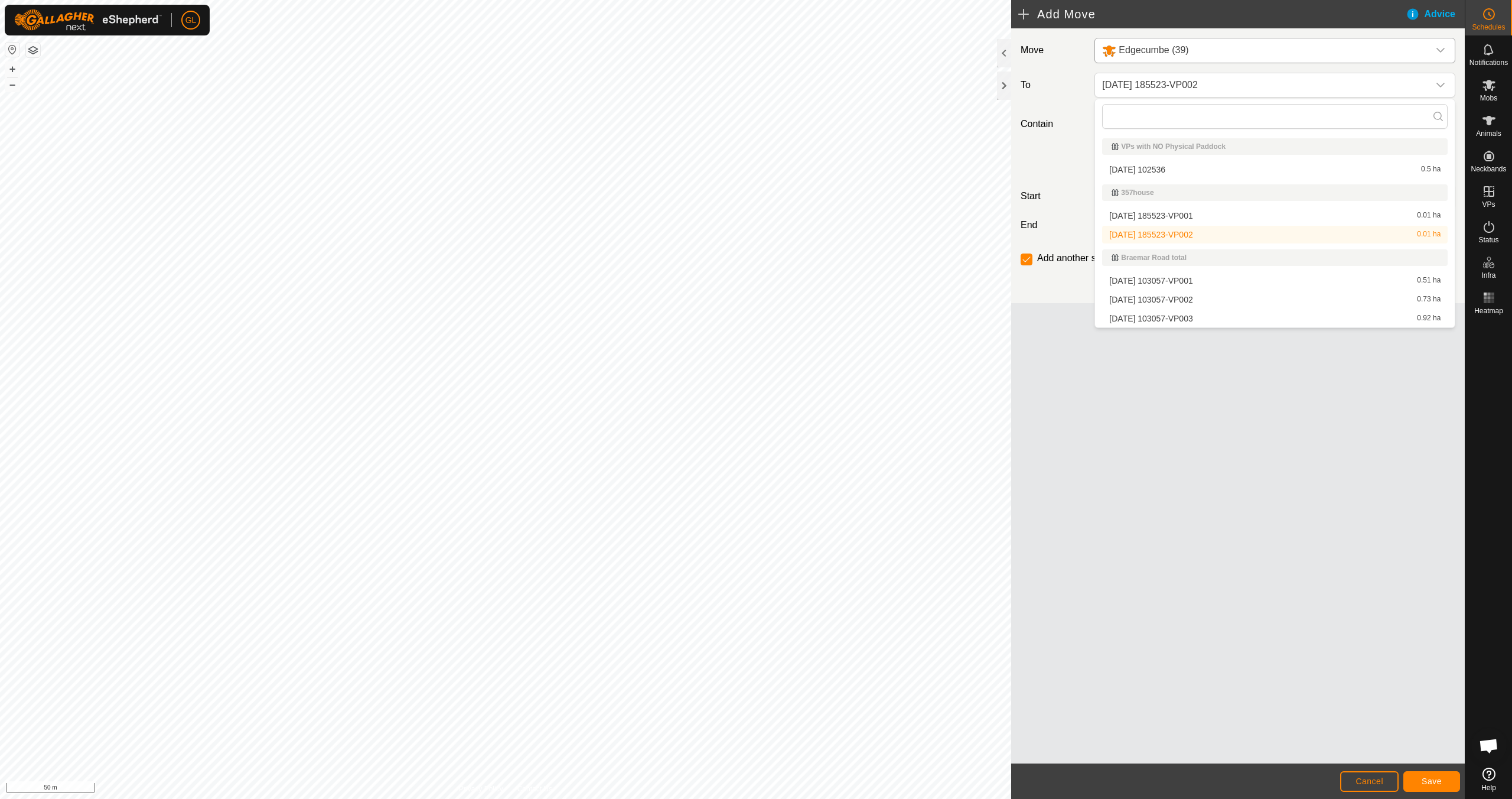
click at [719, 235] on li "[DATE] 185523-VP002 0.01 ha" at bounding box center [1275, 235] width 346 height 18
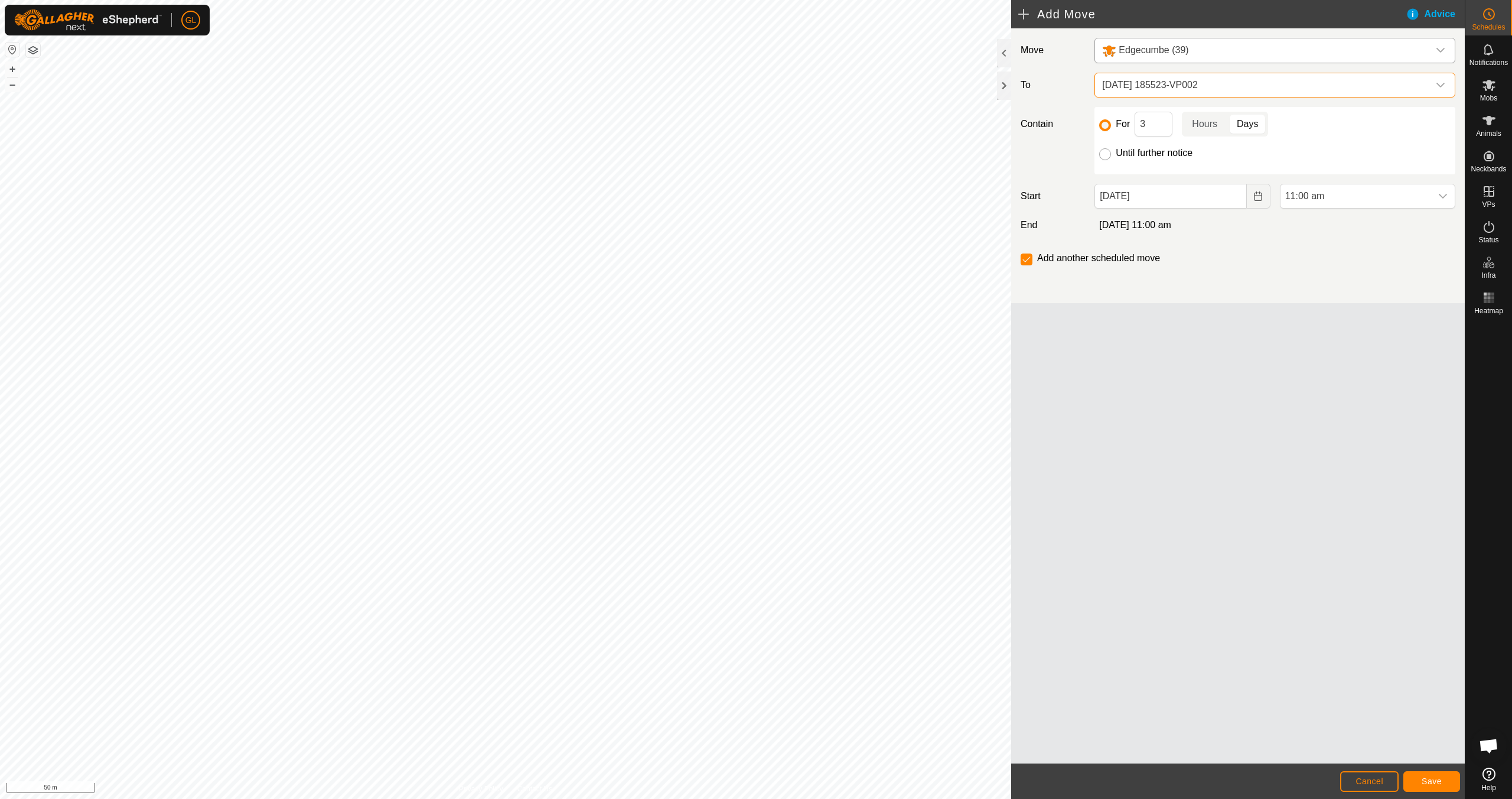
click at [719, 155] on input "Until further notice" at bounding box center [1105, 154] width 12 height 12
radio input "true"
checkbox input "false"
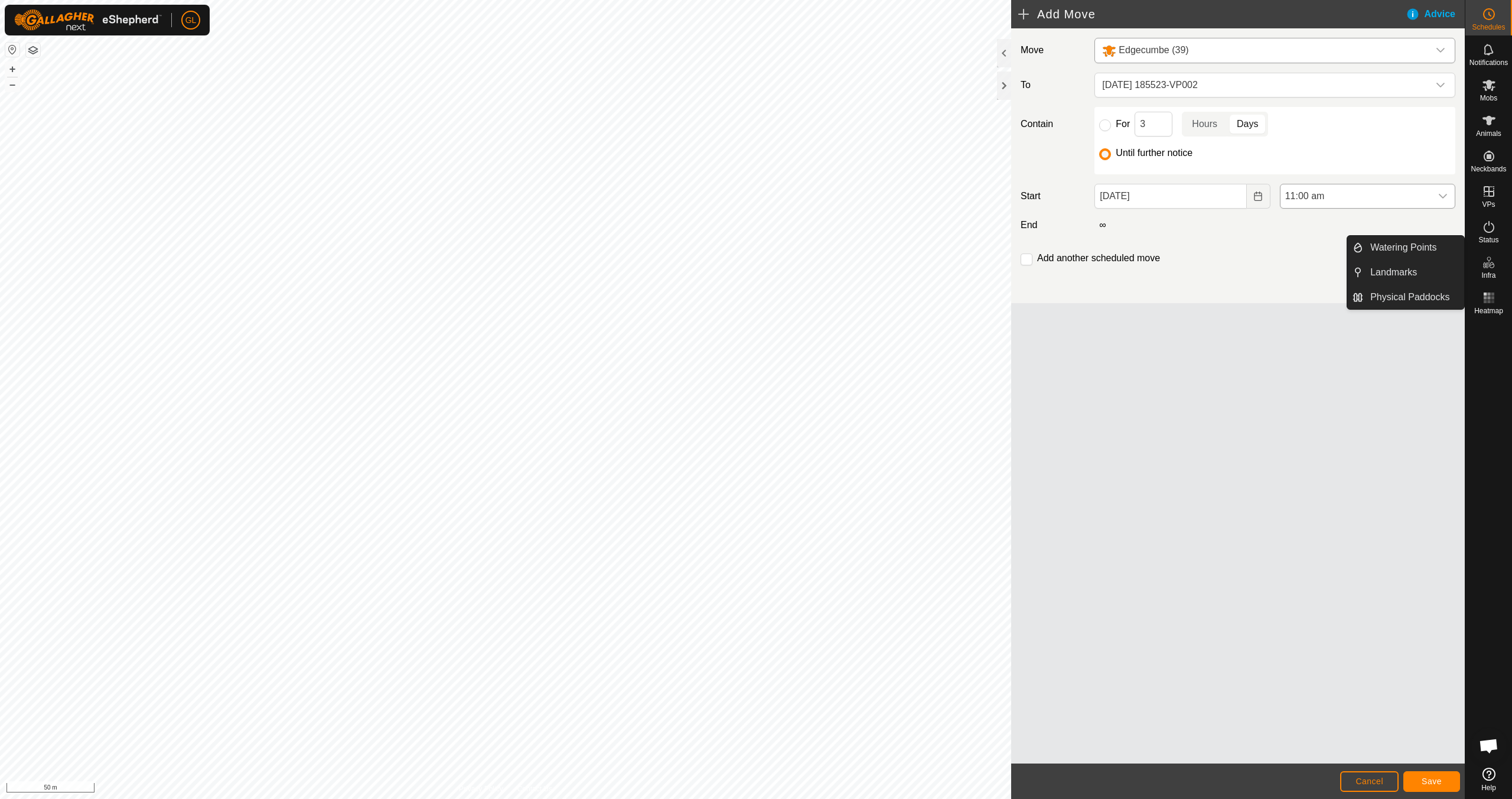
click at [719, 193] on icon "dropdown trigger" at bounding box center [1442, 196] width 10 height 10
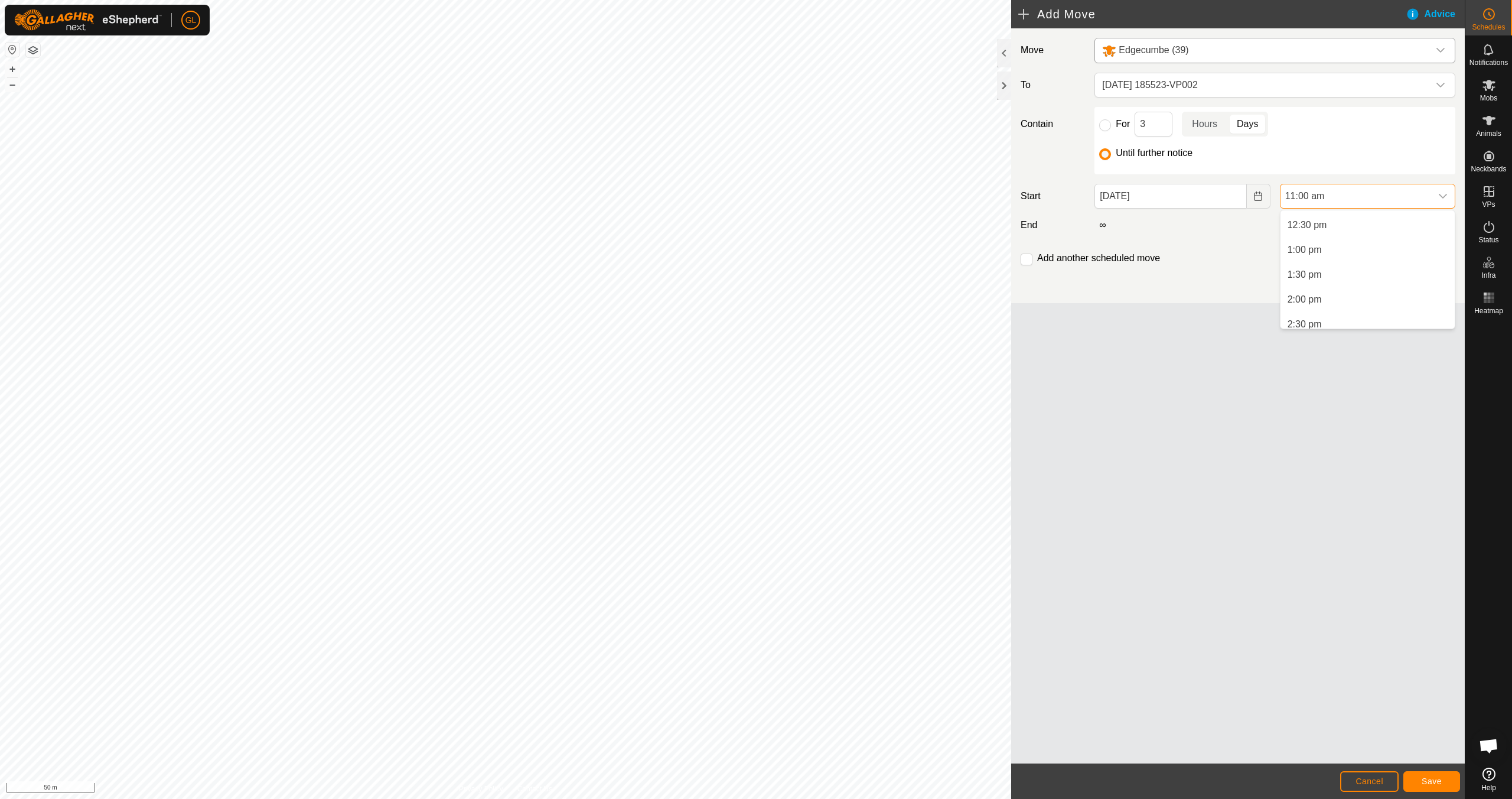
scroll to position [626, 0]
click at [719, 294] on li "2:00 pm" at bounding box center [1367, 290] width 175 height 23
click at [719, 708] on span "Save" at bounding box center [1431, 781] width 20 height 10
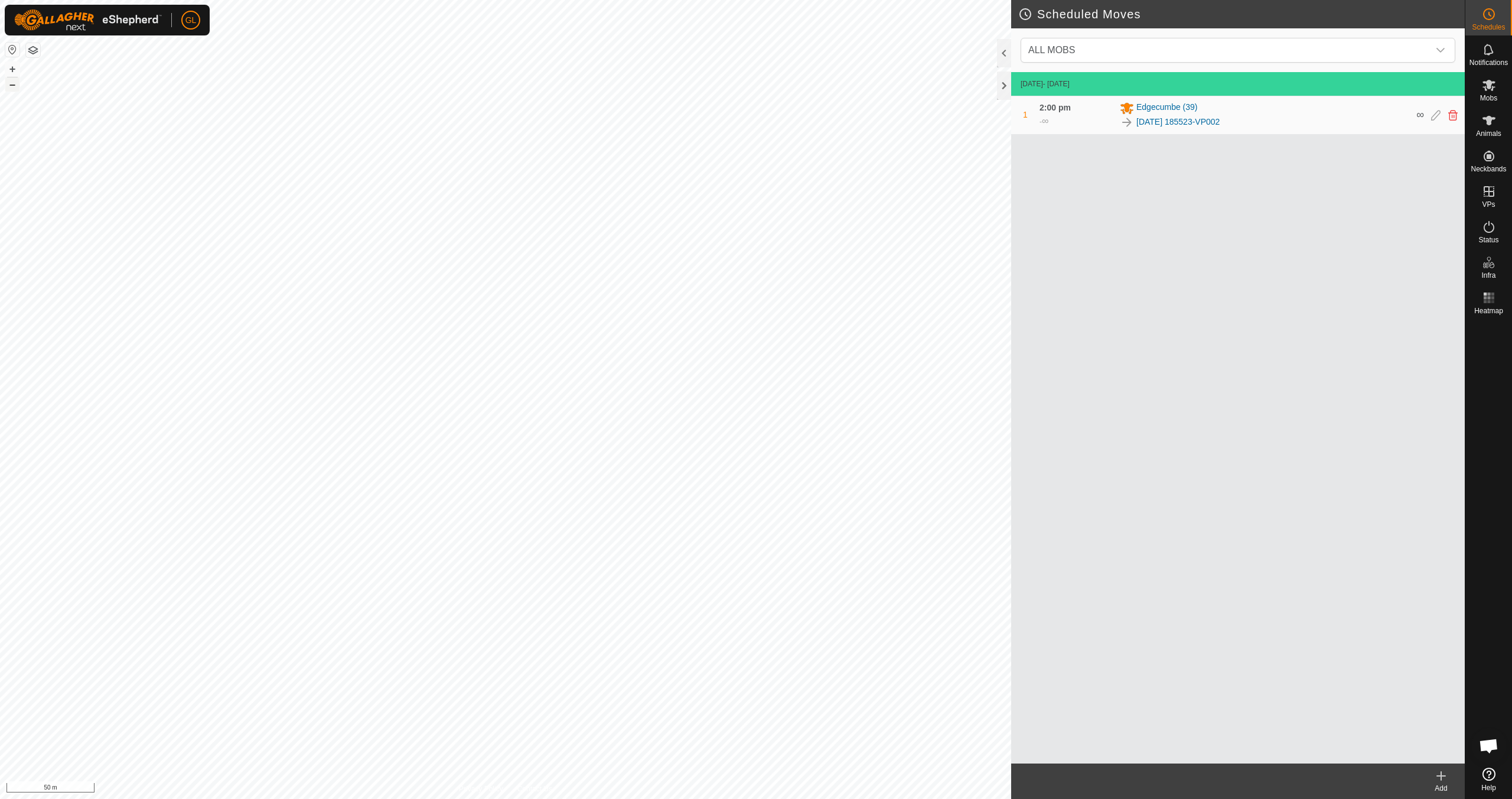
click at [14, 84] on button "–" at bounding box center [13, 84] width 14 height 14
click at [14, 83] on button "–" at bounding box center [13, 84] width 14 height 14
click at [15, 83] on button "–" at bounding box center [13, 84] width 14 height 14
click at [16, 84] on button "–" at bounding box center [13, 84] width 14 height 14
click at [16, 82] on button "–" at bounding box center [13, 84] width 14 height 14
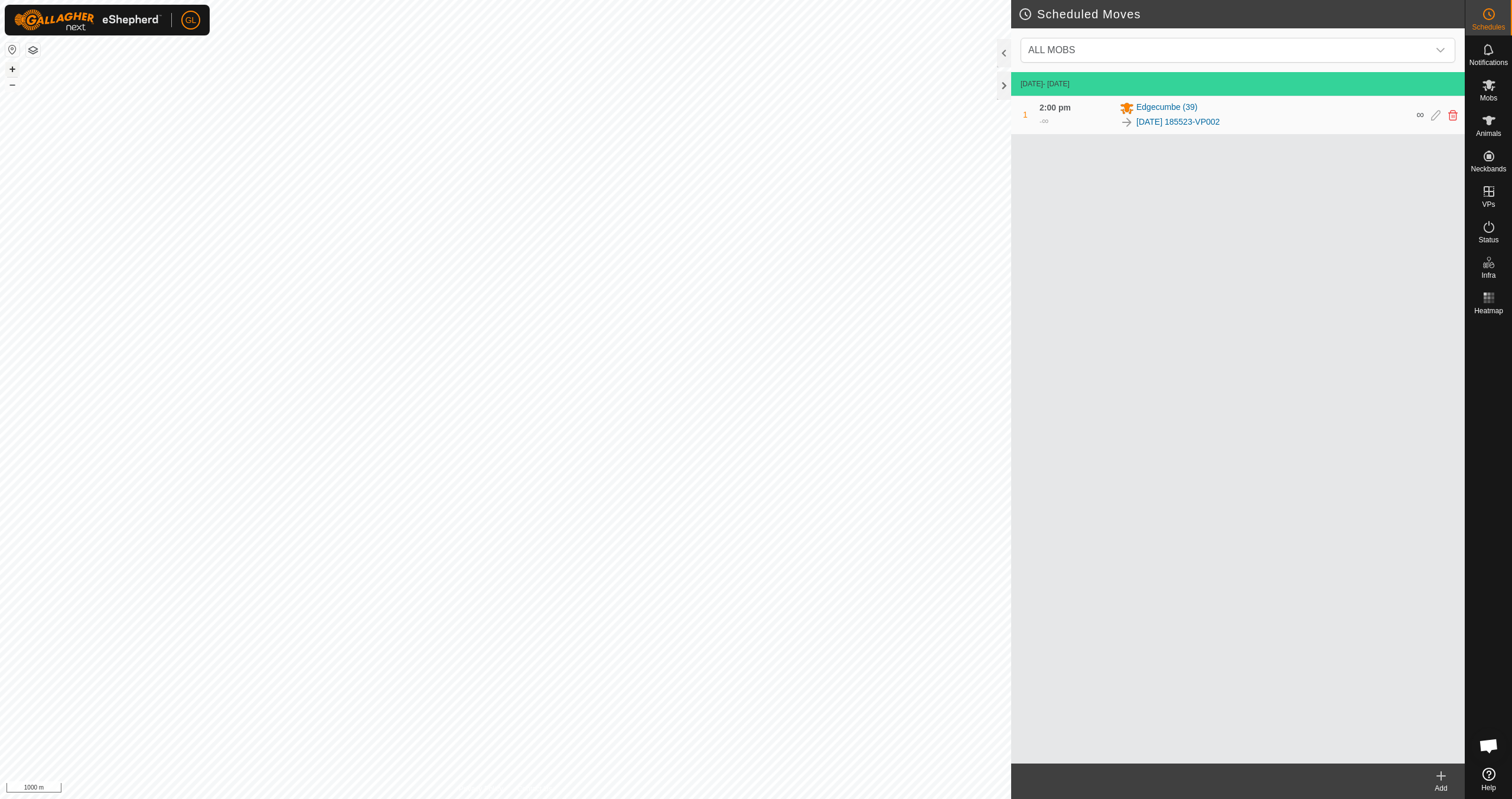
click at [13, 69] on button "+" at bounding box center [13, 69] width 14 height 14
click at [14, 86] on button "–" at bounding box center [13, 84] width 14 height 14
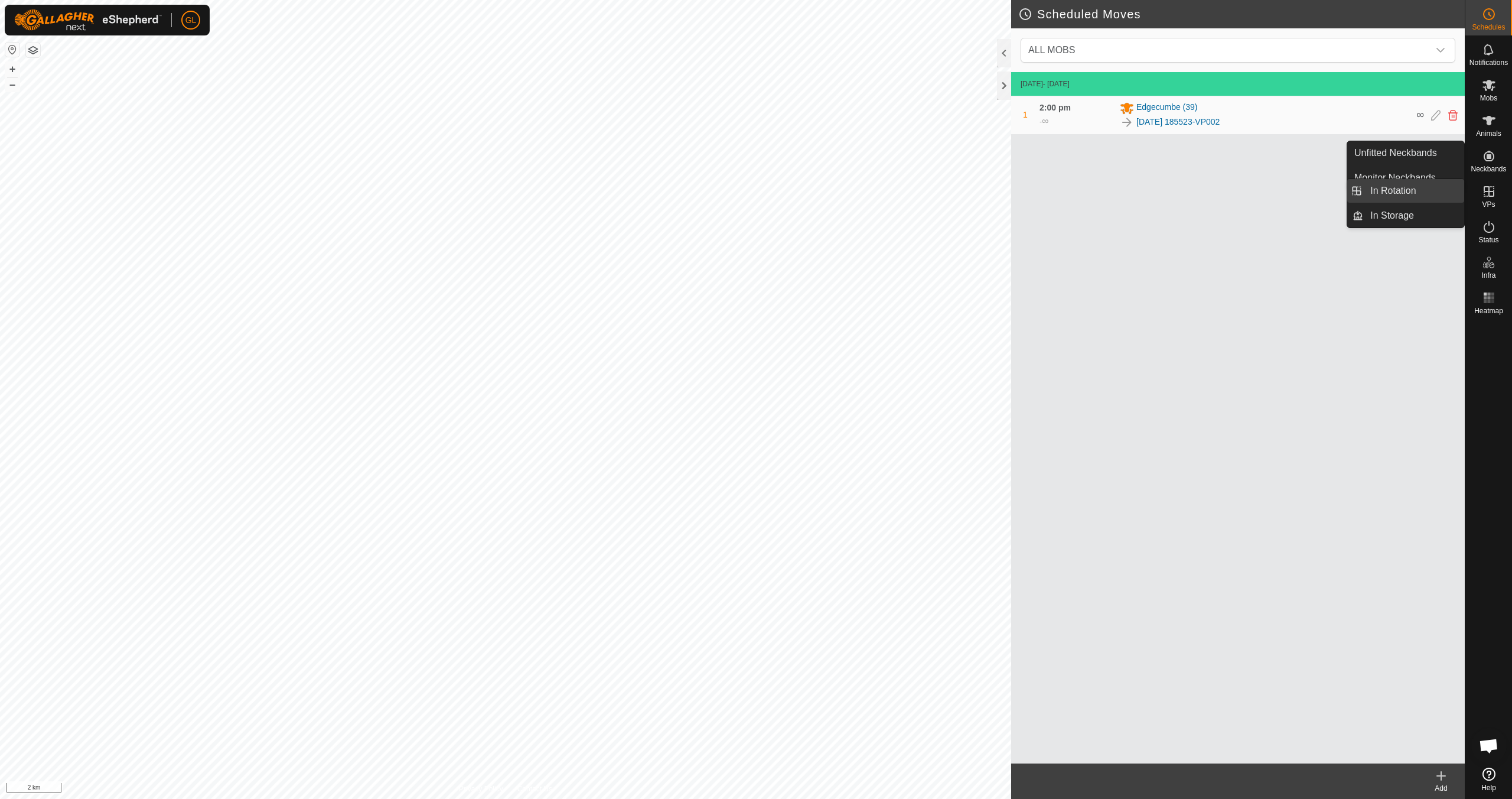
click at [719, 190] on link "In Rotation" at bounding box center [1413, 191] width 101 height 23
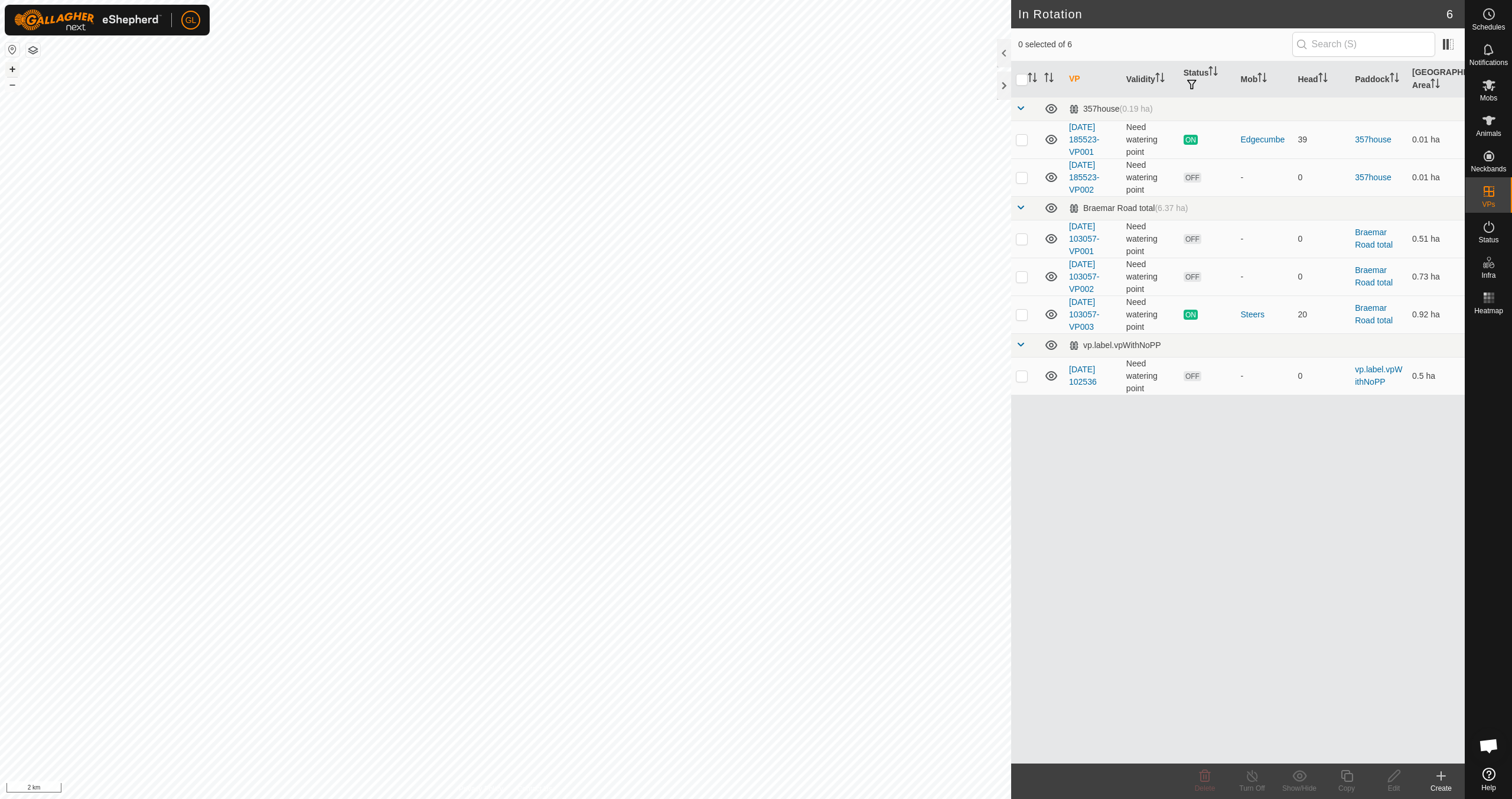
click at [12, 69] on button "+" at bounding box center [13, 69] width 14 height 14
click at [14, 66] on button "+" at bounding box center [13, 69] width 14 height 14
click at [11, 71] on button "+" at bounding box center [13, 69] width 14 height 14
click at [14, 69] on button "+" at bounding box center [13, 69] width 14 height 14
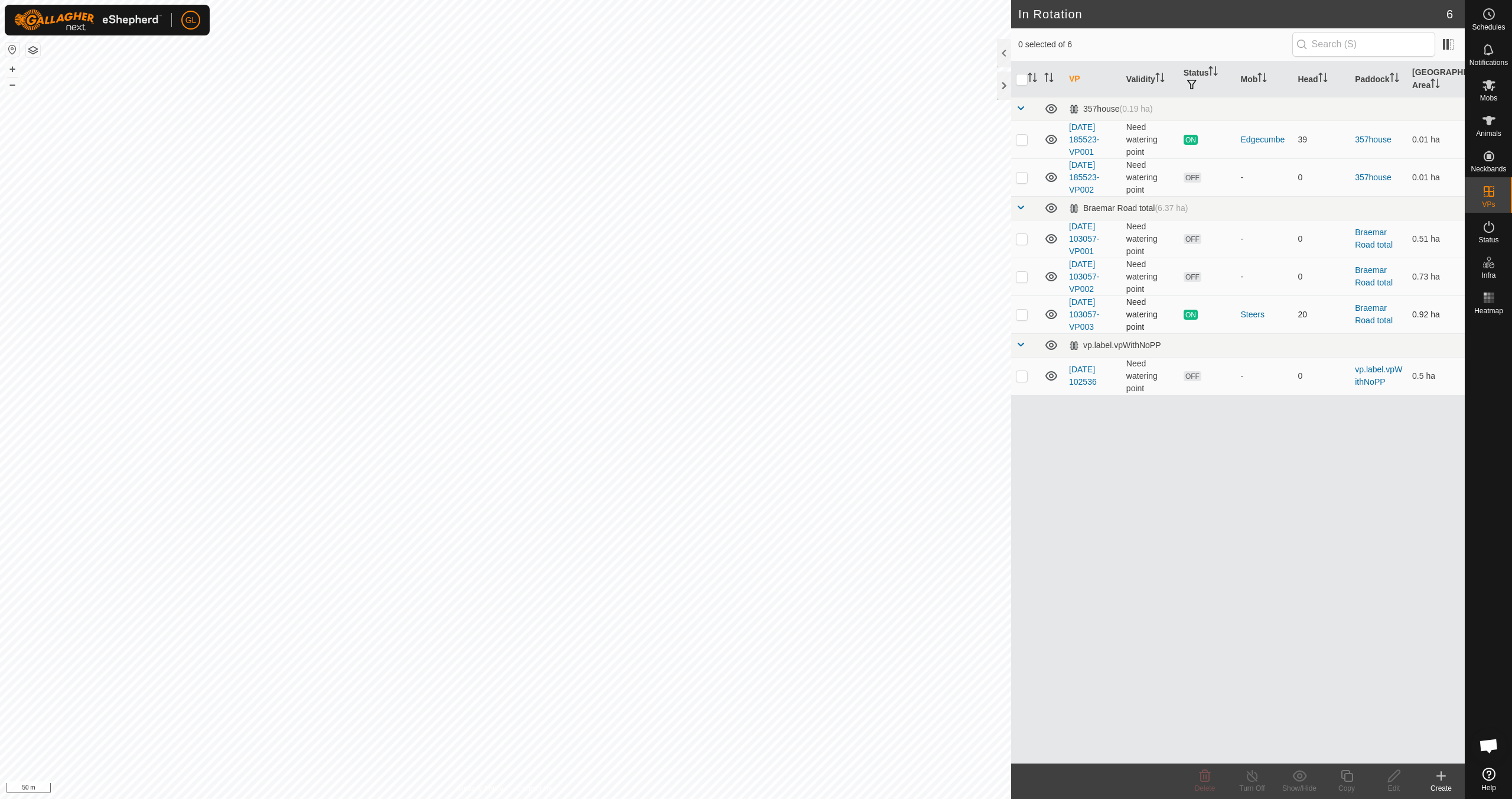
click at [719, 313] on p-checkbox at bounding box center [1021, 314] width 12 height 10
checkbox input "true"
click at [719, 708] on icon at bounding box center [1346, 776] width 14 height 14
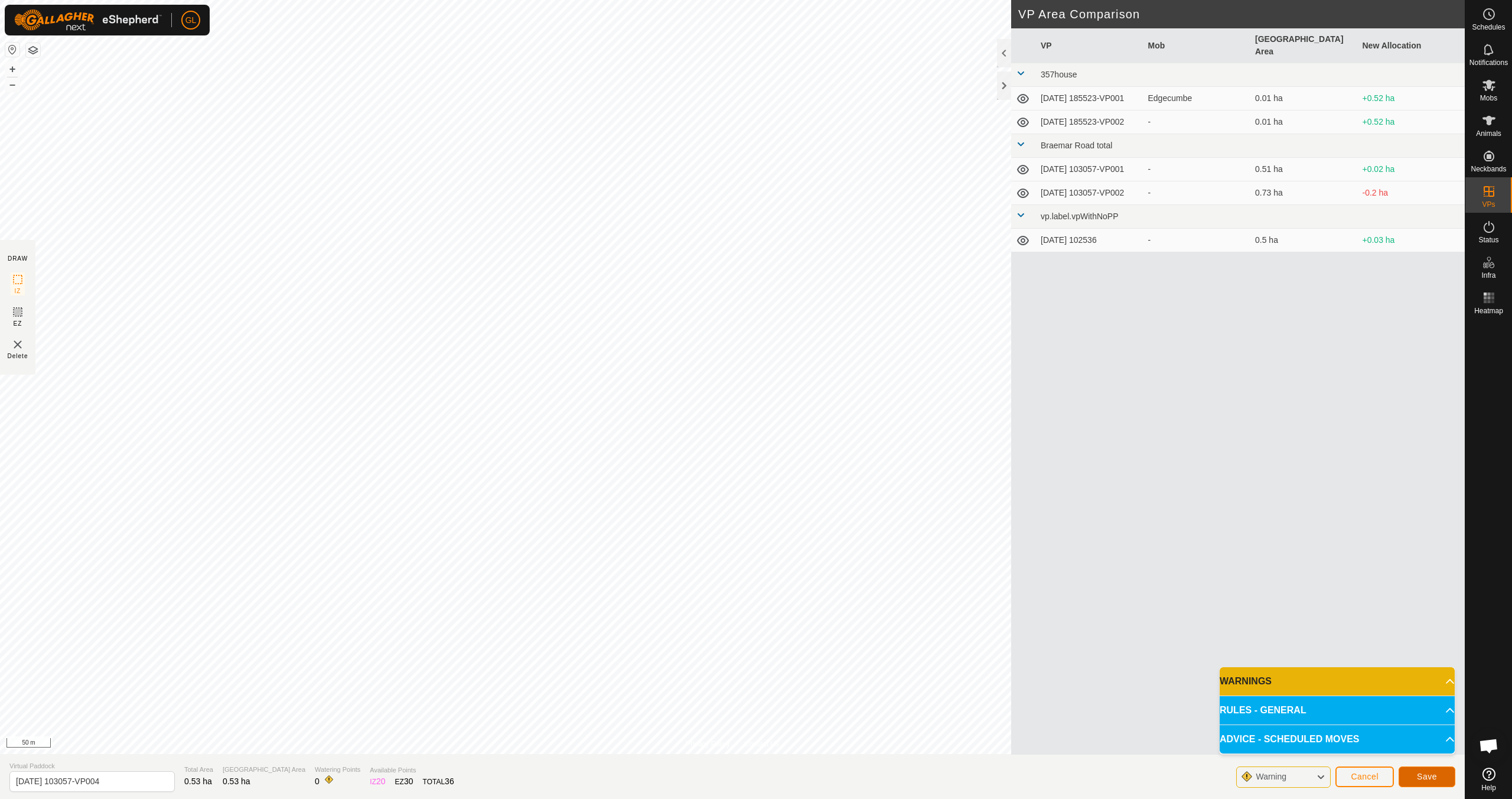
click at [719, 708] on span "Save" at bounding box center [1426, 776] width 20 height 10
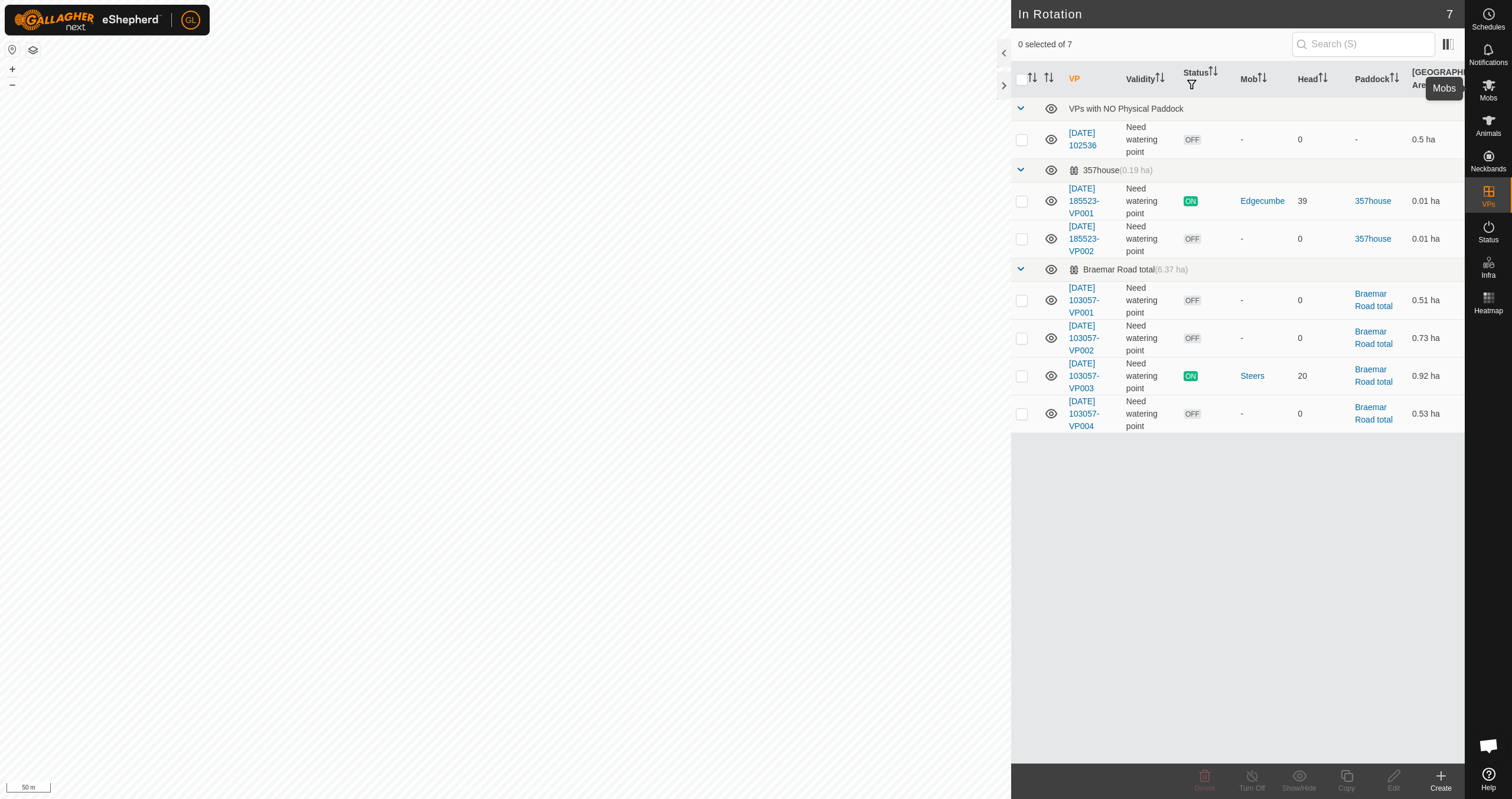
click at [719, 89] on icon at bounding box center [1489, 85] width 14 height 14
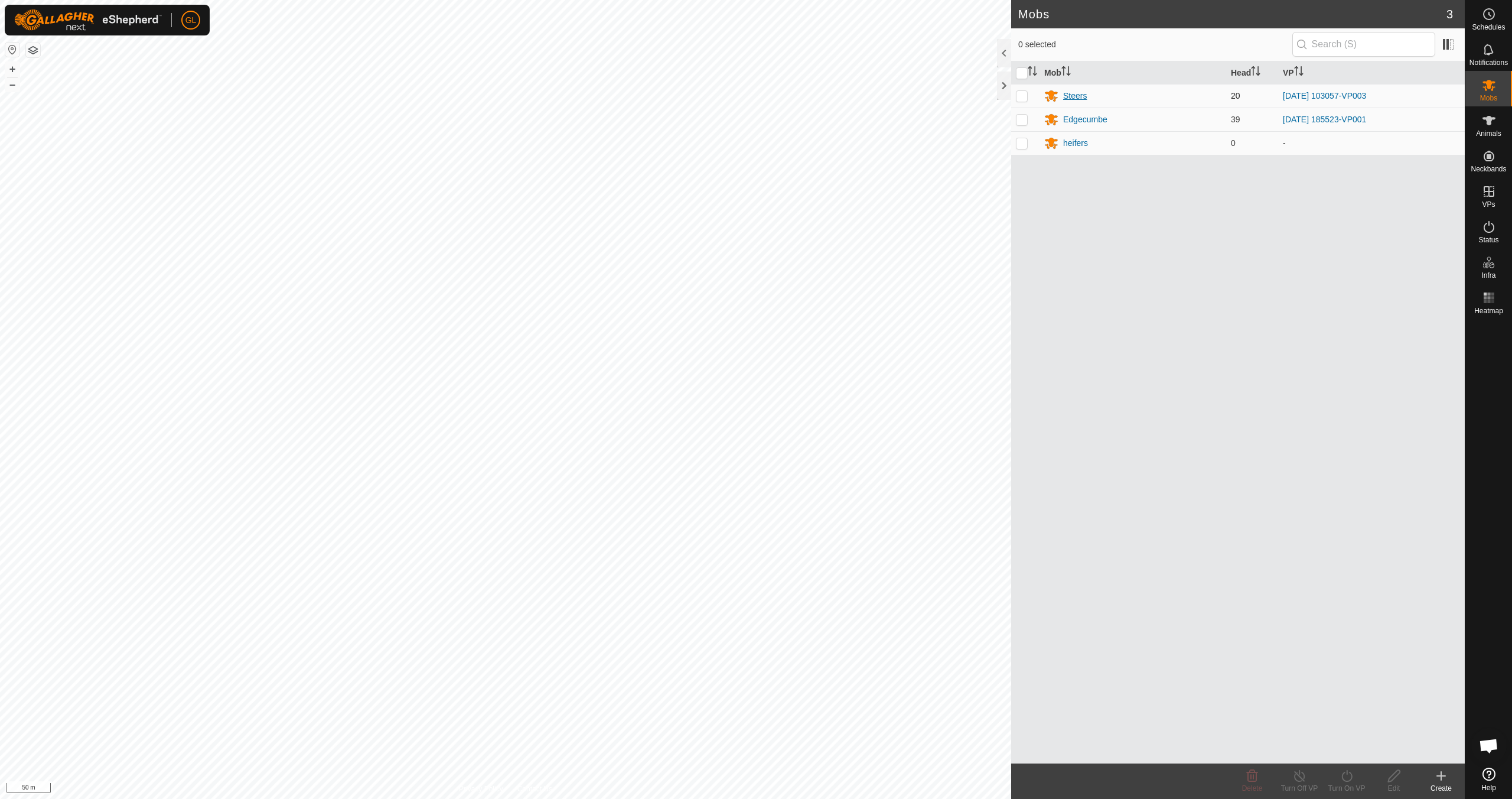
click at [719, 97] on div "Steers" at bounding box center [1074, 96] width 23 height 13
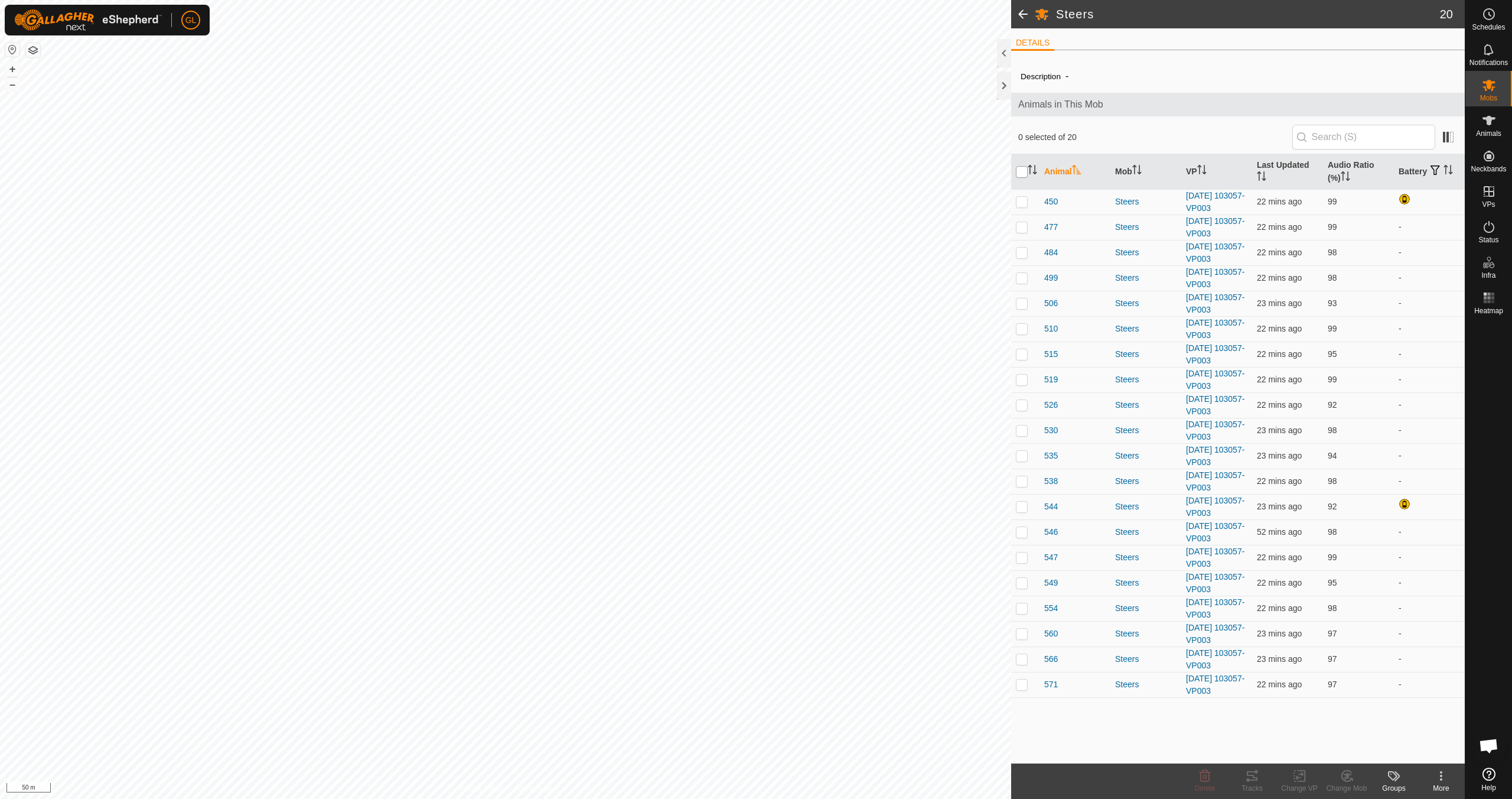
click at [719, 172] on input "checkbox" at bounding box center [1021, 171] width 12 height 12
checkbox input "true"
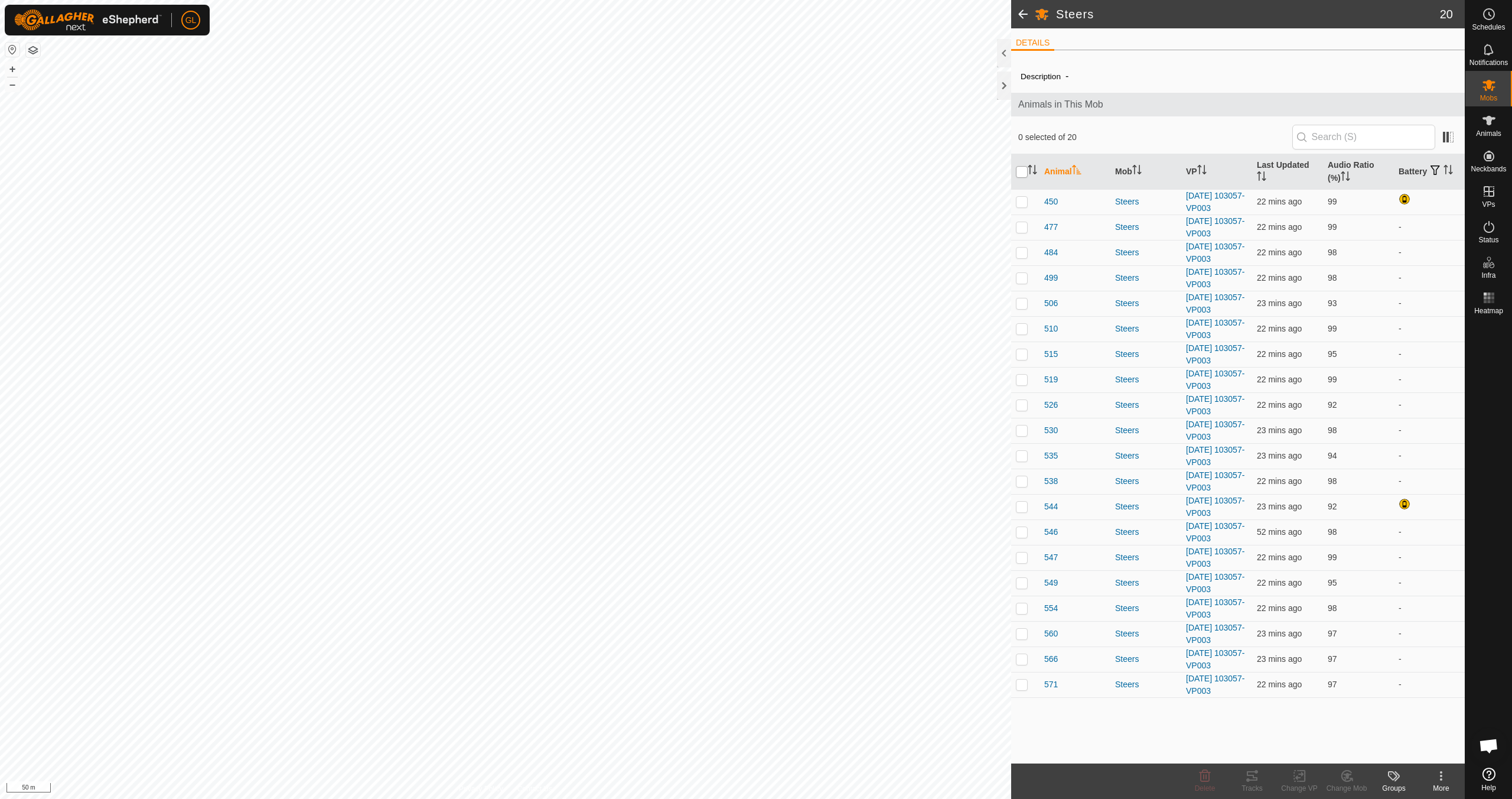
checkbox input "true"
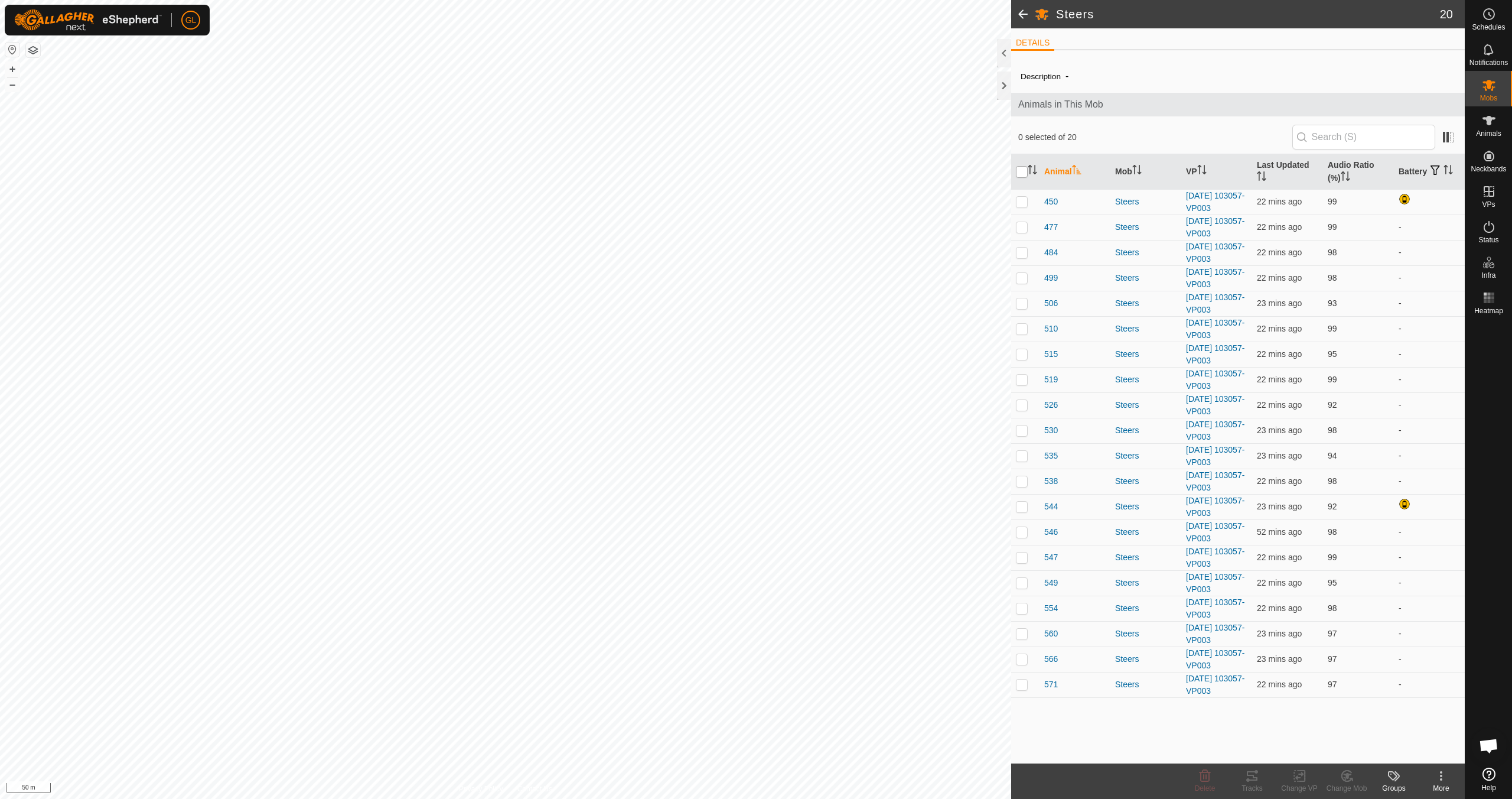
checkbox input "true"
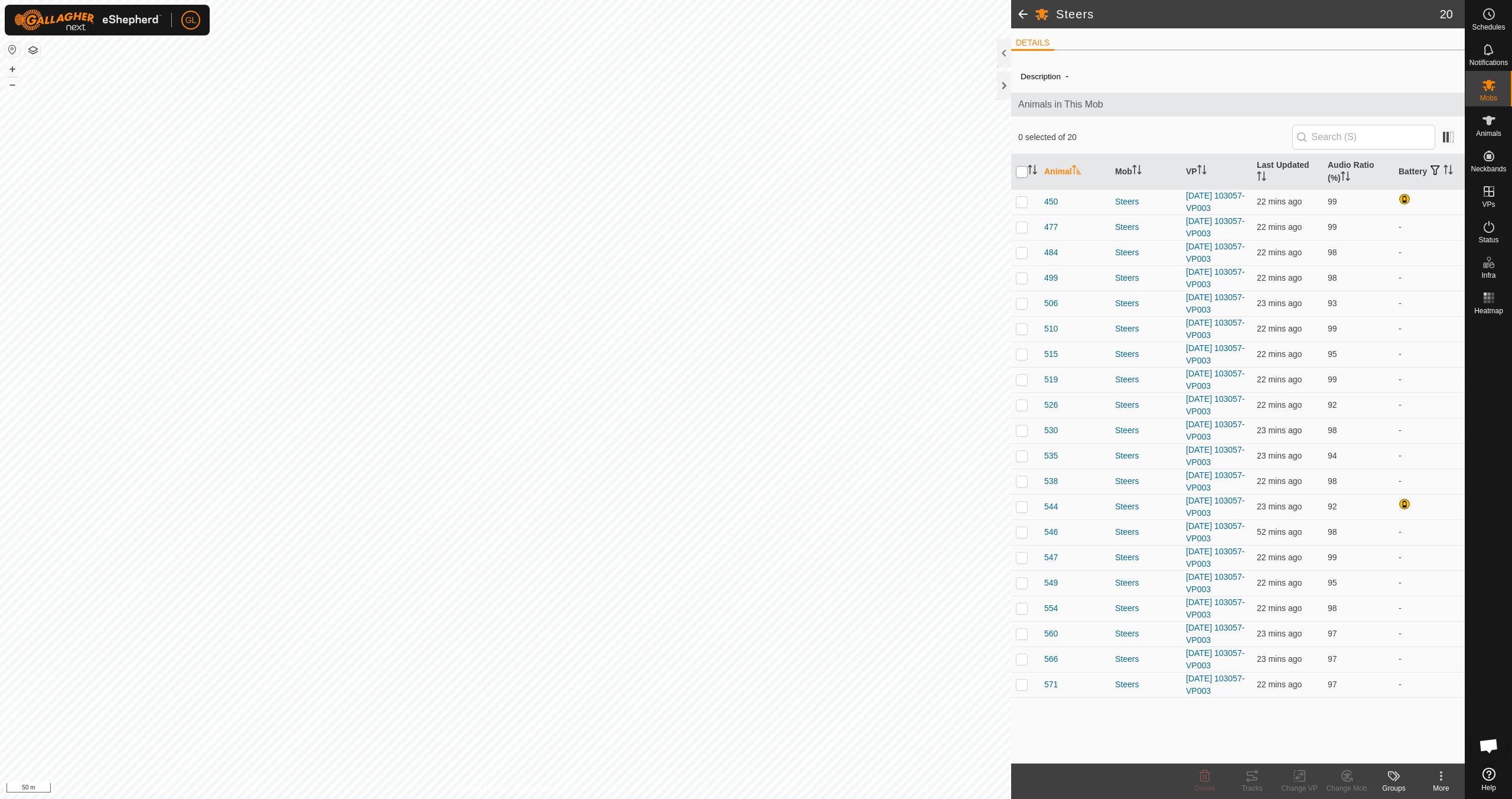
checkbox input "true"
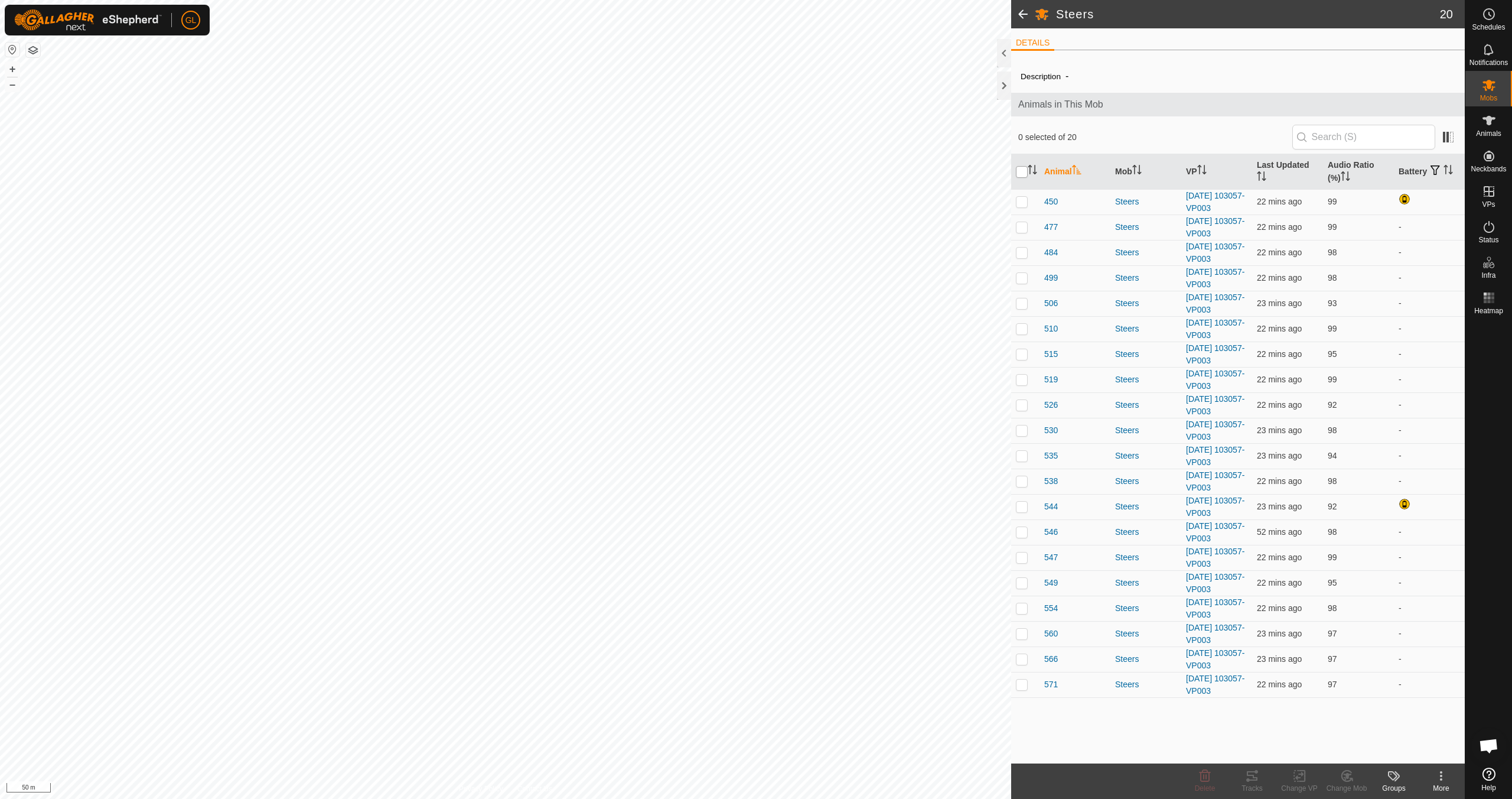
checkbox input "true"
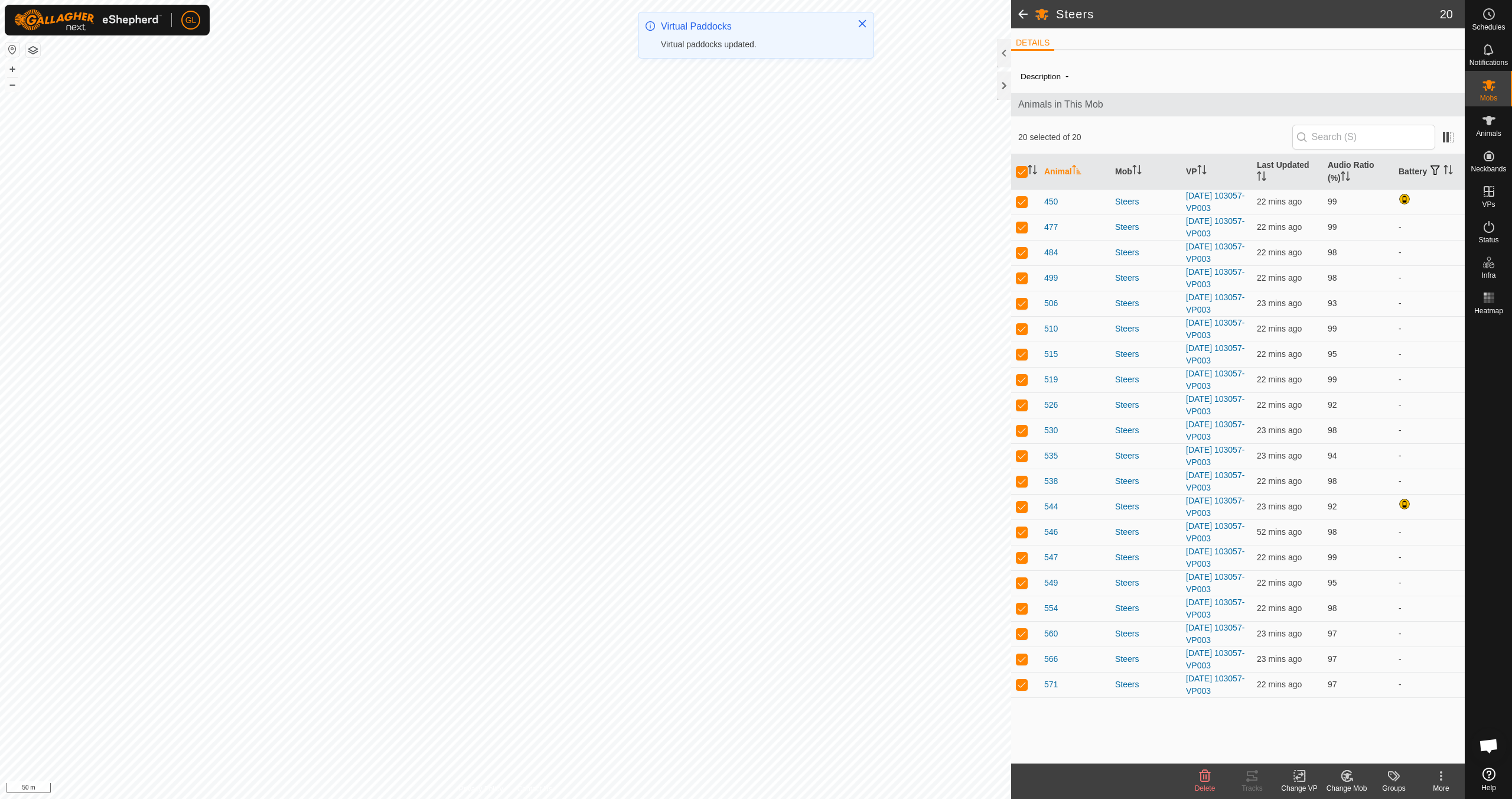
click at [719, 708] on icon at bounding box center [1299, 776] width 14 height 14
click at [719, 708] on link "Choose VP..." at bounding box center [1334, 725] width 117 height 23
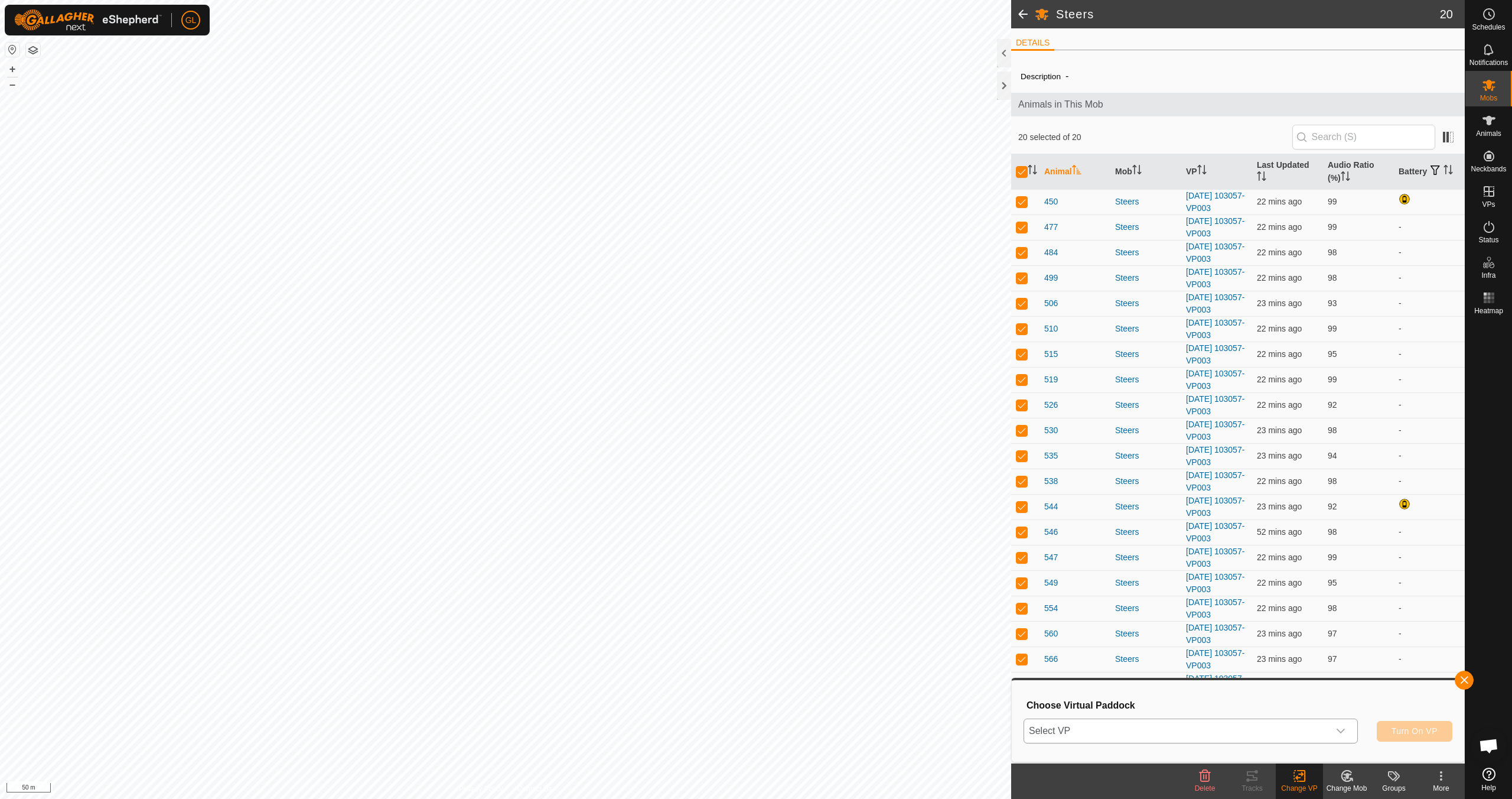
click at [719, 708] on icon "dropdown trigger" at bounding box center [1340, 731] width 10 height 10
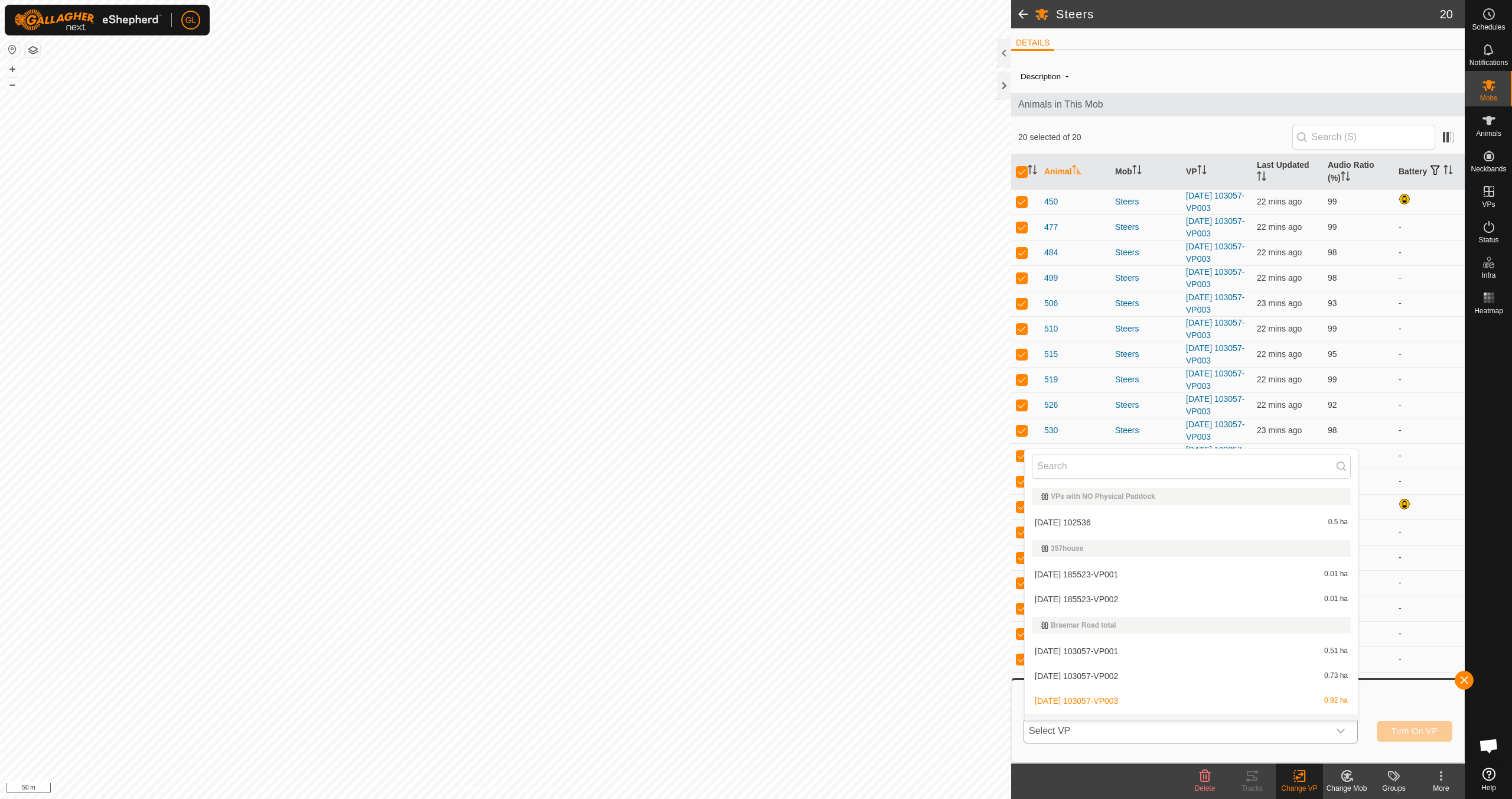
scroll to position [18, 0]
click at [719, 708] on li "[DATE] 103057-VP004 0.53 ha" at bounding box center [1191, 708] width 333 height 23
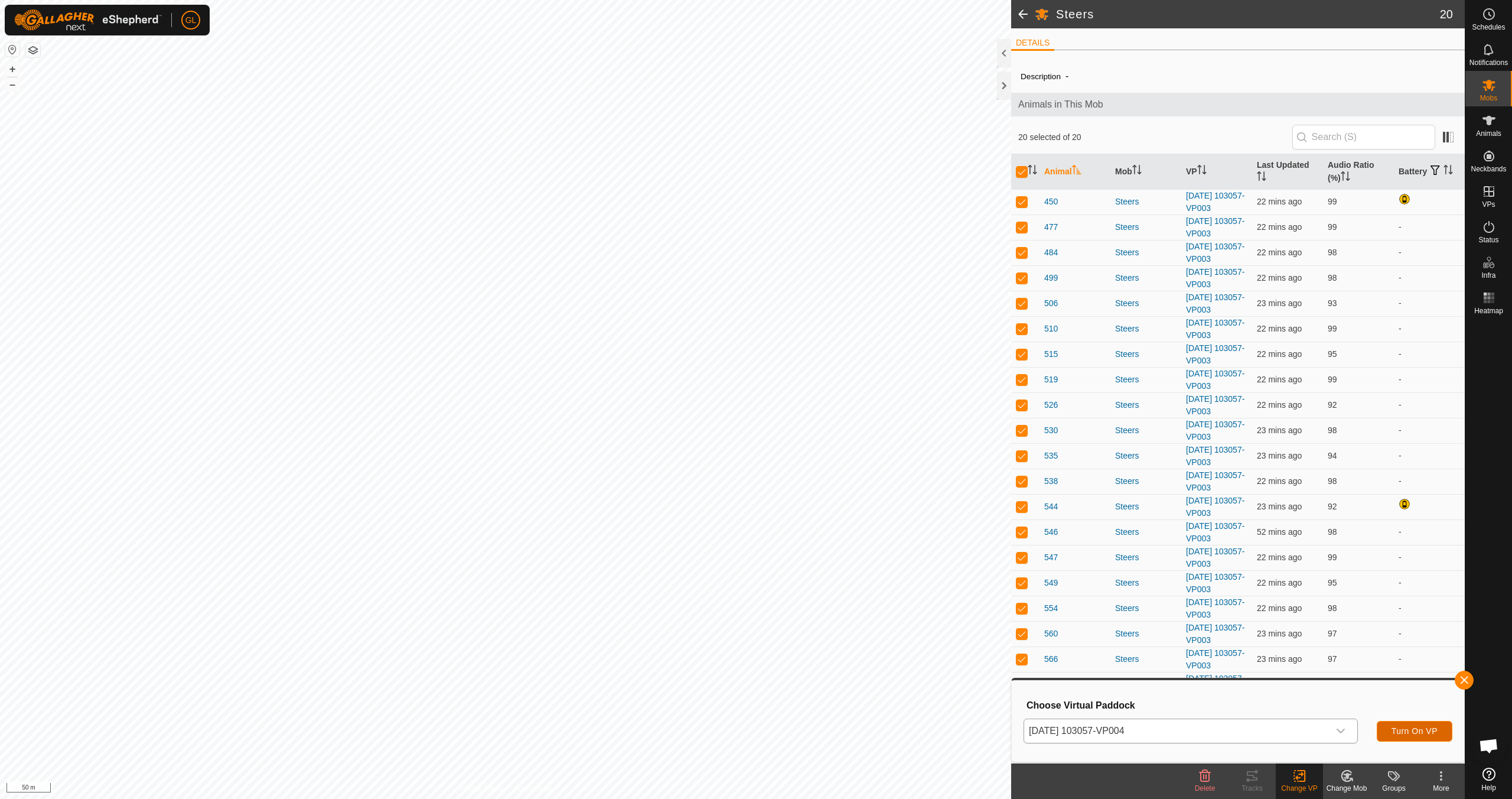
click at [719, 708] on span "Turn On VP" at bounding box center [1414, 731] width 46 height 10
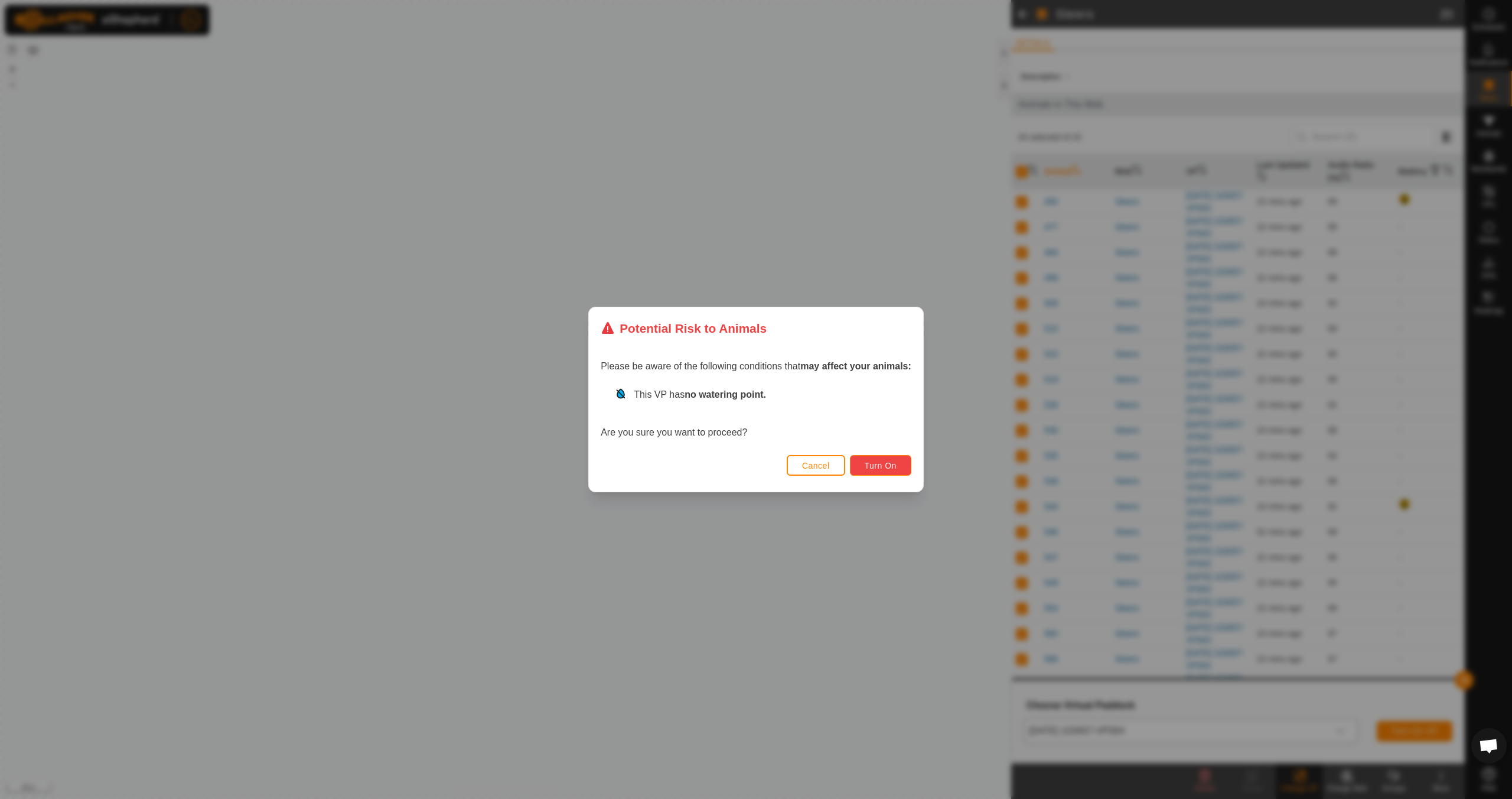
click at [719, 463] on span "Turn On" at bounding box center [881, 466] width 32 height 10
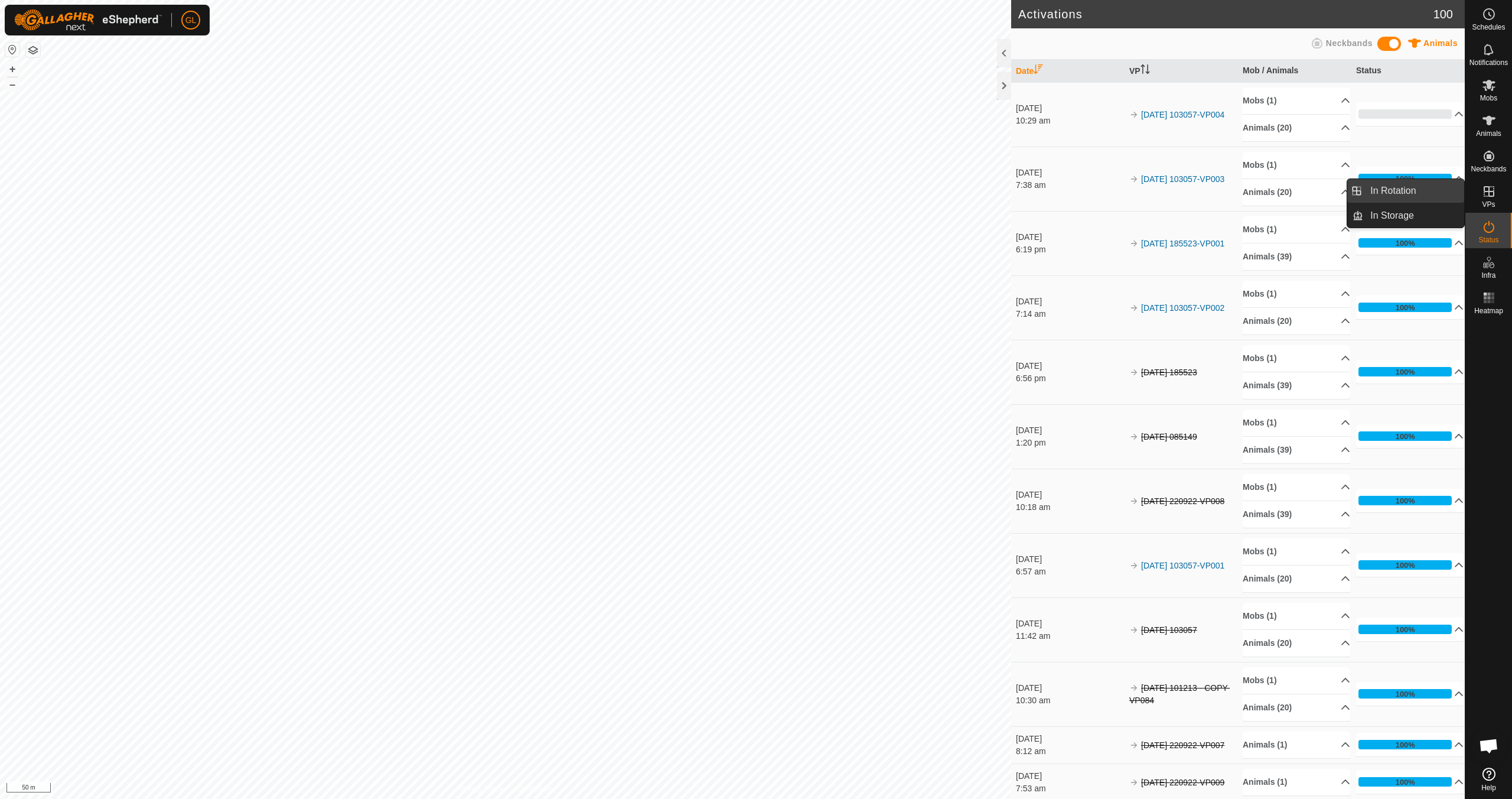
click at [719, 193] on link "In Rotation" at bounding box center [1413, 191] width 101 height 23
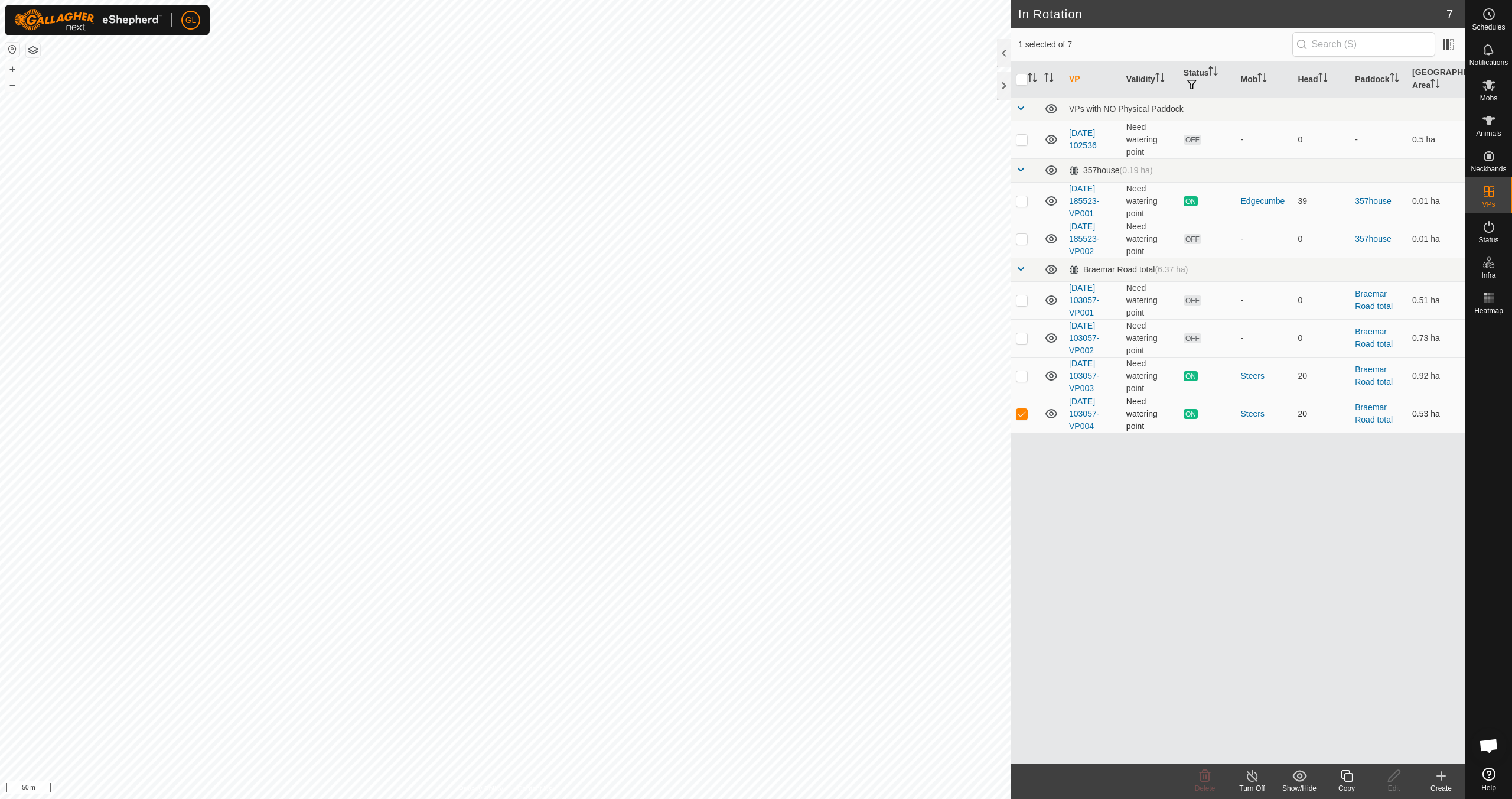
click at [719, 415] on p-checkbox at bounding box center [1021, 413] width 12 height 10
checkbox input "false"
click at [719, 297] on p-checkbox at bounding box center [1021, 300] width 12 height 10
checkbox input "true"
click at [719, 336] on p-checkbox at bounding box center [1021, 338] width 12 height 10
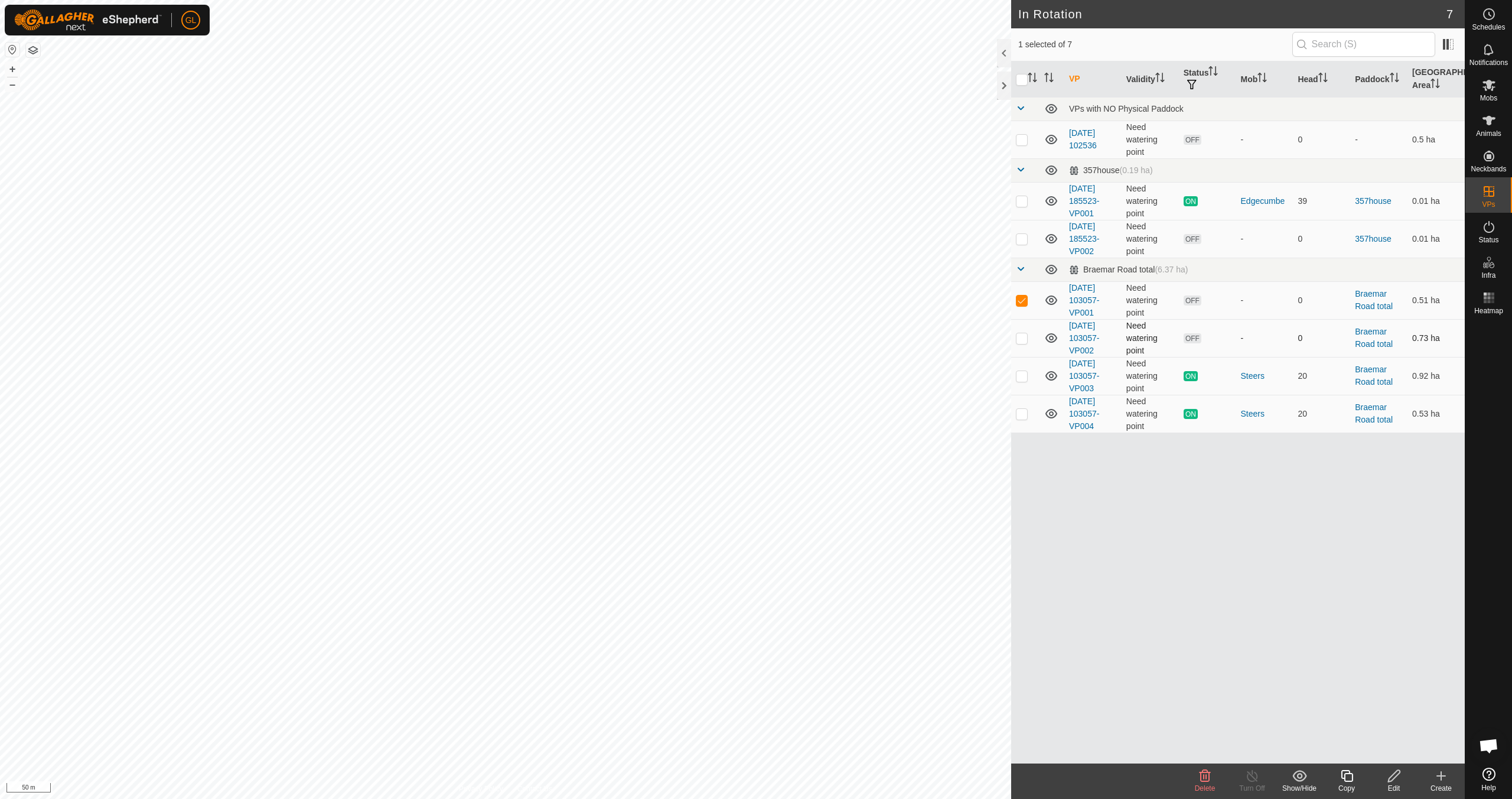
checkbox input "true"
click at [719, 708] on icon at bounding box center [1205, 776] width 12 height 12
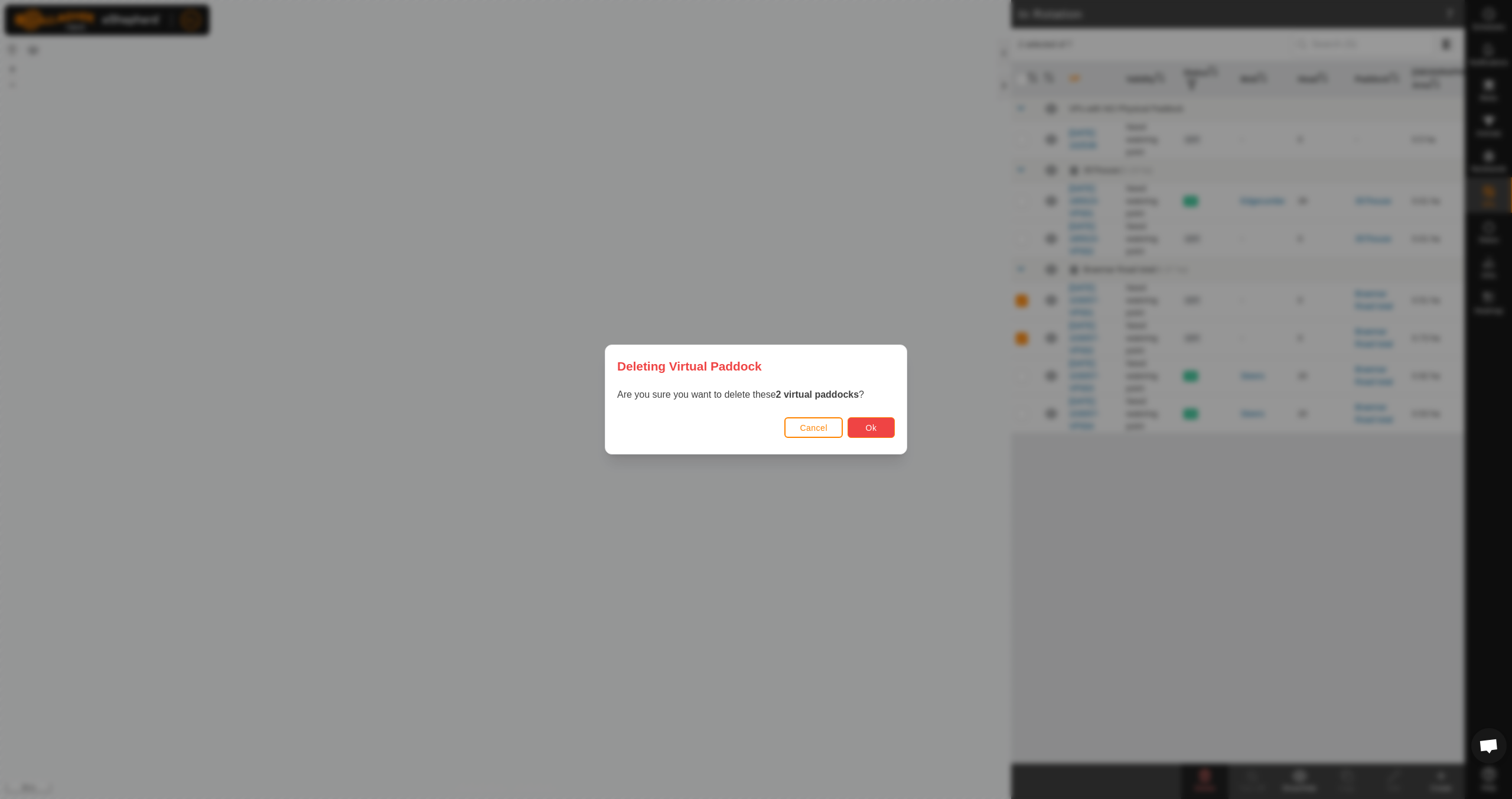
click at [719, 430] on button "Ok" at bounding box center [871, 427] width 47 height 21
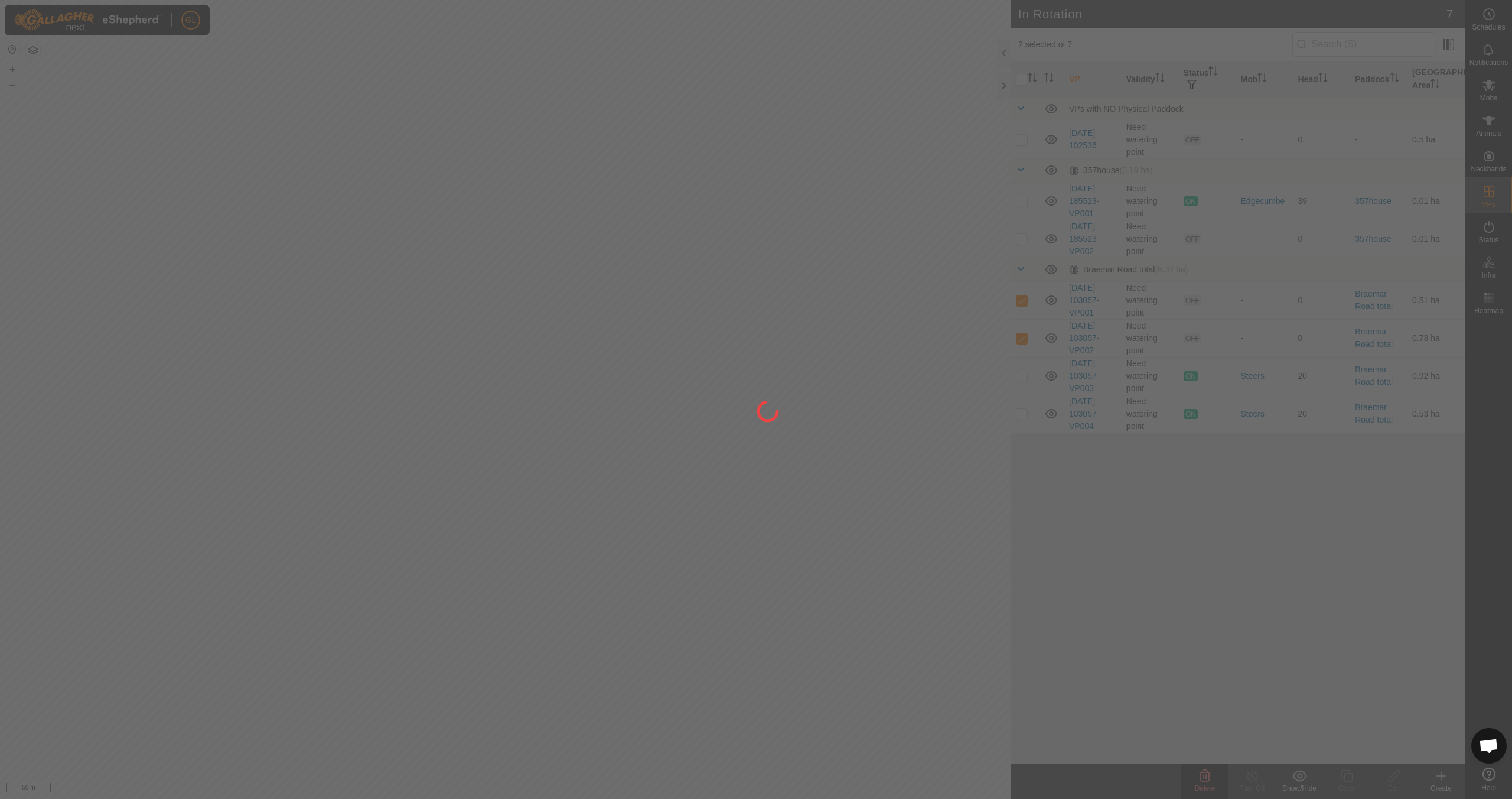
checkbox input "false"
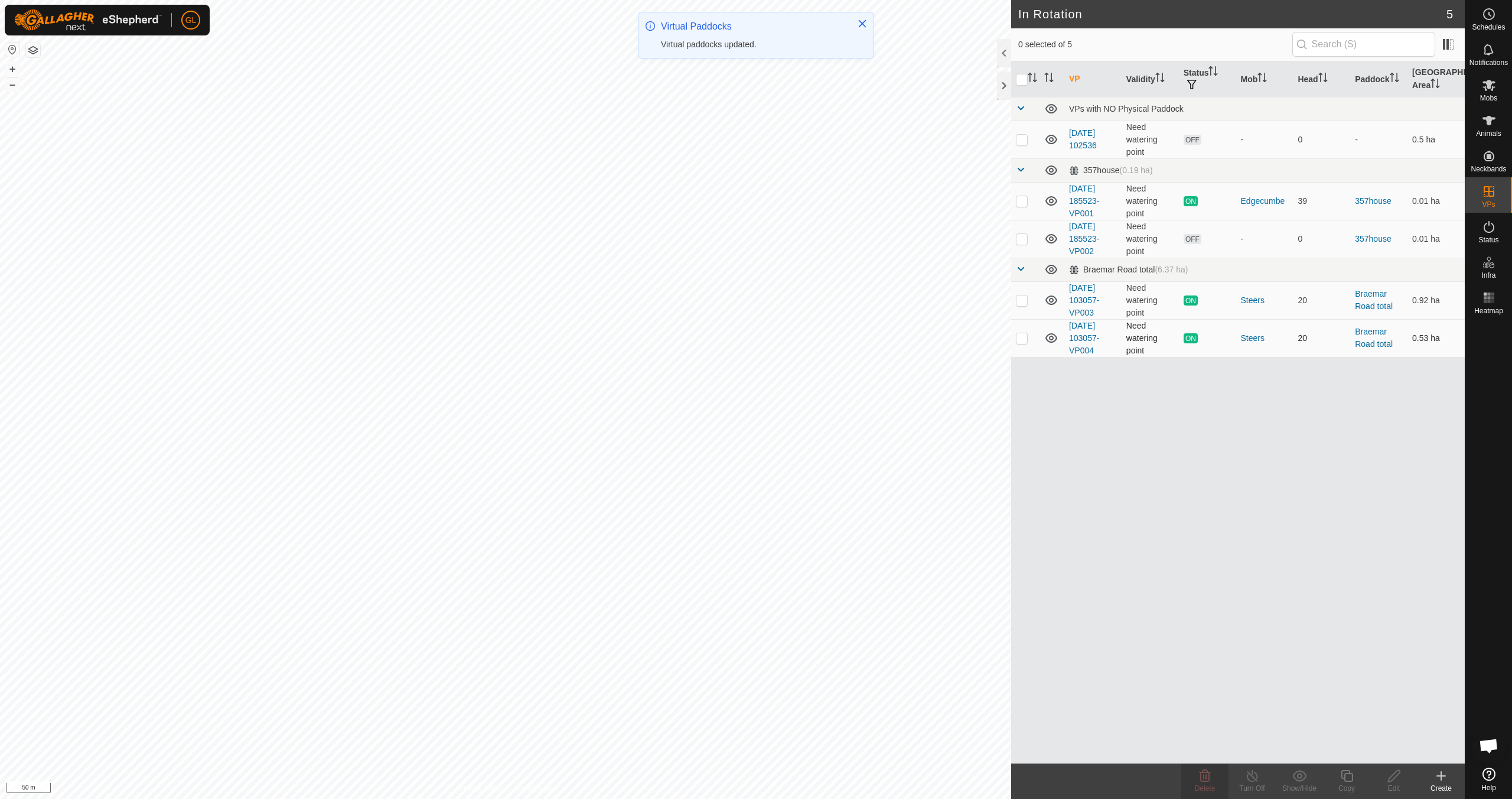
click at [719, 338] on p-checkbox at bounding box center [1021, 338] width 12 height 10
checkbox input "true"
click at [719, 708] on icon at bounding box center [1345, 776] width 12 height 12
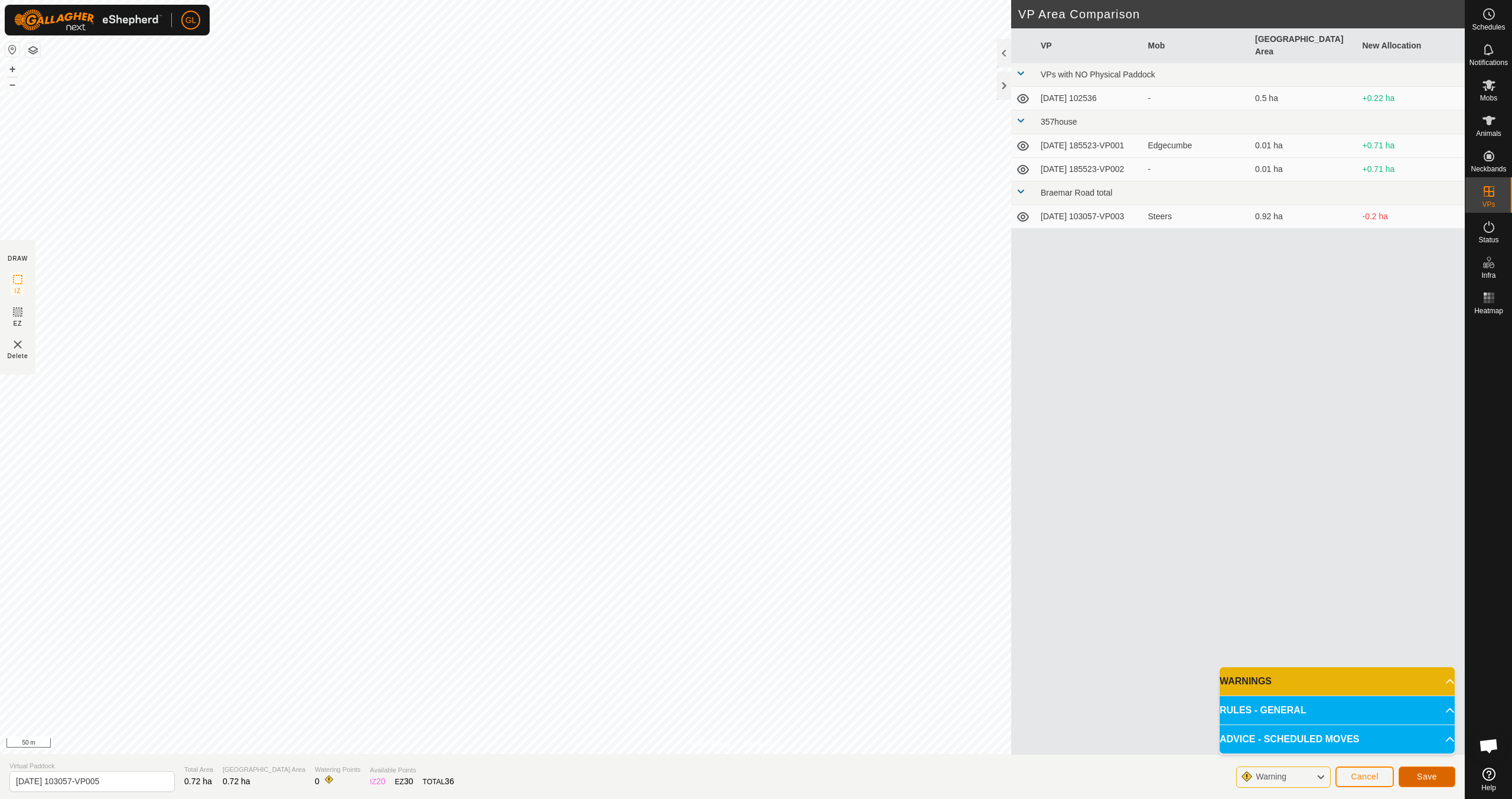
click at [719, 708] on span "Save" at bounding box center [1426, 776] width 20 height 10
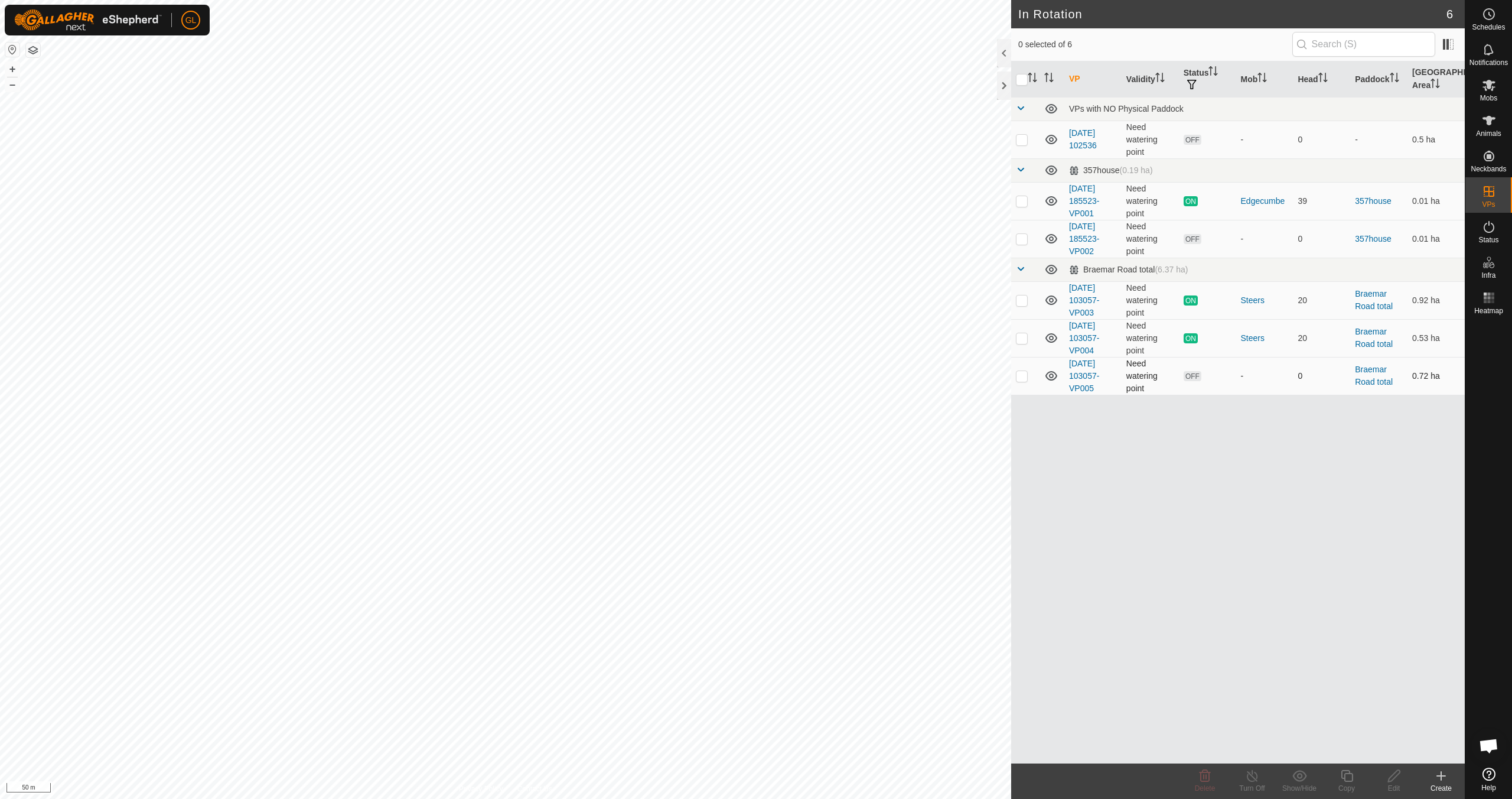
click at [719, 374] on p-checkbox at bounding box center [1021, 375] width 12 height 10
checkbox input "true"
click at [719, 708] on div "Edit" at bounding box center [1393, 781] width 47 height 36
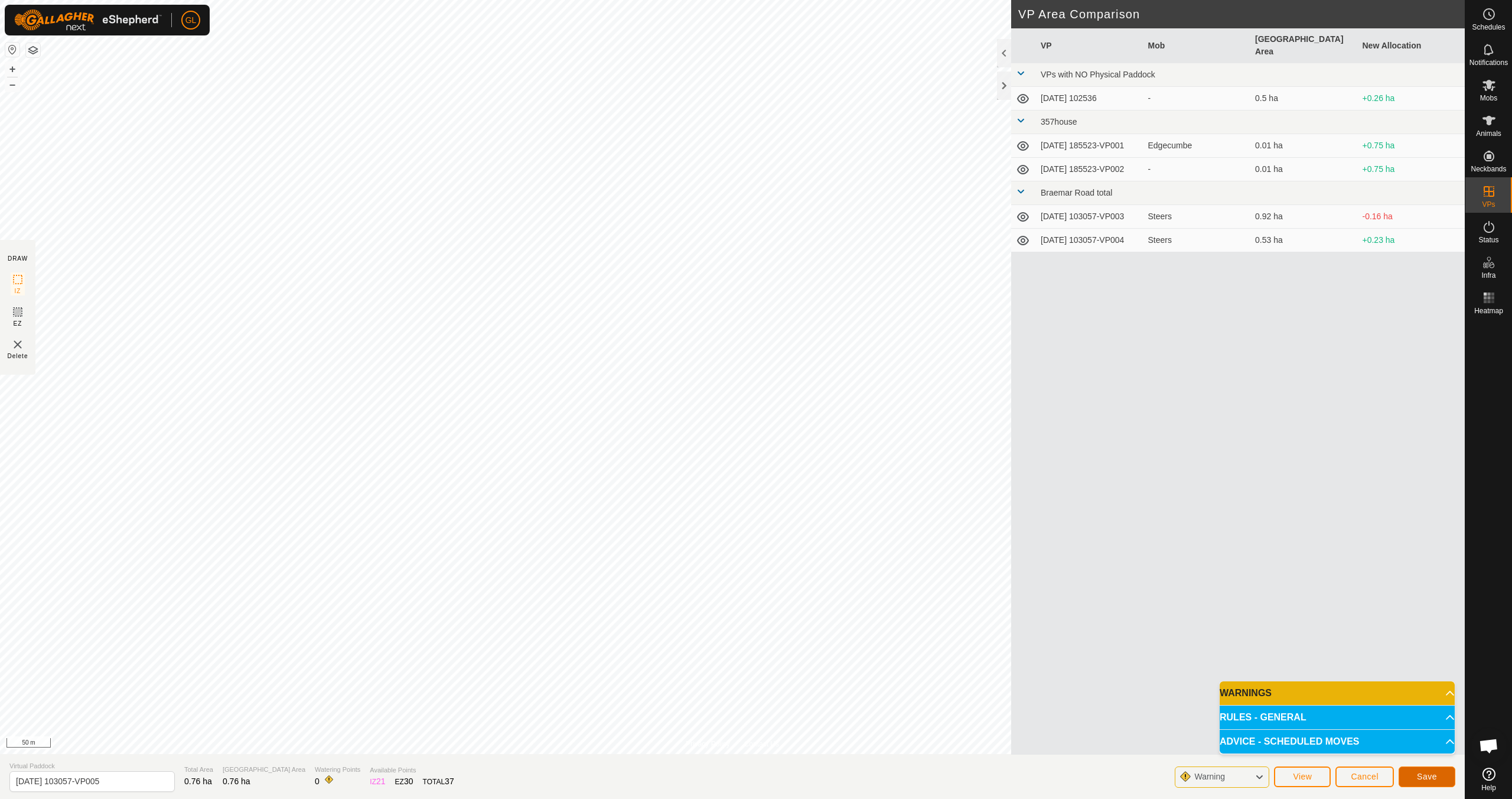
click at [719, 708] on span "Save" at bounding box center [1426, 776] width 20 height 10
